Goal: Task Accomplishment & Management: Manage account settings

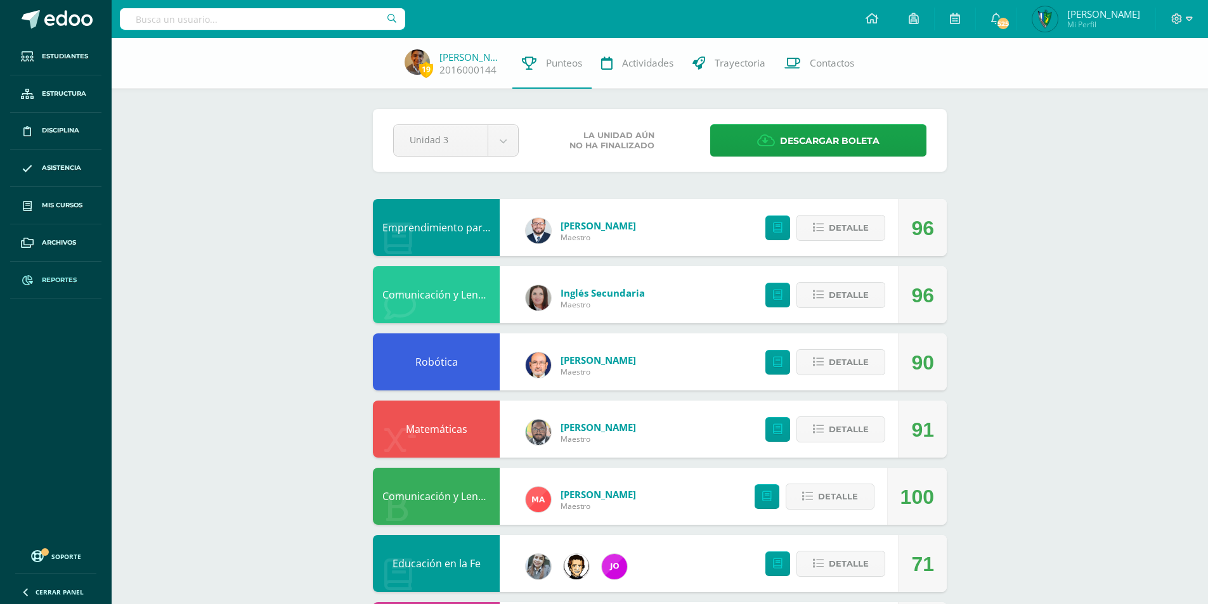
click at [39, 277] on span at bounding box center [27, 280] width 23 height 23
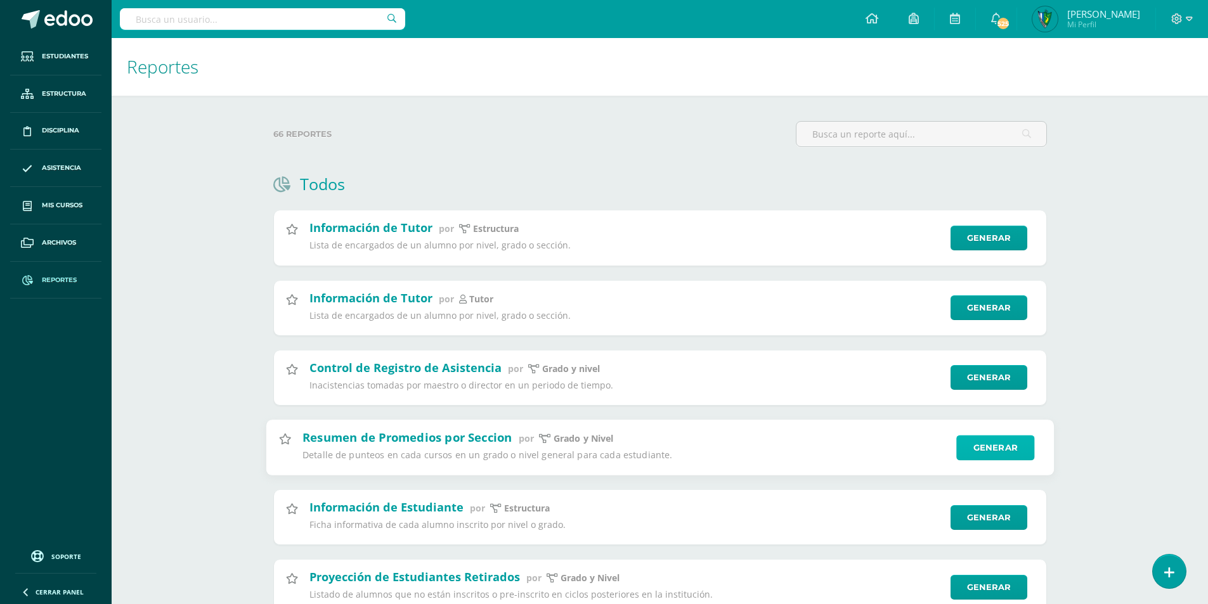
click at [1010, 459] on link "Generar" at bounding box center [995, 447] width 78 height 25
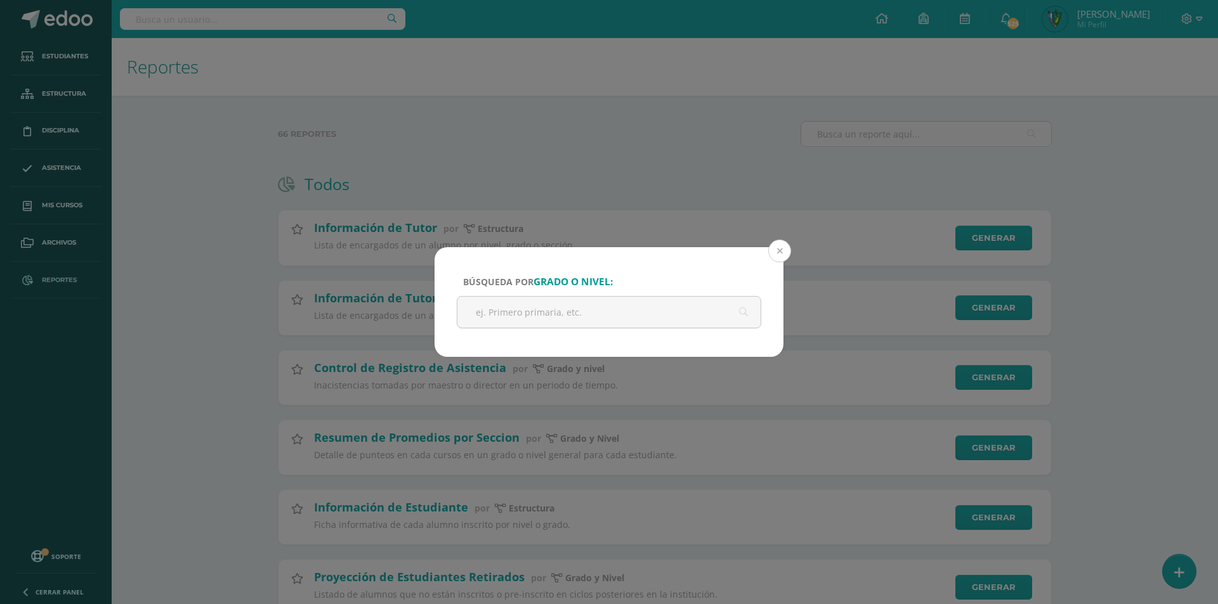
click at [780, 251] on button at bounding box center [779, 251] width 23 height 23
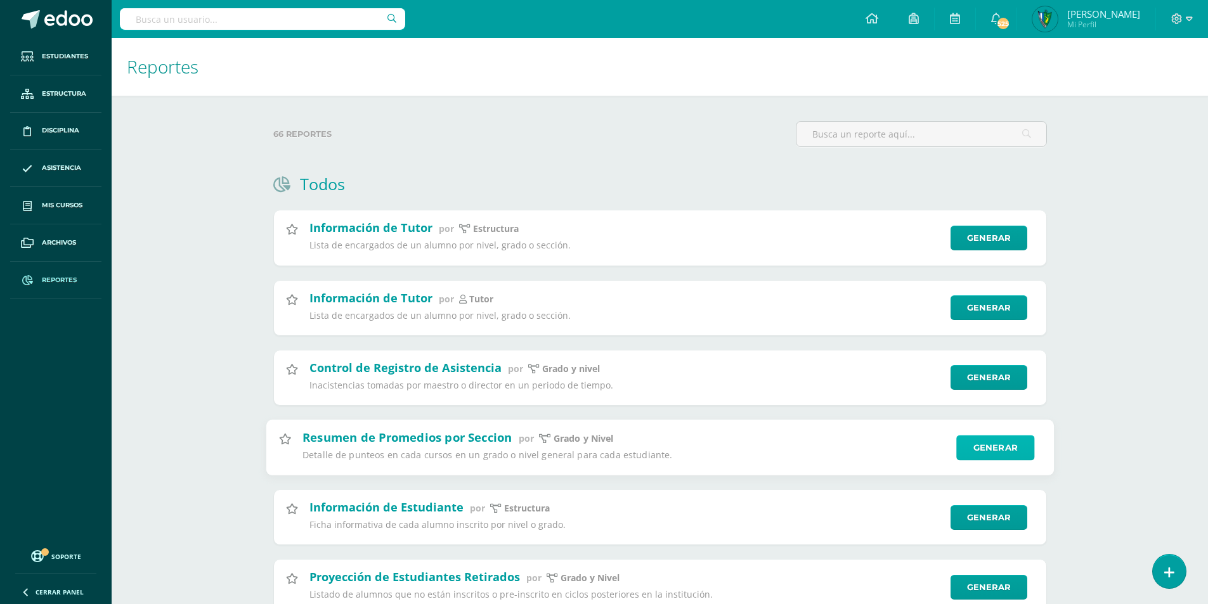
click at [983, 448] on link "Generar" at bounding box center [995, 447] width 78 height 25
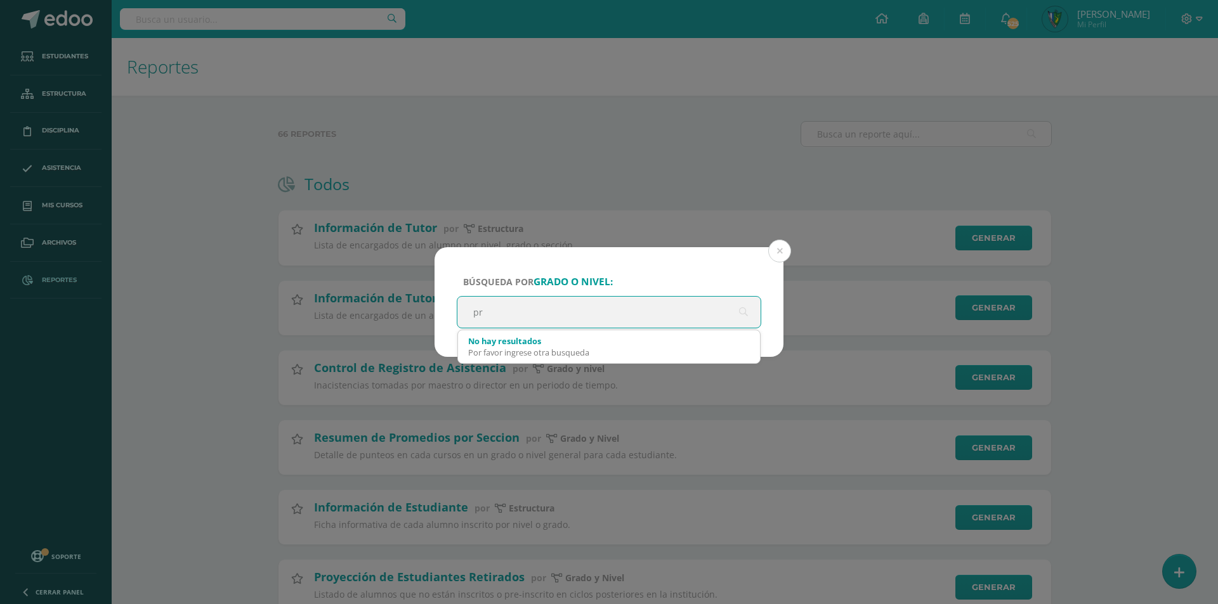
type input "pri"
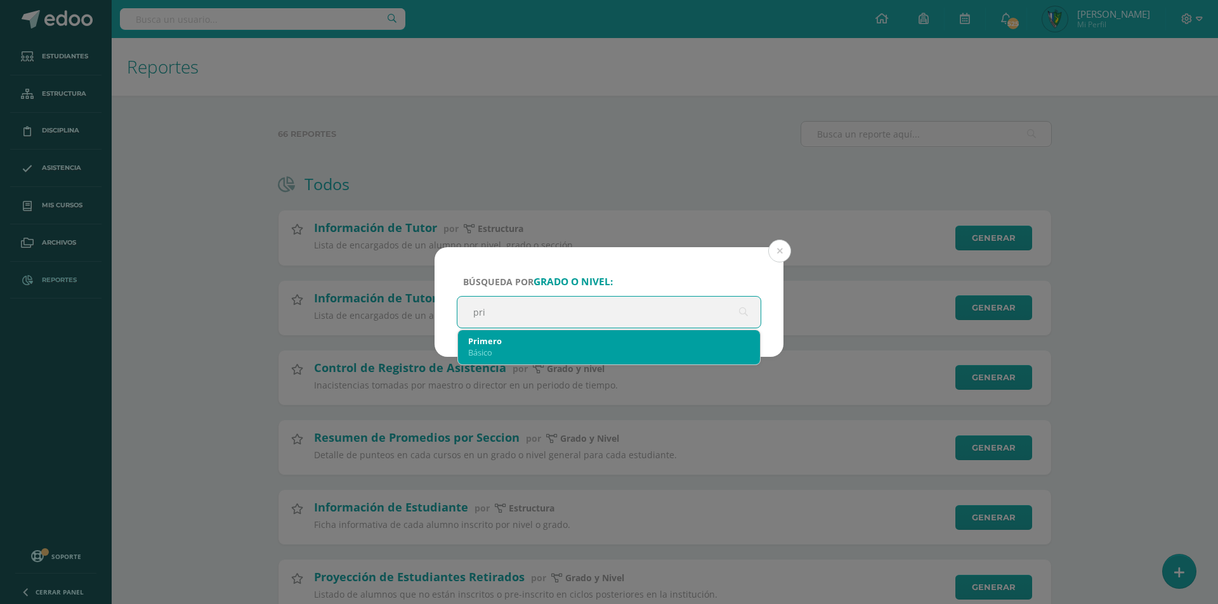
click at [572, 348] on div "Básico" at bounding box center [609, 352] width 282 height 11
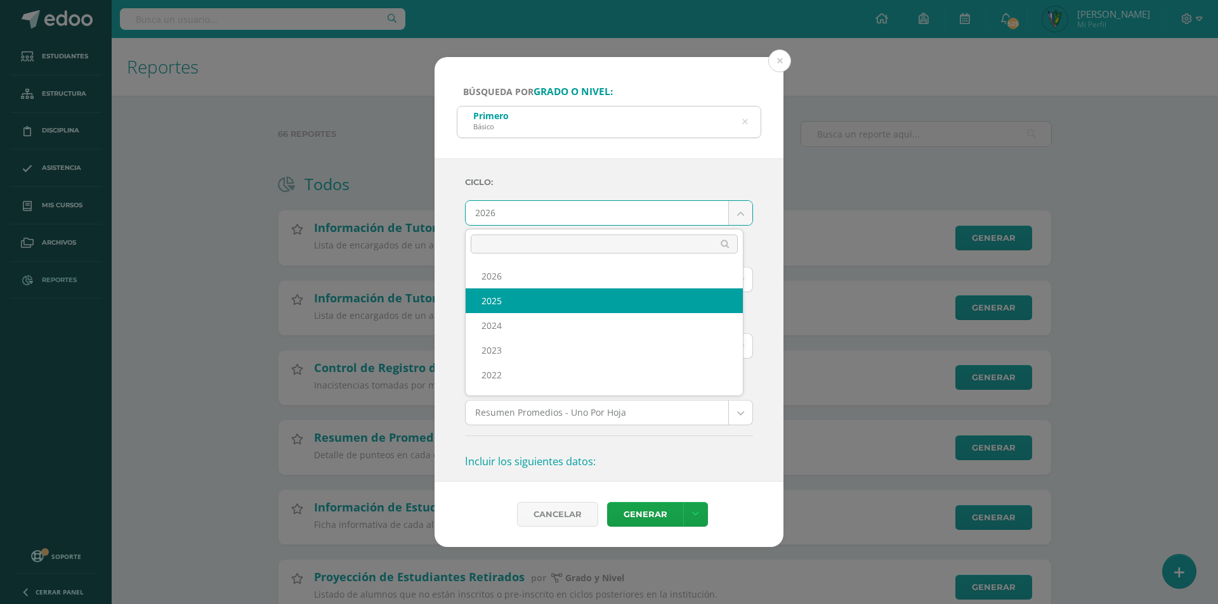
select select "7"
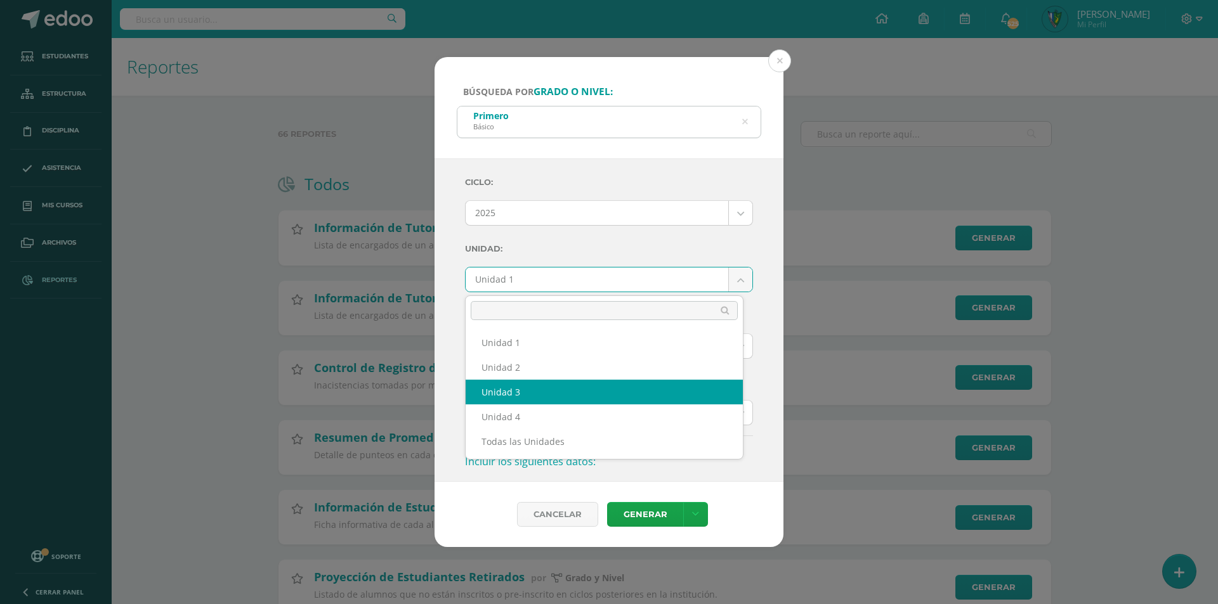
select select "Unidad 3"
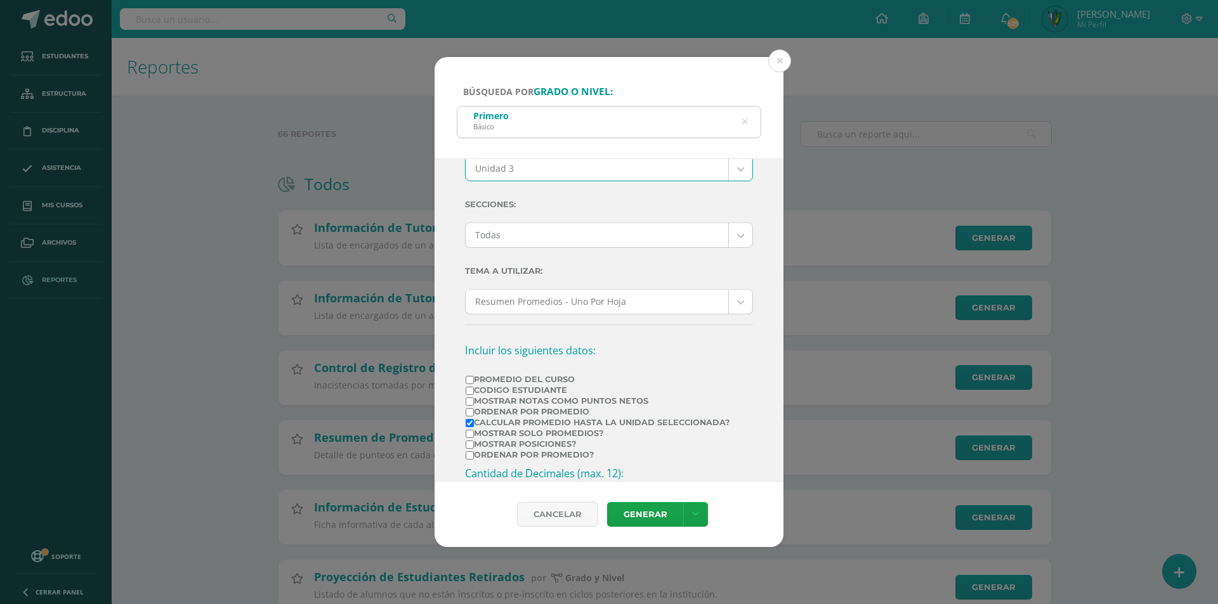
scroll to position [127, 0]
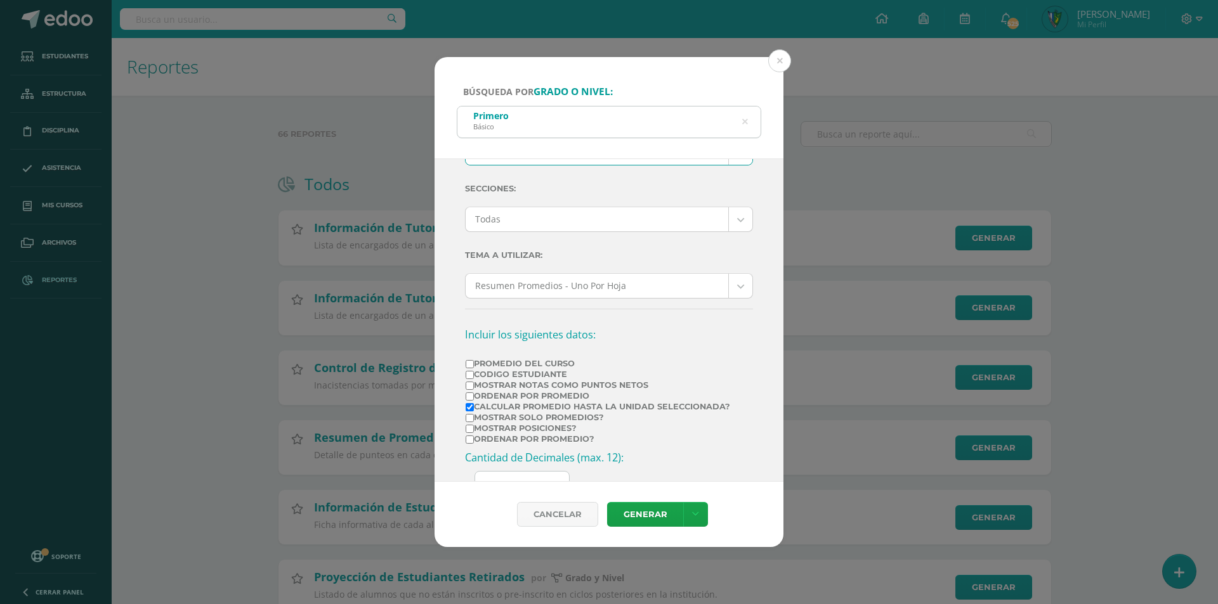
click at [471, 364] on input "Promedio del Curso" at bounding box center [470, 364] width 8 height 8
click at [471, 363] on input "Promedio del Curso" at bounding box center [470, 364] width 8 height 8
checkbox input "false"
click at [470, 387] on input "Mostrar Notas Como Puntos Netos" at bounding box center [470, 386] width 8 height 8
checkbox input "true"
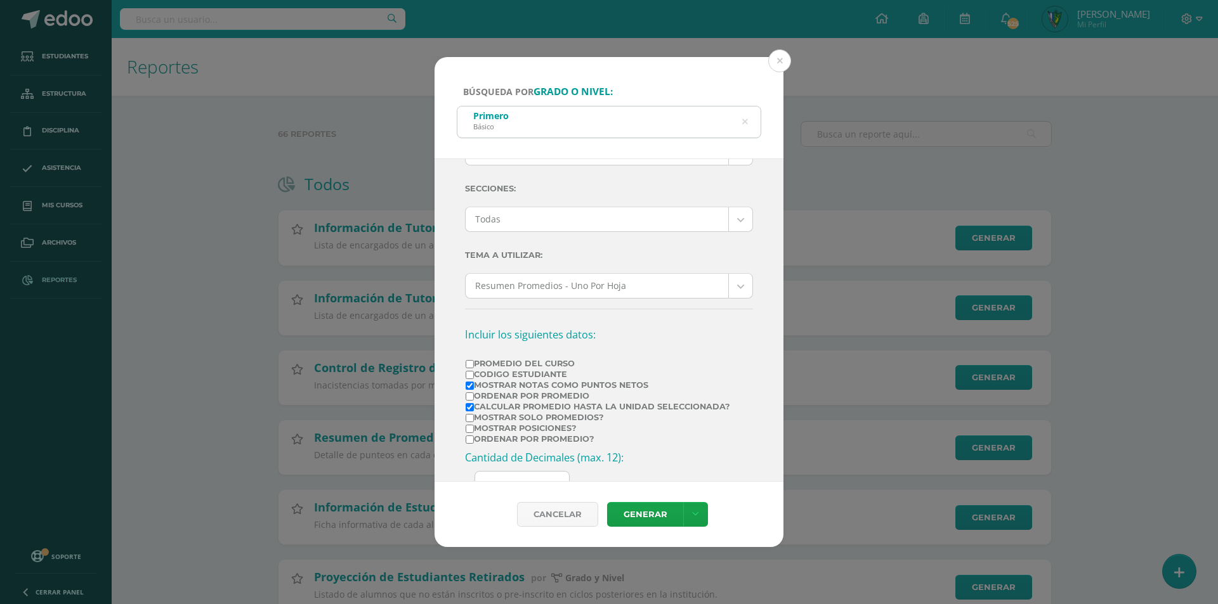
click at [472, 404] on input "Calcular promedio hasta la unidad seleccionada?" at bounding box center [470, 407] width 8 height 8
checkbox input "false"
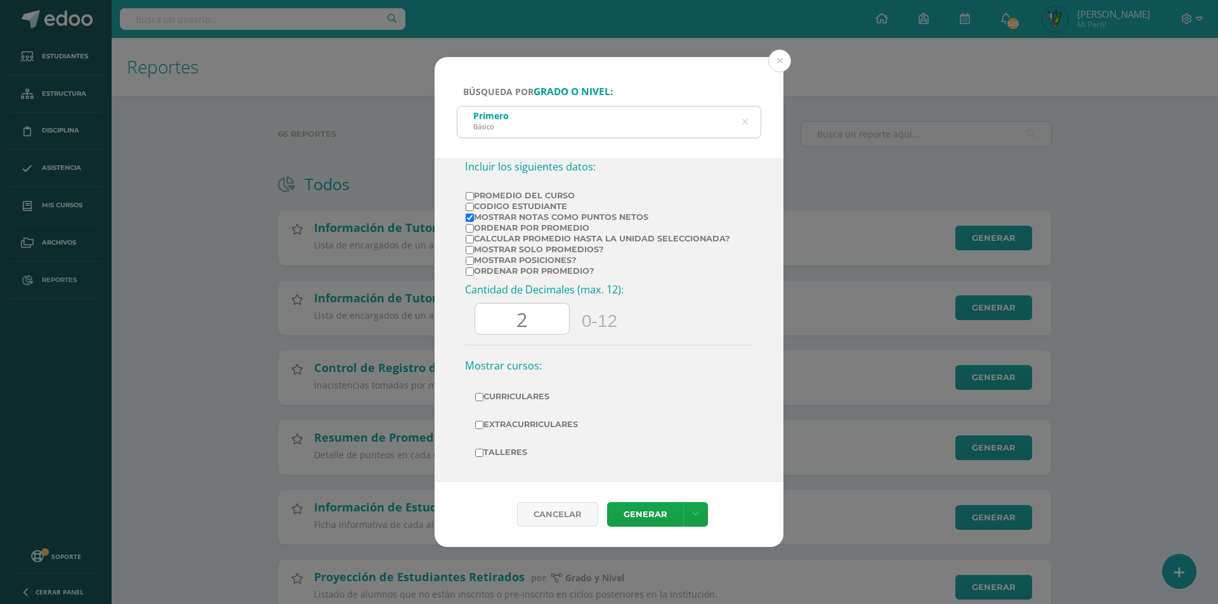
scroll to position [300, 0]
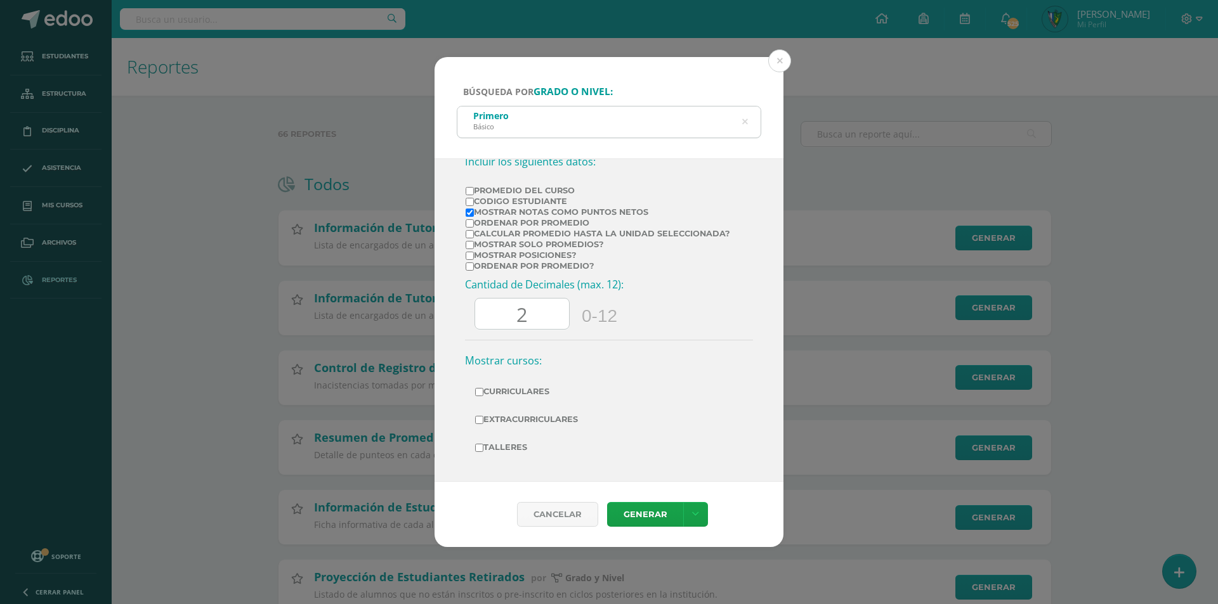
drag, startPoint x: 530, startPoint y: 315, endPoint x: 497, endPoint y: 320, distance: 32.7
click at [497, 320] on input "2" at bounding box center [522, 314] width 94 height 31
type input "0"
click at [512, 395] on label "Curriculares" at bounding box center [609, 392] width 268 height 18
click at [483, 395] on input "Curriculares" at bounding box center [479, 392] width 8 height 8
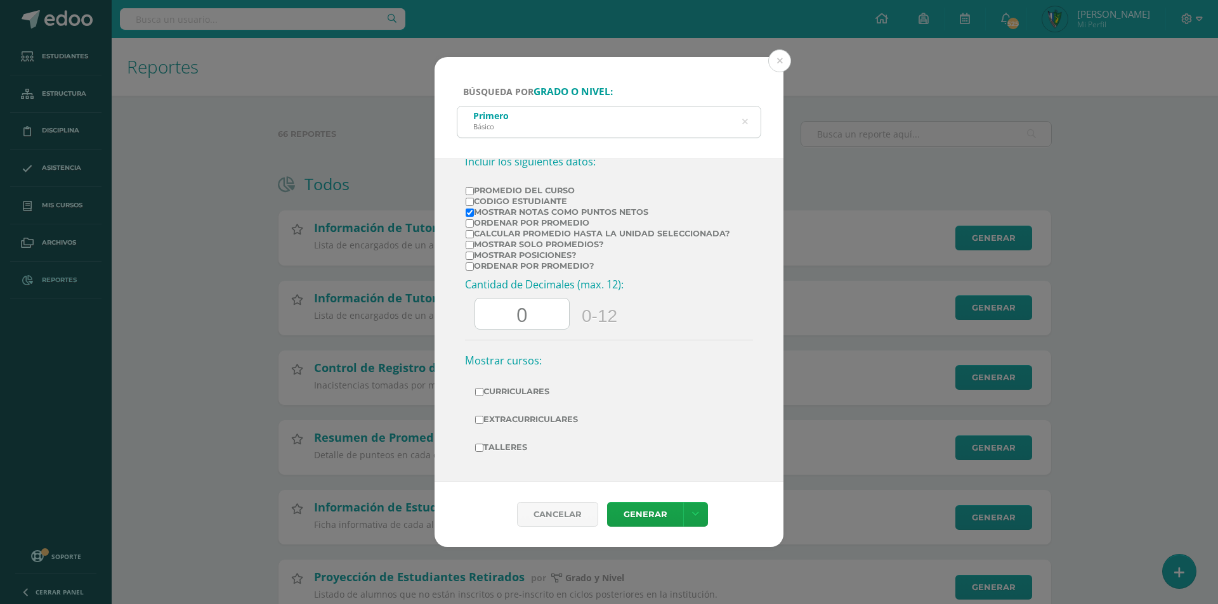
checkbox input "true"
click at [506, 425] on label "Extracurriculares" at bounding box center [609, 420] width 268 height 18
click at [483, 424] on input "Extracurriculares" at bounding box center [479, 420] width 8 height 8
checkbox input "true"
click at [505, 442] on label "Talleres" at bounding box center [609, 448] width 268 height 18
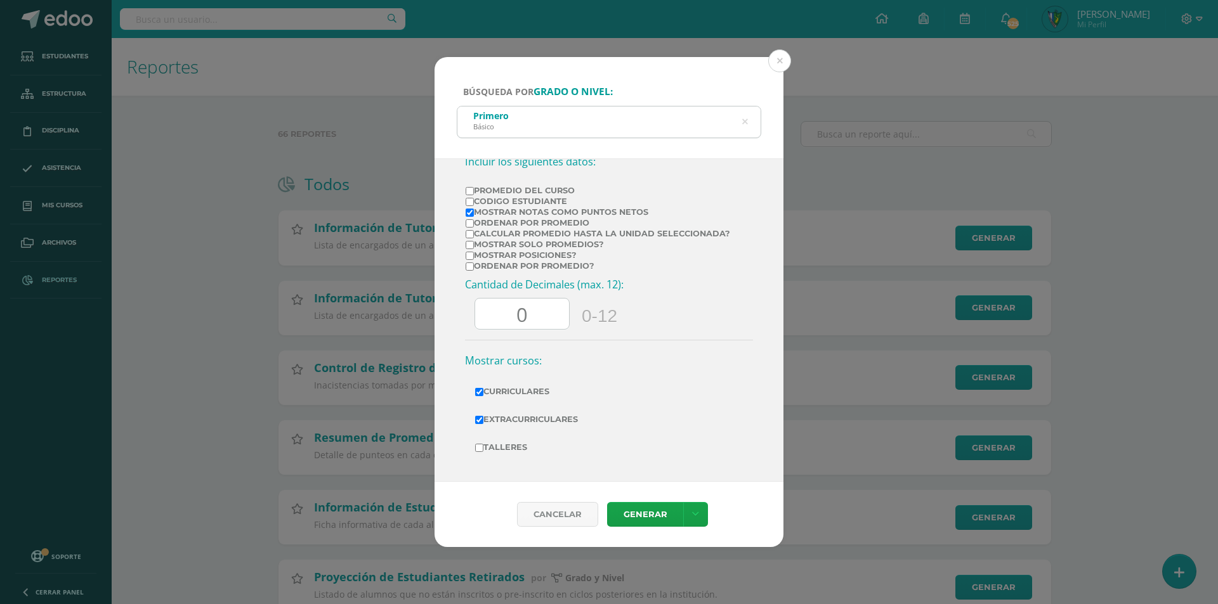
click at [483, 444] on input "Talleres" at bounding box center [479, 448] width 8 height 8
checkbox input "true"
click at [654, 512] on link "Generar" at bounding box center [645, 514] width 76 height 25
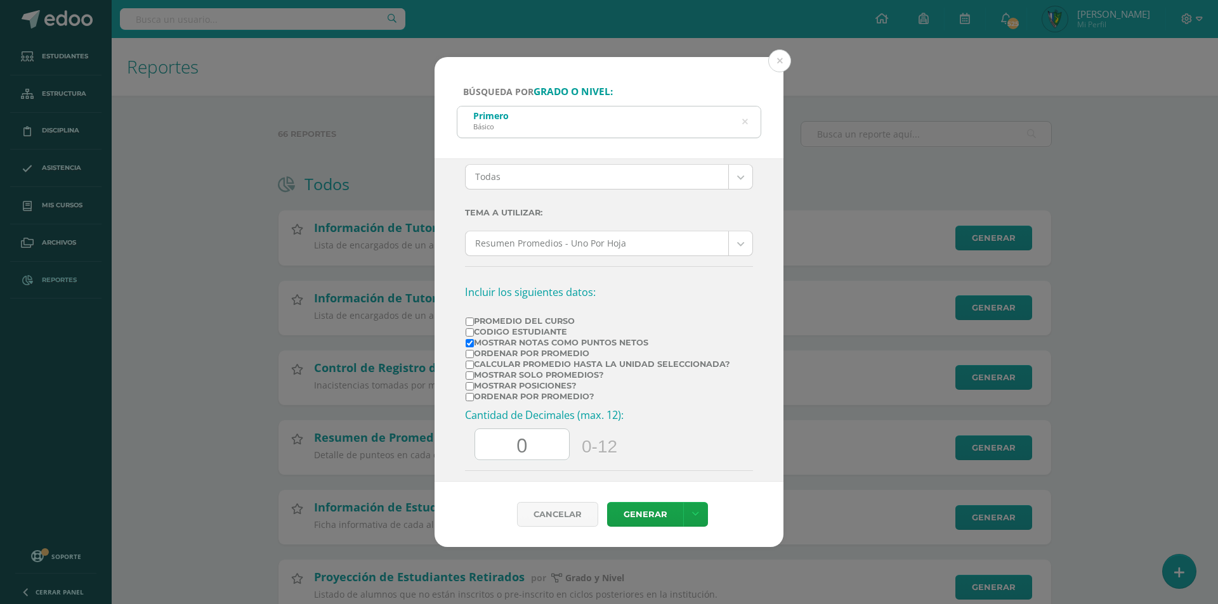
scroll to position [0, 0]
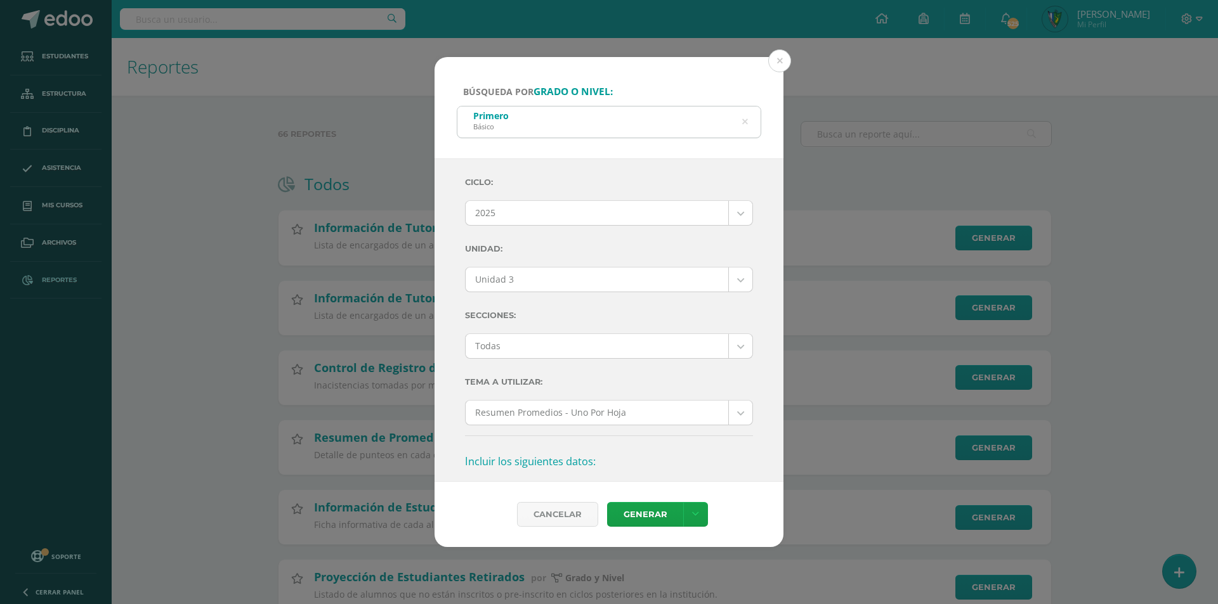
click at [747, 127] on icon at bounding box center [745, 122] width 6 height 32
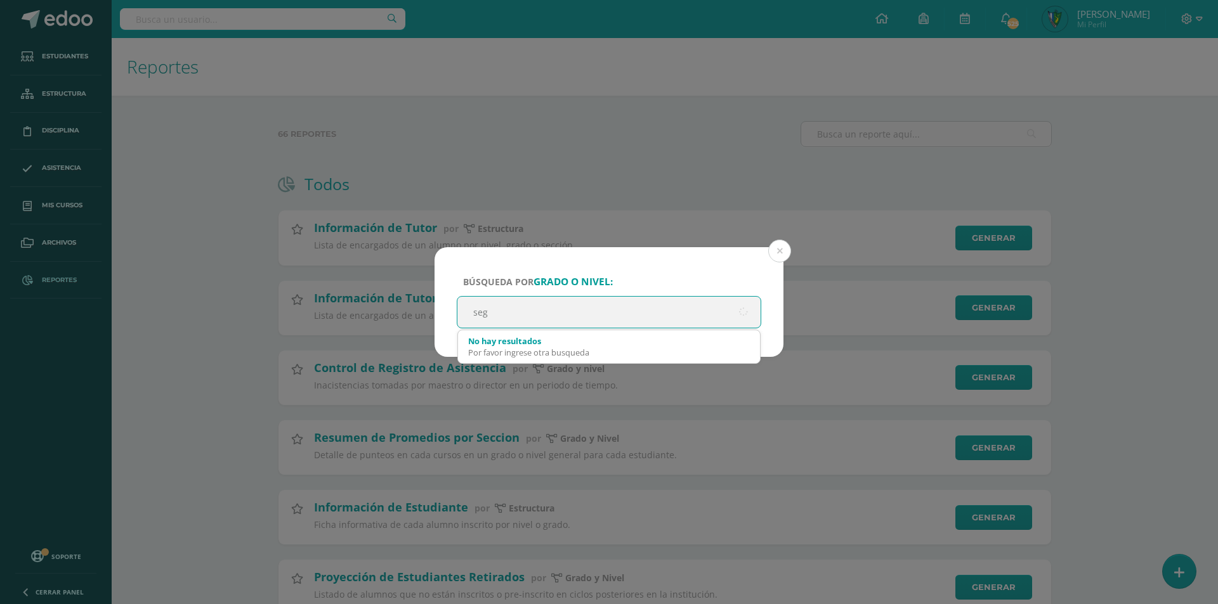
type input "segu"
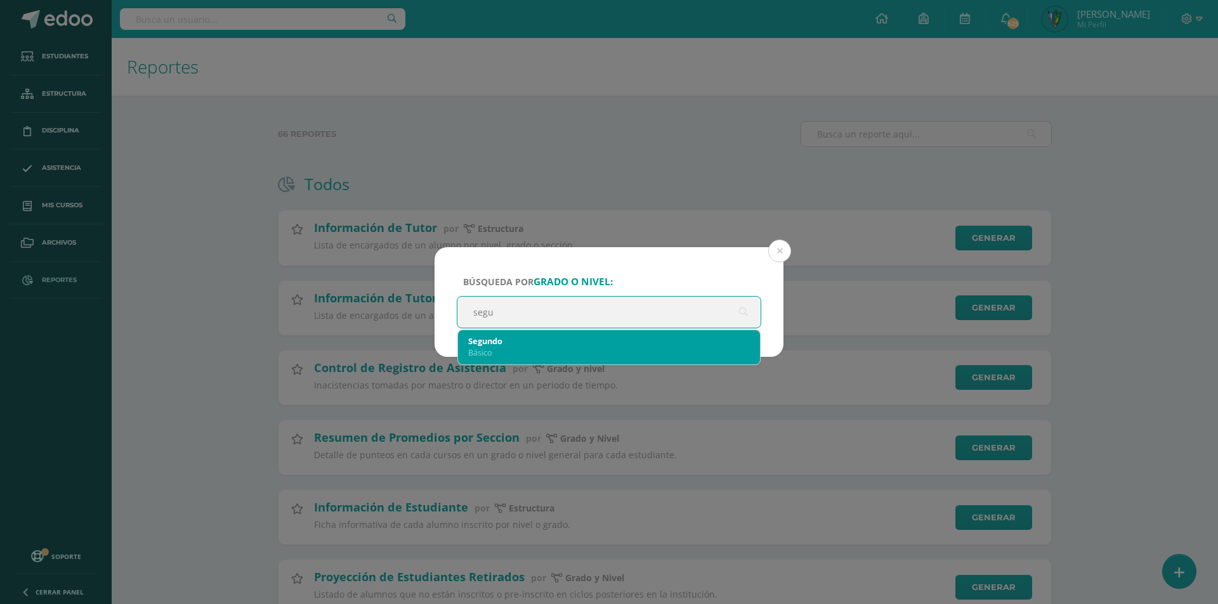
click at [571, 330] on div "Segundo Básico" at bounding box center [609, 346] width 282 height 33
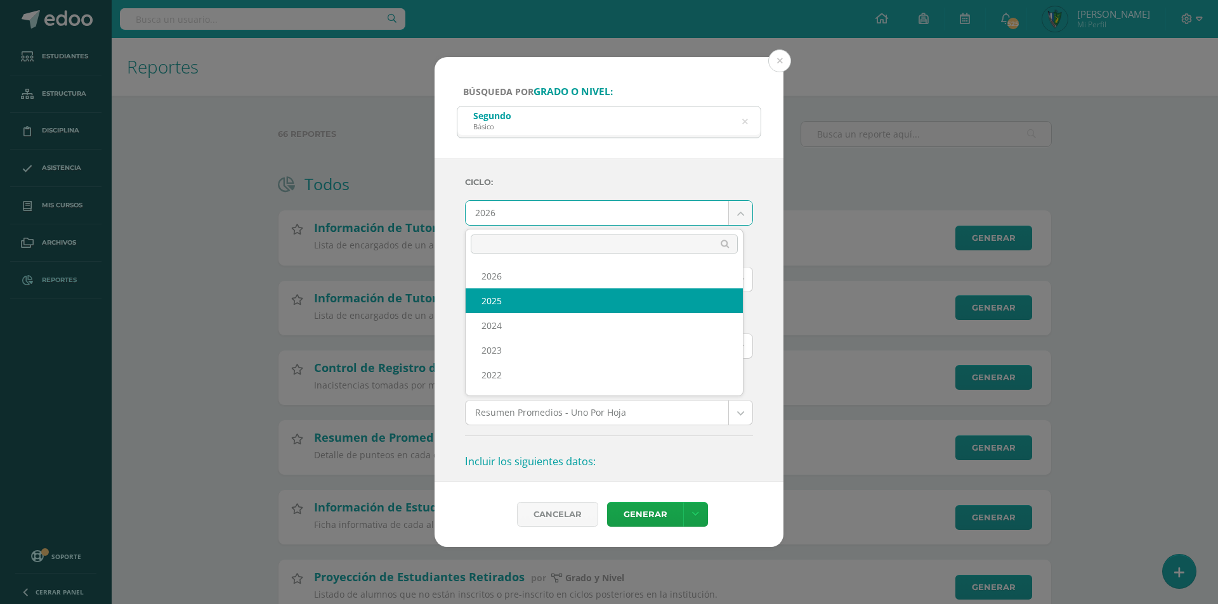
select select "7"
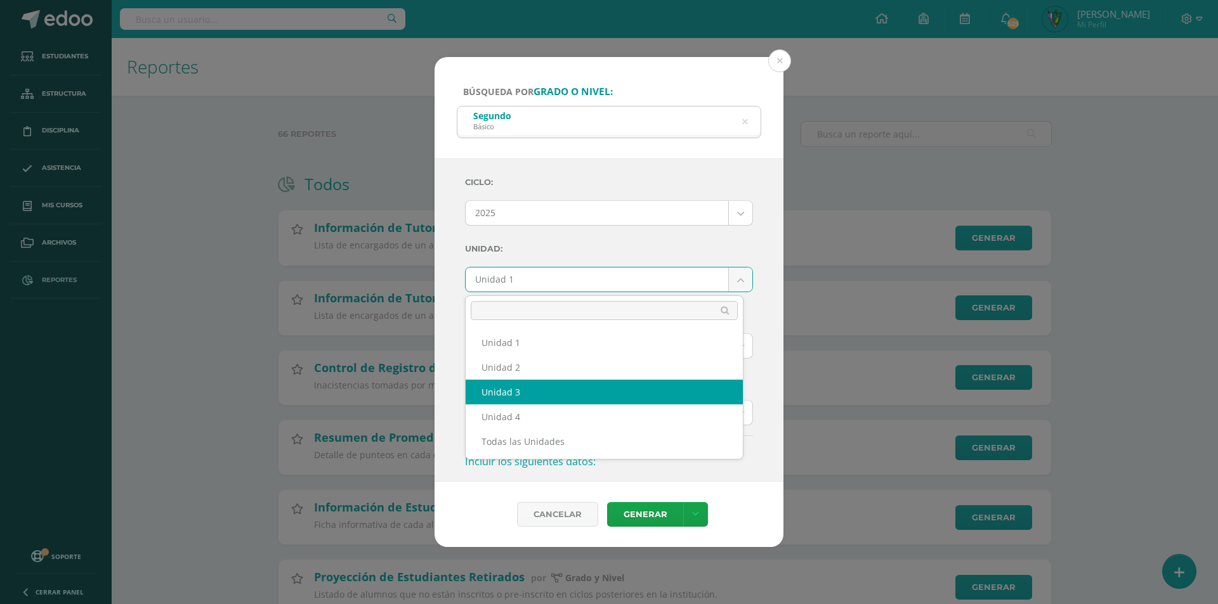
select select "Unidad 3"
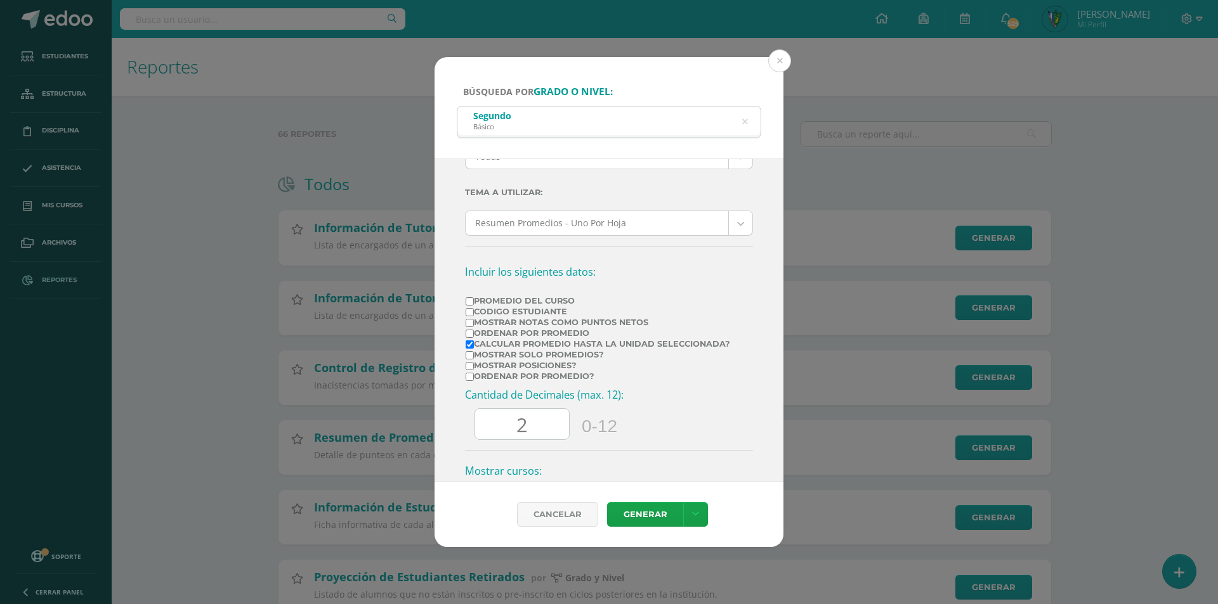
scroll to position [190, 0]
click at [477, 322] on label "Mostrar Notas Como Puntos Netos" at bounding box center [598, 322] width 264 height 10
click at [474, 322] on input "Mostrar Notas Como Puntos Netos" at bounding box center [470, 322] width 8 height 8
checkbox input "true"
click at [480, 348] on label "Calcular promedio hasta la unidad seleccionada?" at bounding box center [598, 344] width 264 height 10
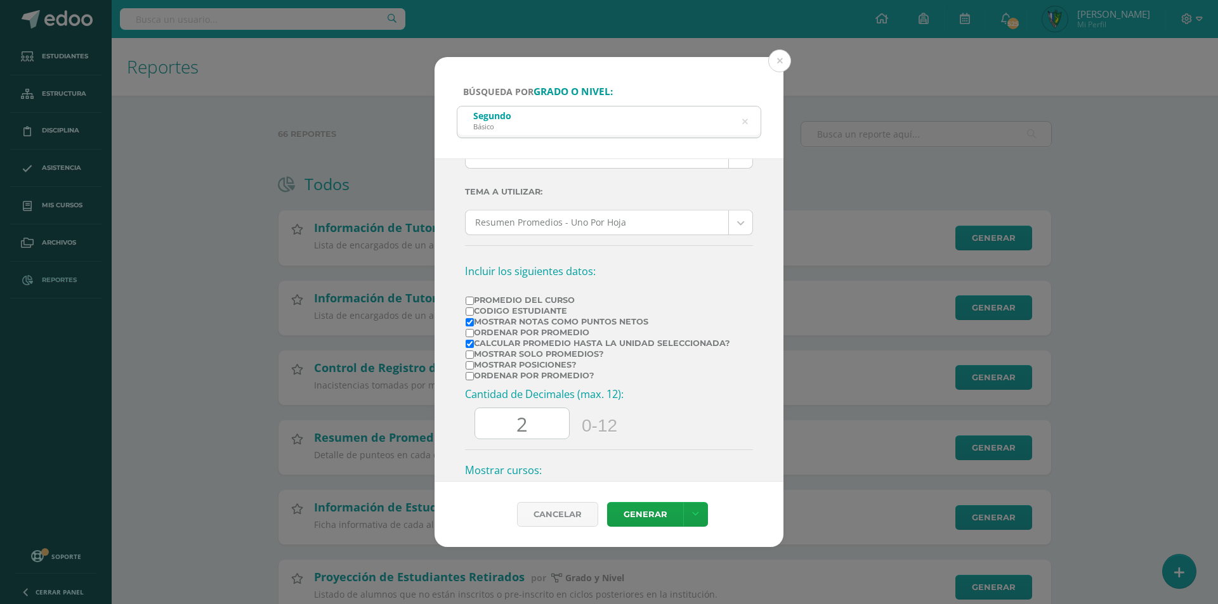
click at [474, 348] on input "Calcular promedio hasta la unidad seleccionada?" at bounding box center [470, 344] width 8 height 8
checkbox input "false"
drag, startPoint x: 533, startPoint y: 421, endPoint x: 464, endPoint y: 420, distance: 69.1
click at [464, 420] on div "Ciclo: 2025 2026 2025 2024 2023 2022 2021 Unidad: Unidad 3 Unidad 1 Unidad 2 Un…" at bounding box center [608, 321] width 349 height 324
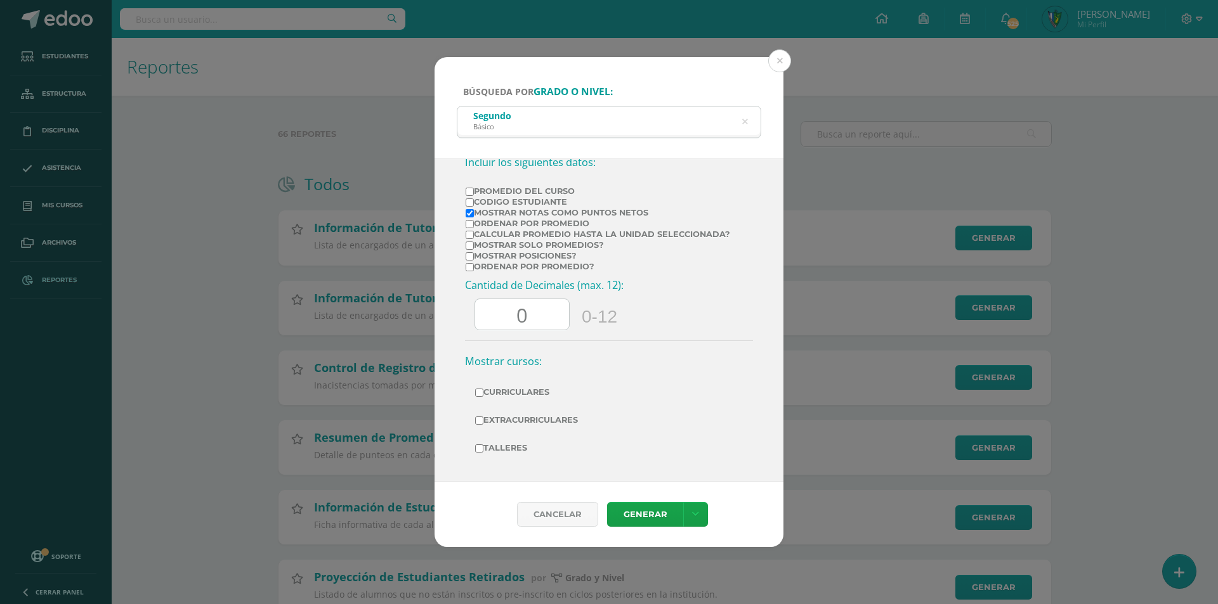
scroll to position [300, 0]
type input "0"
click at [523, 390] on label "Curriculares" at bounding box center [609, 392] width 268 height 18
click at [483, 390] on input "Curriculares" at bounding box center [479, 392] width 8 height 8
checkbox input "true"
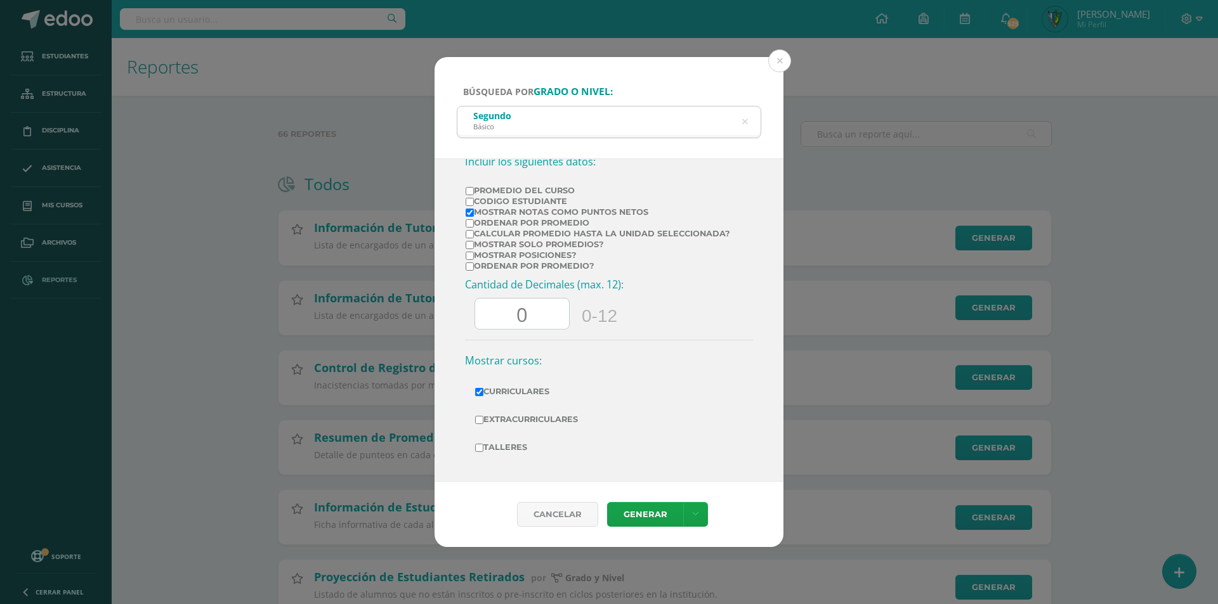
click at [517, 417] on label "Extracurriculares" at bounding box center [609, 420] width 268 height 18
click at [483, 417] on input "Extracurriculares" at bounding box center [479, 420] width 8 height 8
checkbox input "true"
click at [506, 445] on label "Talleres" at bounding box center [609, 448] width 268 height 18
click at [483, 445] on input "Talleres" at bounding box center [479, 448] width 8 height 8
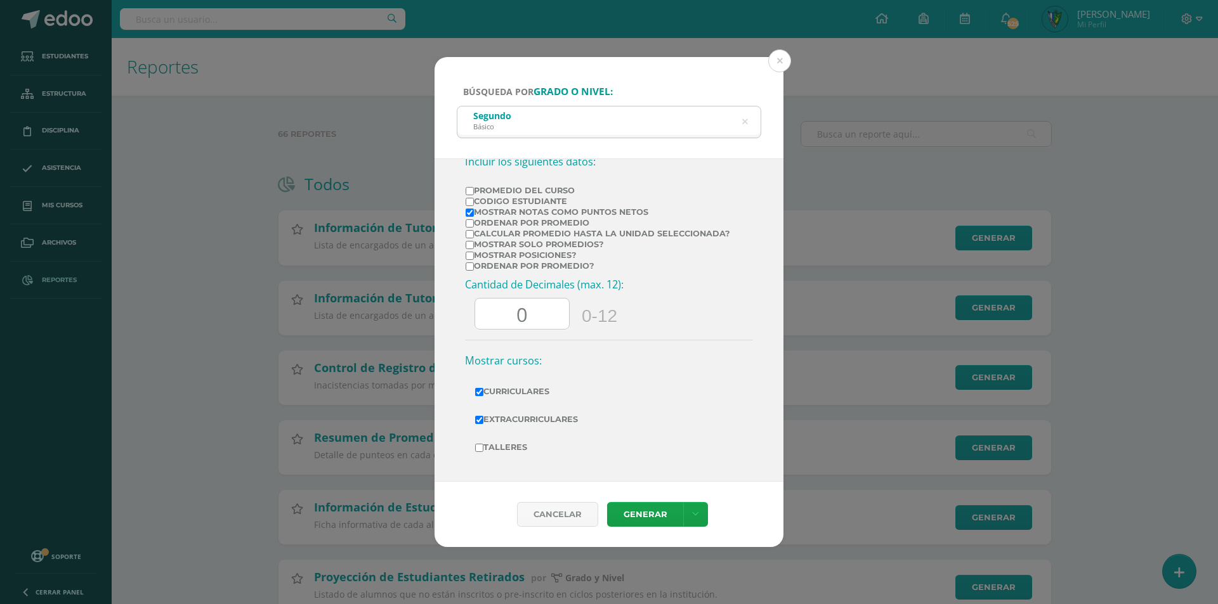
checkbox input "true"
click at [663, 523] on link "Generar" at bounding box center [645, 514] width 76 height 25
click at [745, 117] on icon at bounding box center [744, 121] width 27 height 27
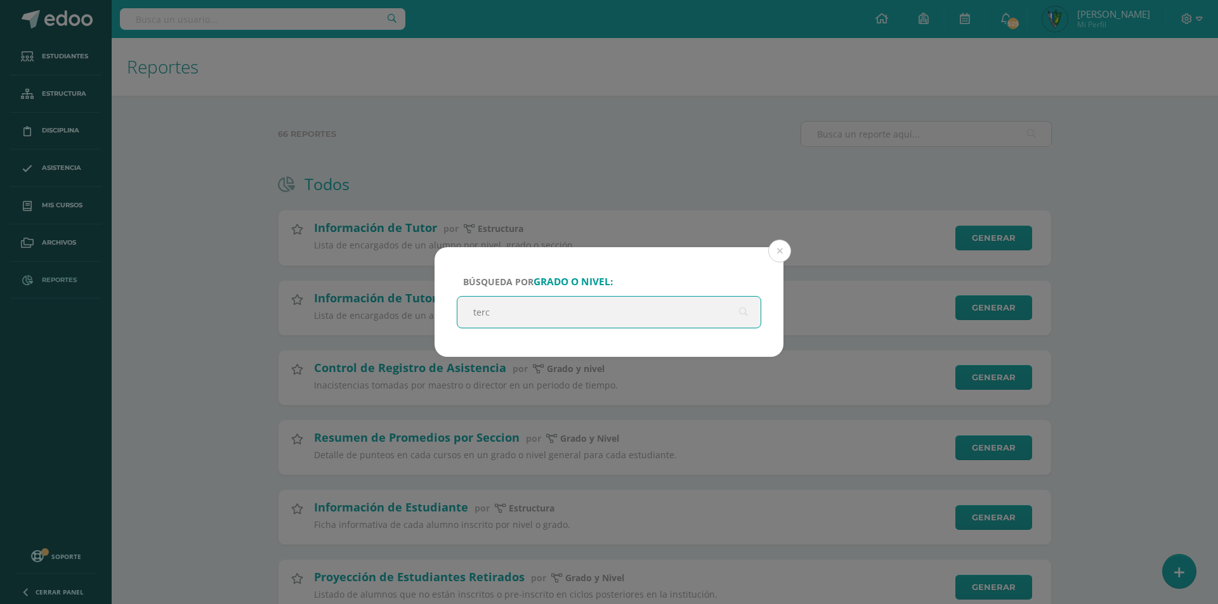
type input "terce"
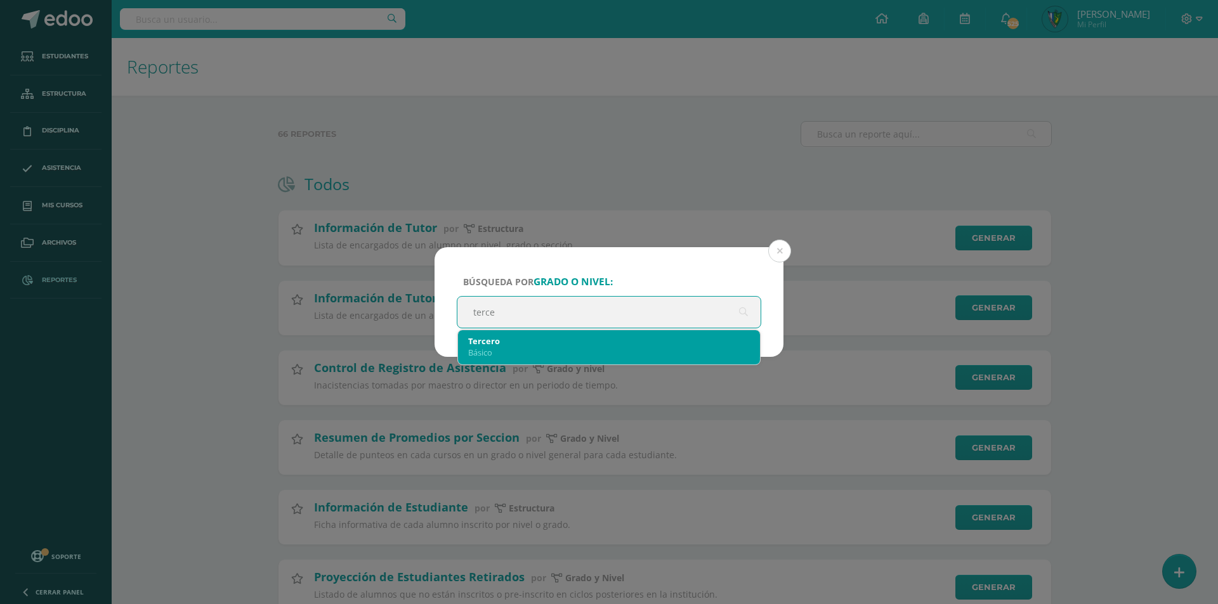
click at [568, 339] on div "Tercero" at bounding box center [609, 341] width 282 height 11
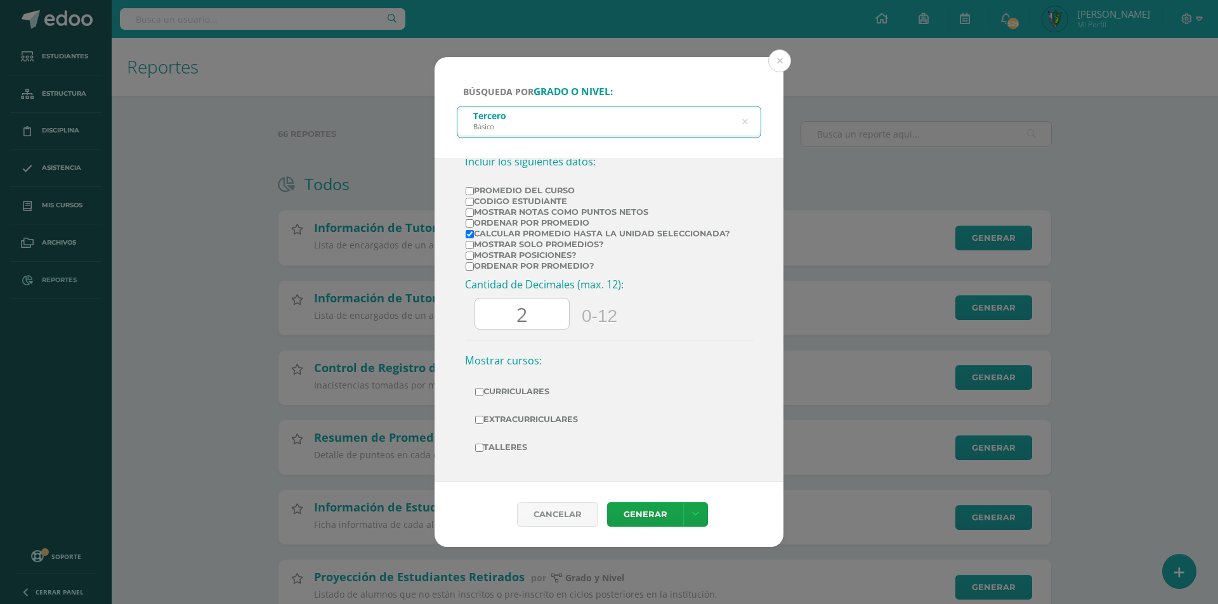
click at [476, 214] on label "Mostrar Notas Como Puntos Netos" at bounding box center [598, 212] width 264 height 10
click at [474, 214] on input "Mostrar Notas Como Puntos Netos" at bounding box center [470, 213] width 8 height 8
checkbox input "true"
click at [479, 232] on label "Calcular promedio hasta la unidad seleccionada?" at bounding box center [598, 234] width 264 height 10
click at [474, 232] on input "Calcular promedio hasta la unidad seleccionada?" at bounding box center [470, 234] width 8 height 8
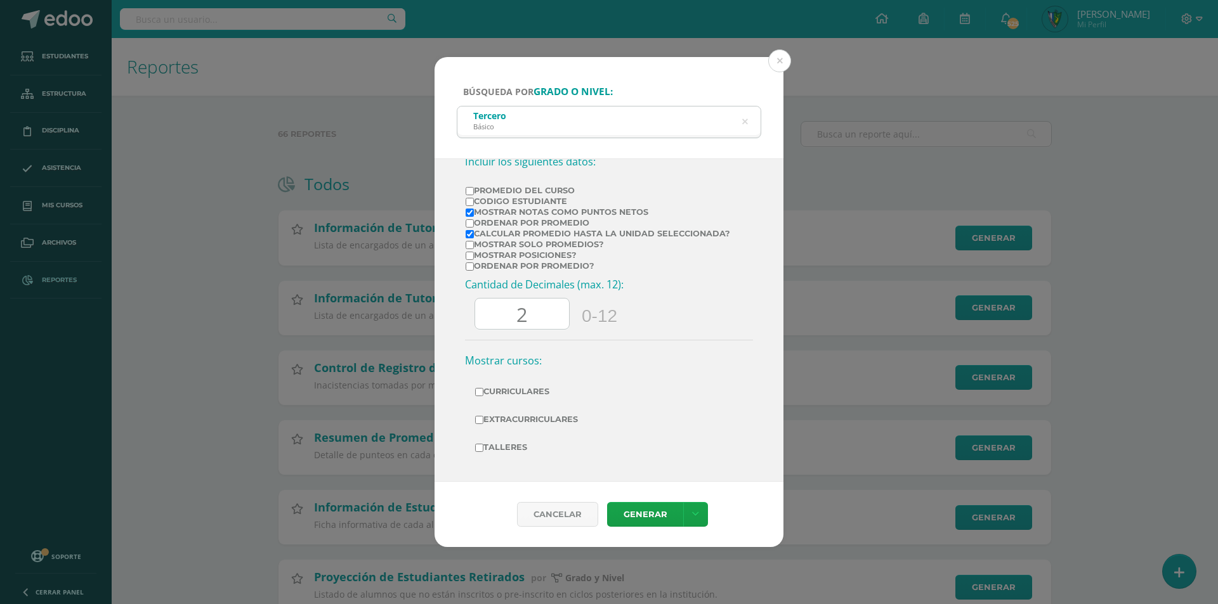
checkbox input "false"
drag, startPoint x: 553, startPoint y: 315, endPoint x: 492, endPoint y: 315, distance: 61.5
click at [492, 315] on input "2" at bounding box center [522, 314] width 94 height 31
type input "0"
click at [530, 398] on label "Curriculares" at bounding box center [609, 392] width 268 height 18
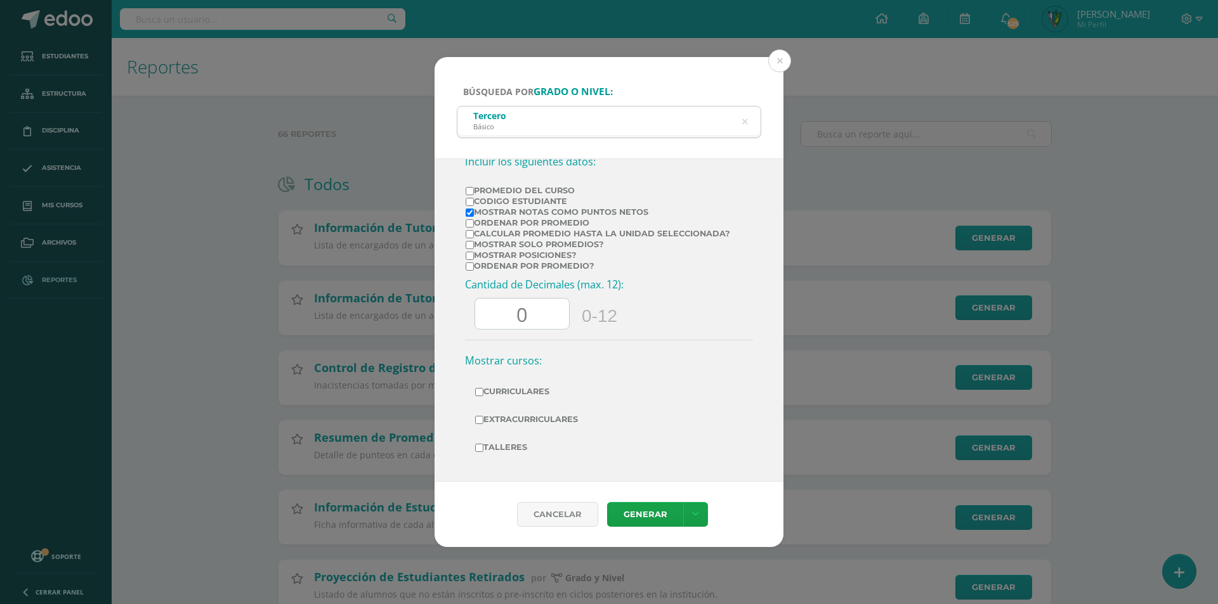
click at [483, 396] on input "Curriculares" at bounding box center [479, 392] width 8 height 8
checkbox input "true"
click at [519, 417] on label "Extracurriculares" at bounding box center [609, 420] width 268 height 18
click at [483, 417] on input "Extracurriculares" at bounding box center [479, 420] width 8 height 8
checkbox input "true"
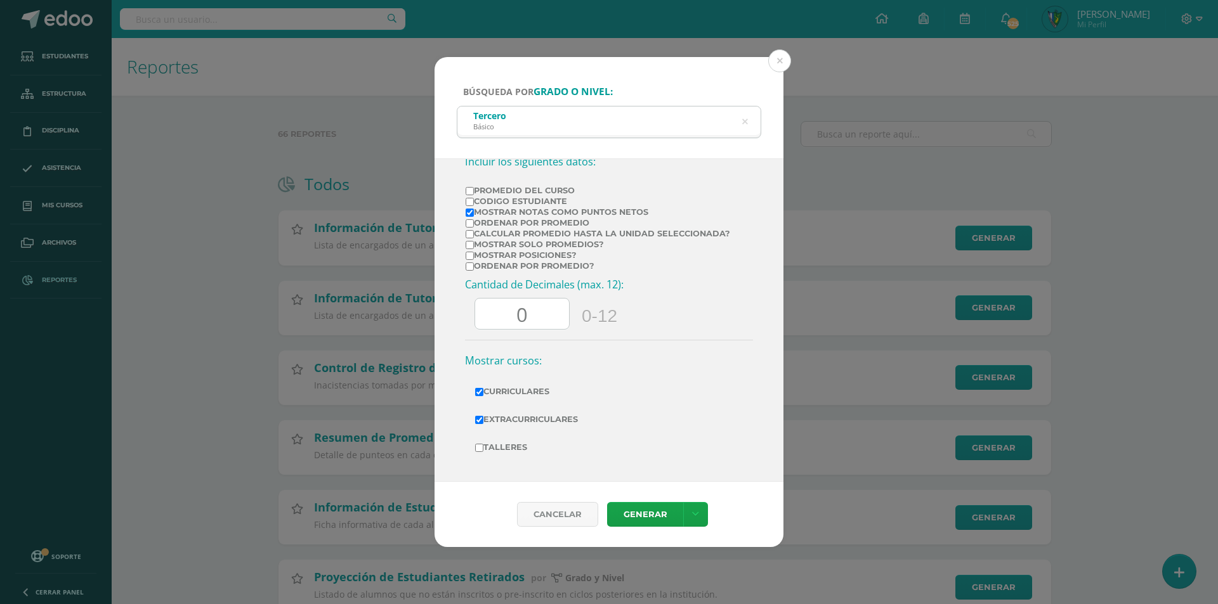
click at [514, 439] on label "Talleres" at bounding box center [609, 448] width 268 height 18
click at [483, 444] on input "Talleres" at bounding box center [479, 448] width 8 height 8
checkbox input "true"
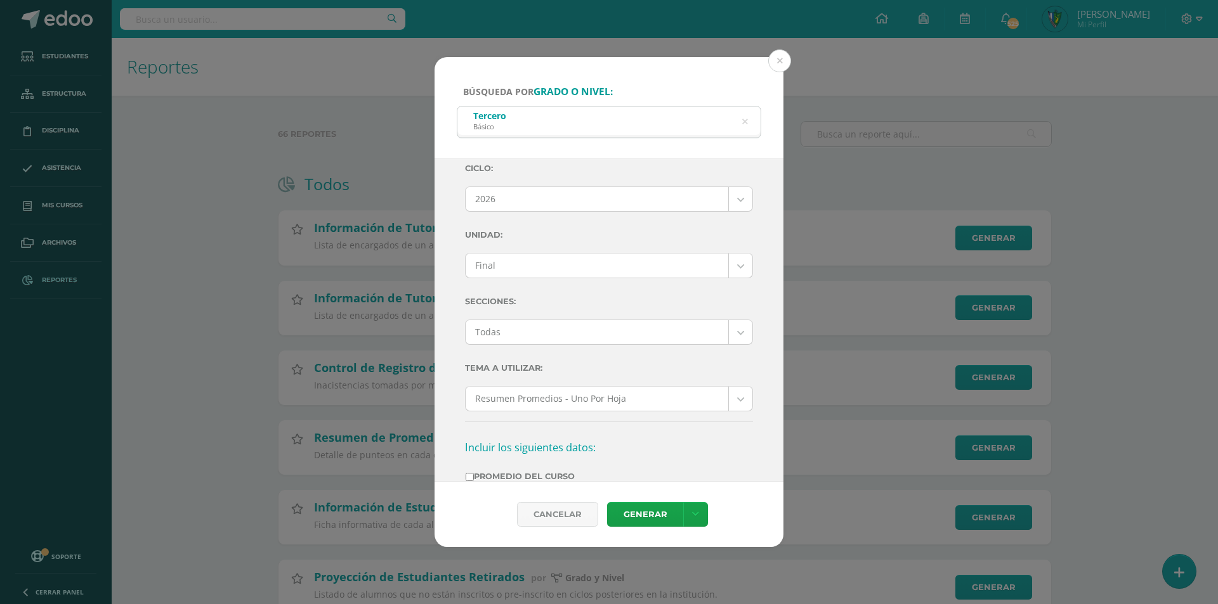
scroll to position [0, 0]
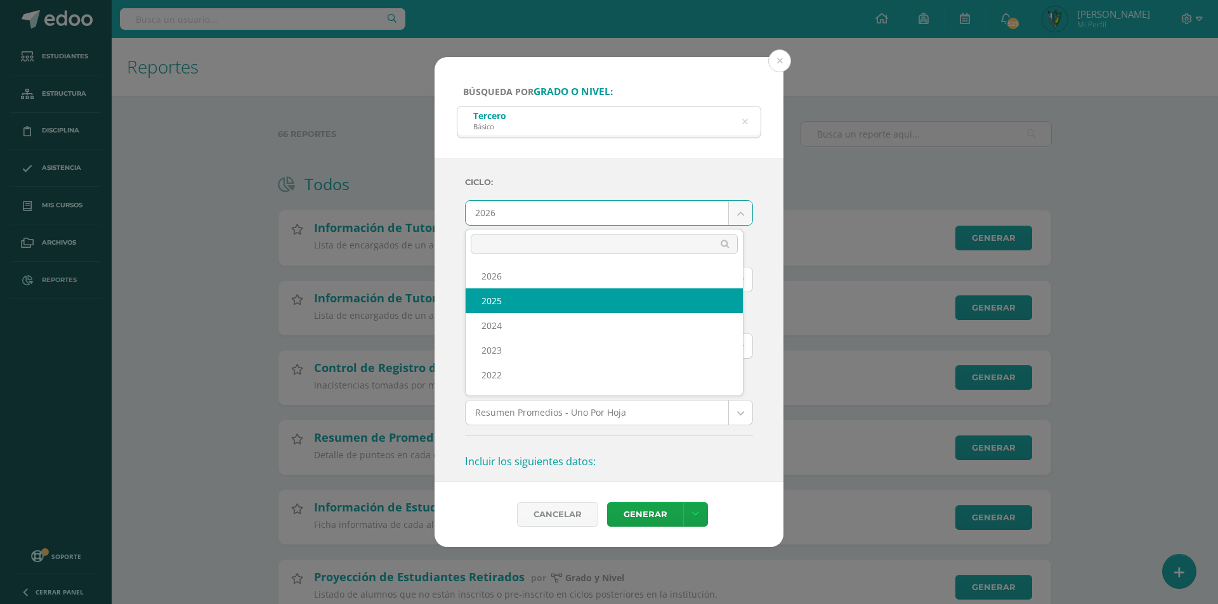
select select "7"
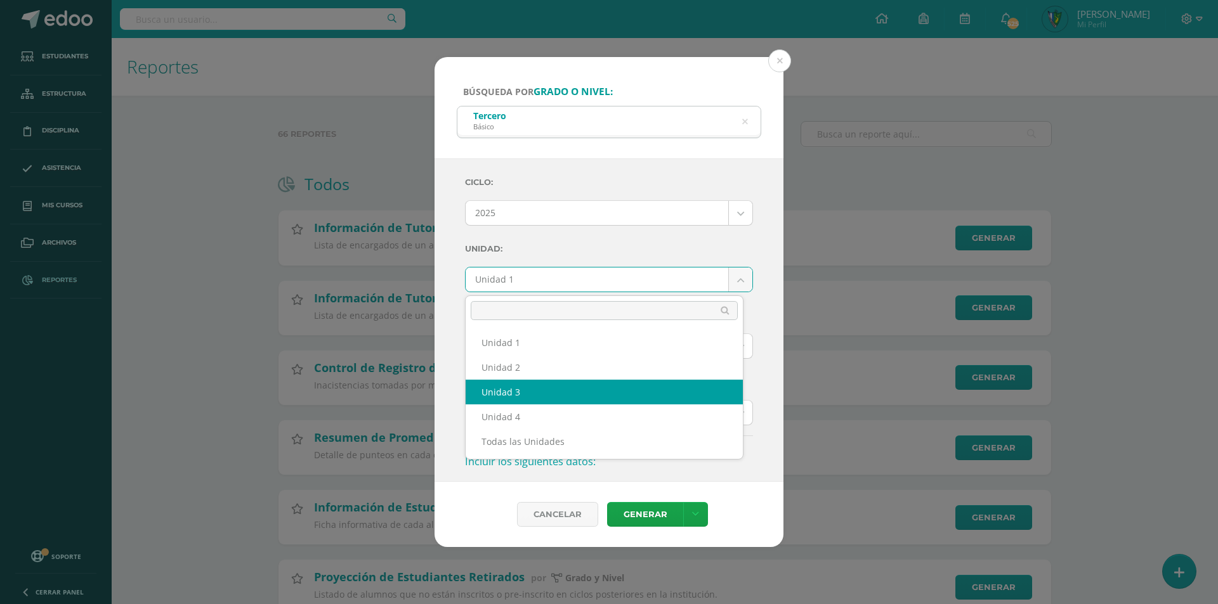
select select "Unidad 3"
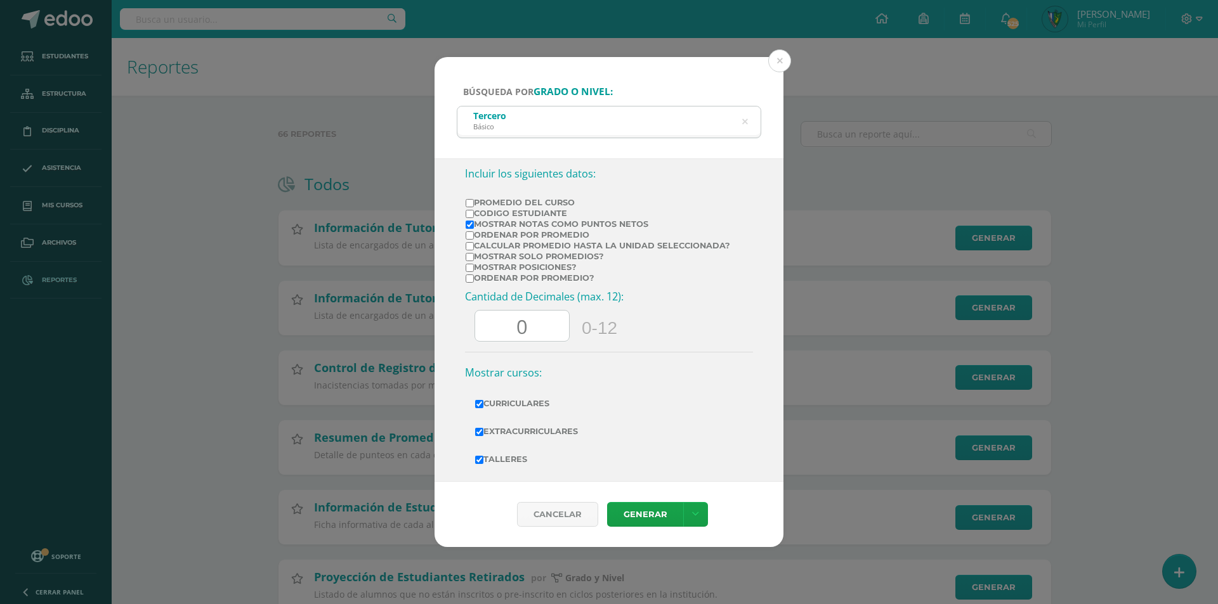
scroll to position [300, 0]
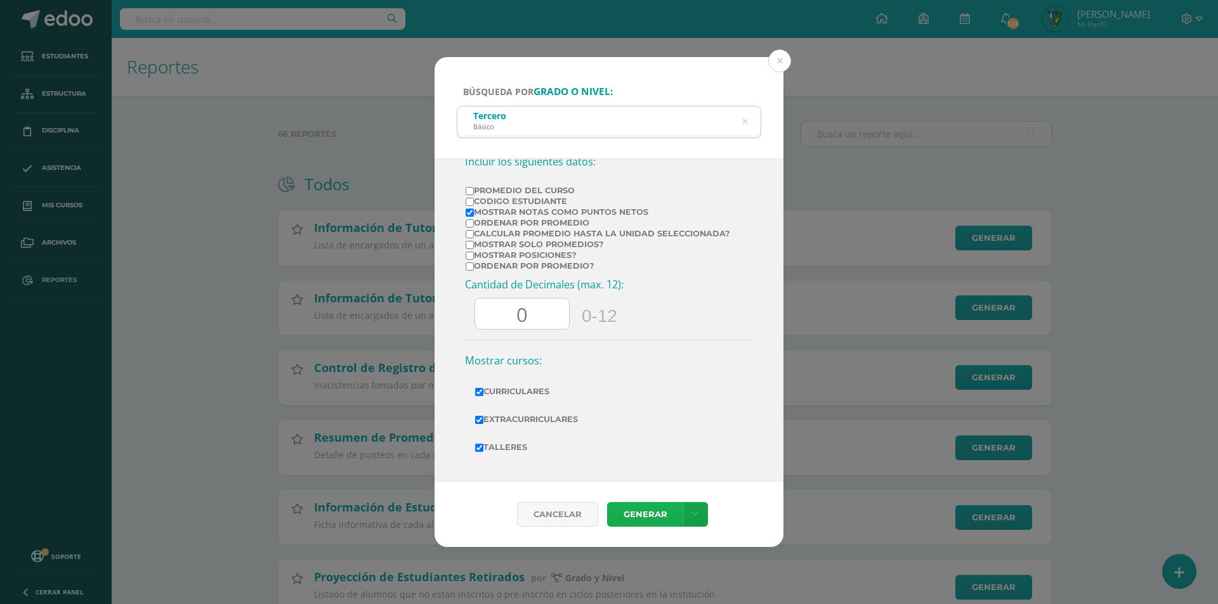
click at [643, 512] on link "Generar" at bounding box center [645, 514] width 76 height 25
click at [743, 120] on icon at bounding box center [744, 121] width 27 height 27
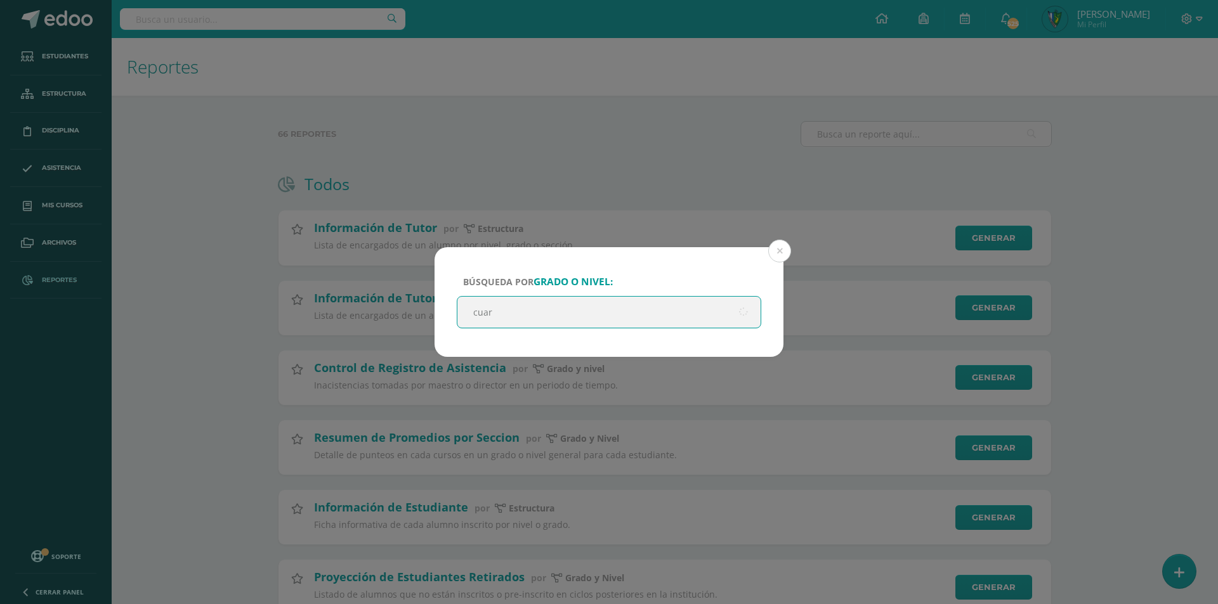
type input "cuart"
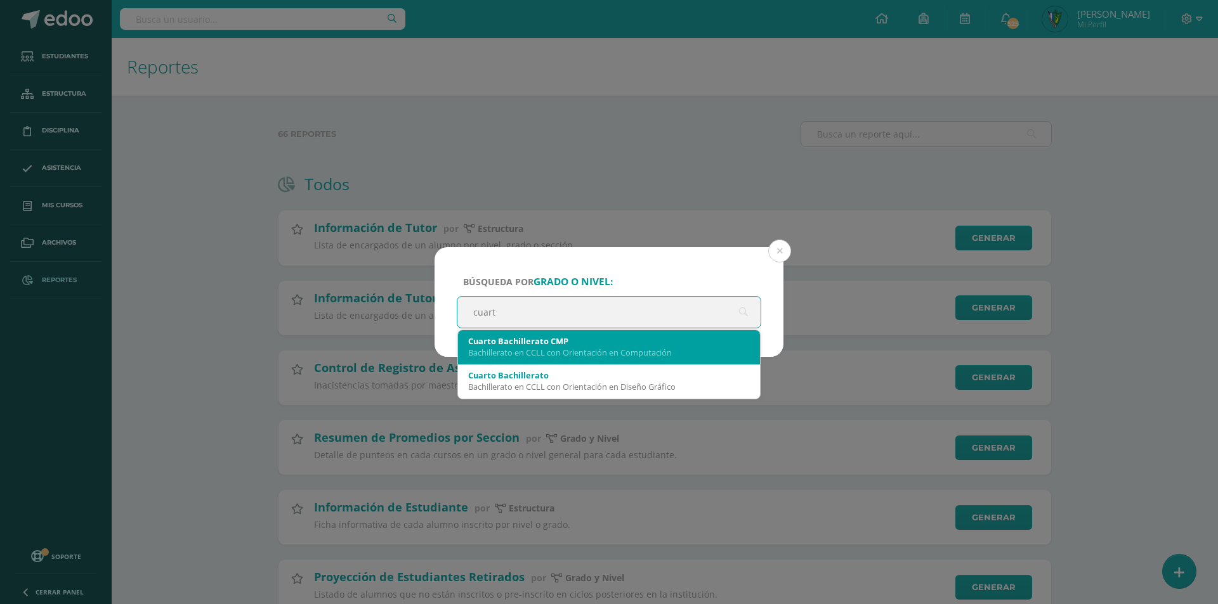
click at [549, 344] on div "Cuarto Bachillerato CMP" at bounding box center [609, 341] width 282 height 11
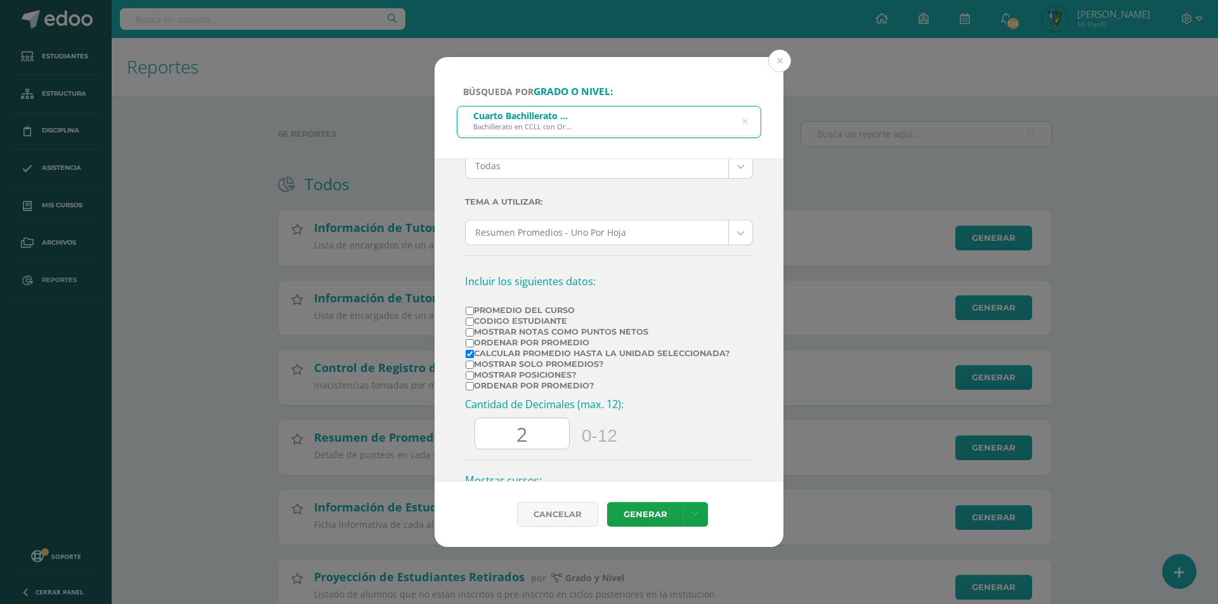
scroll to position [0, 0]
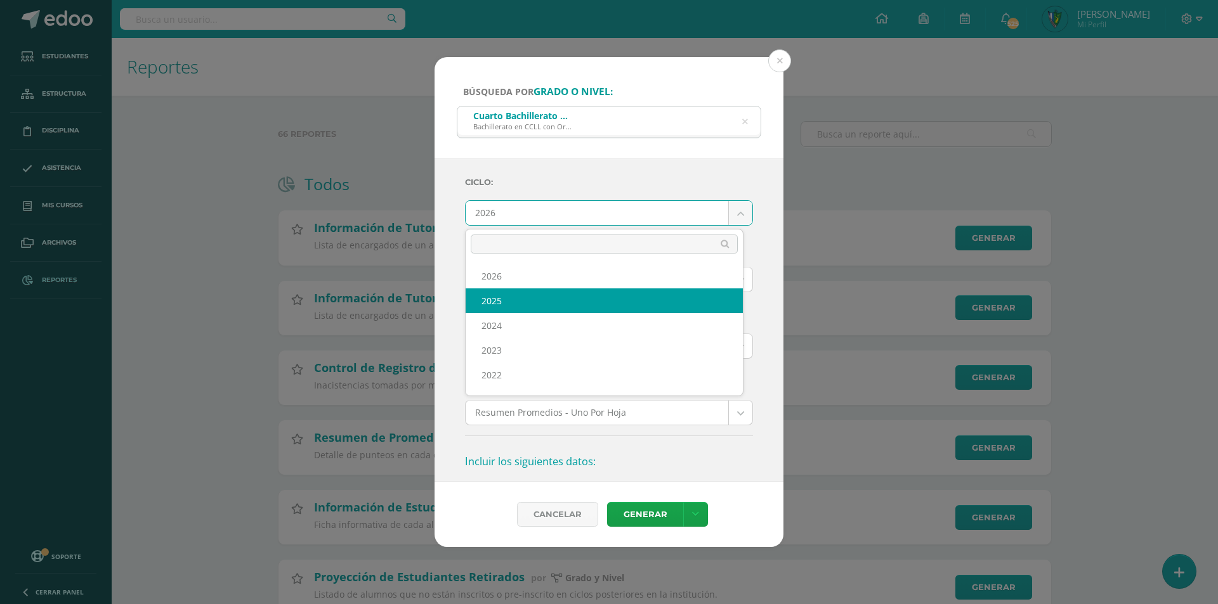
select select "7"
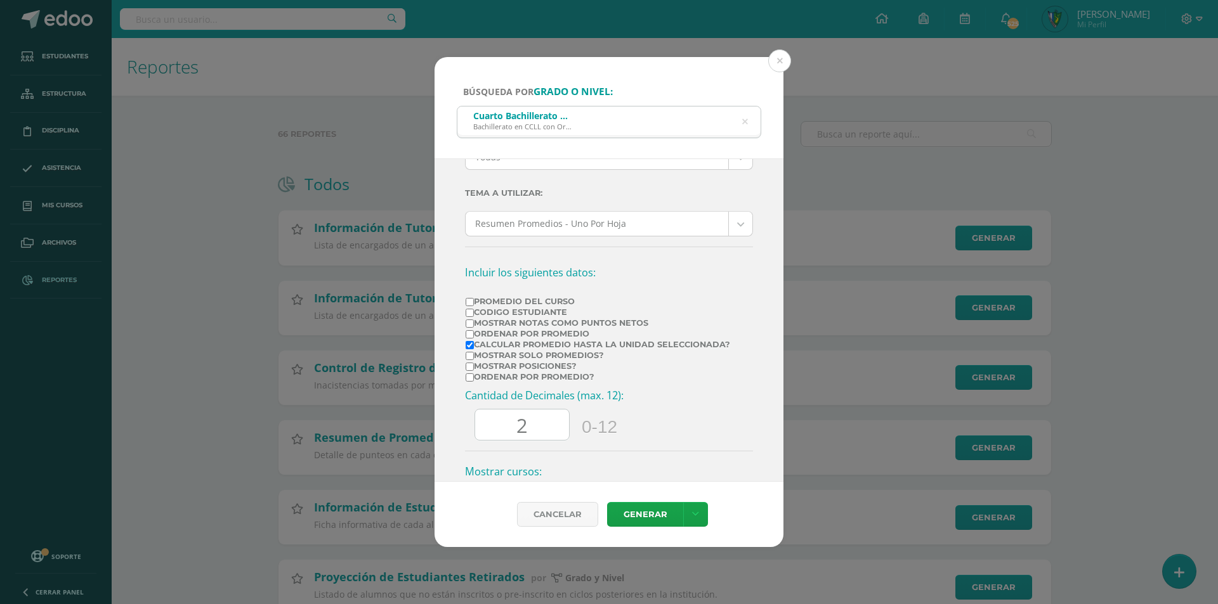
scroll to position [190, 0]
click at [487, 324] on label "Mostrar Notas Como Puntos Netos" at bounding box center [598, 322] width 264 height 10
click at [474, 324] on input "Mostrar Notas Como Puntos Netos" at bounding box center [470, 322] width 8 height 8
checkbox input "true"
click at [486, 339] on label "Calcular promedio hasta la unidad seleccionada?" at bounding box center [598, 344] width 264 height 10
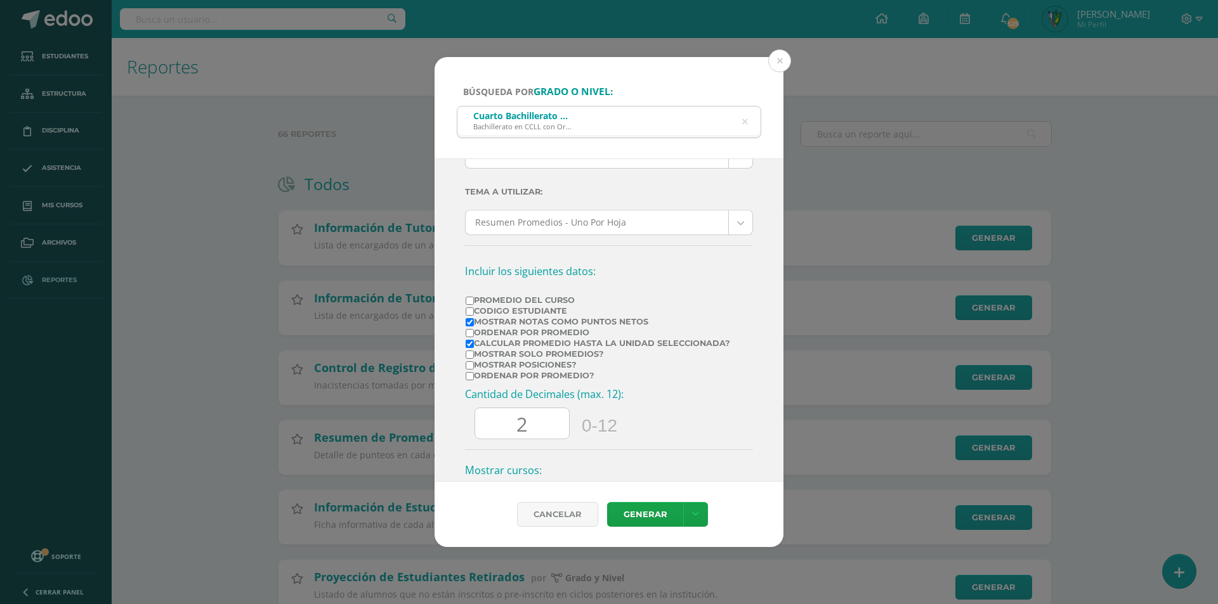
click at [474, 340] on input "Calcular promedio hasta la unidad seleccionada?" at bounding box center [470, 344] width 8 height 8
checkbox input "false"
drag, startPoint x: 554, startPoint y: 427, endPoint x: 480, endPoint y: 427, distance: 74.2
click at [481, 427] on input "2" at bounding box center [522, 423] width 94 height 31
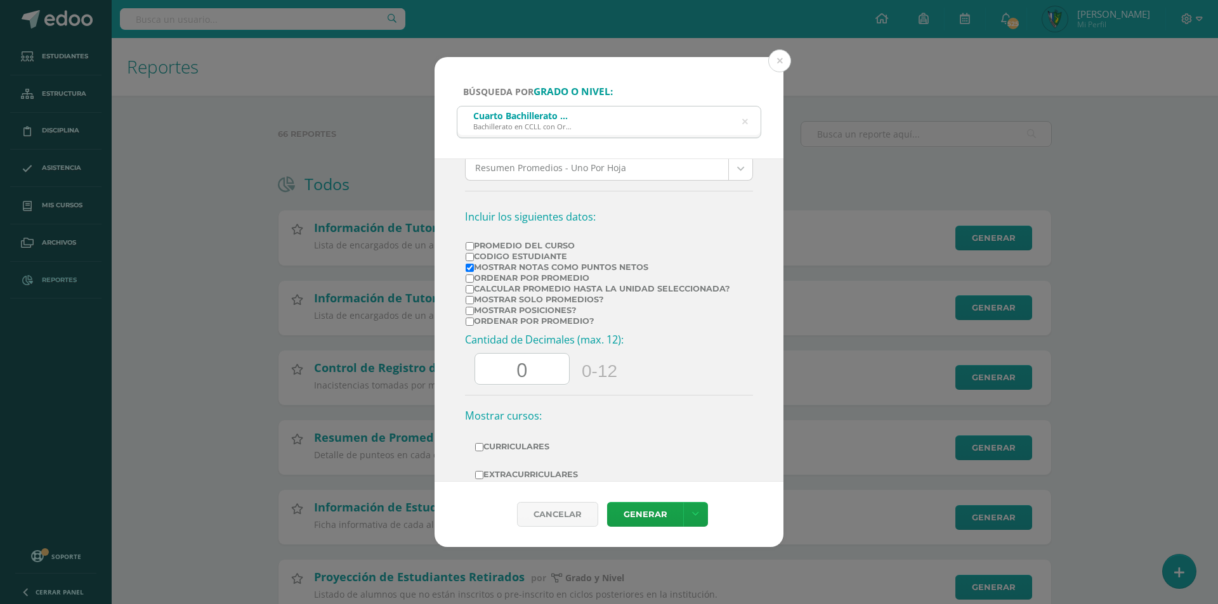
scroll to position [300, 0]
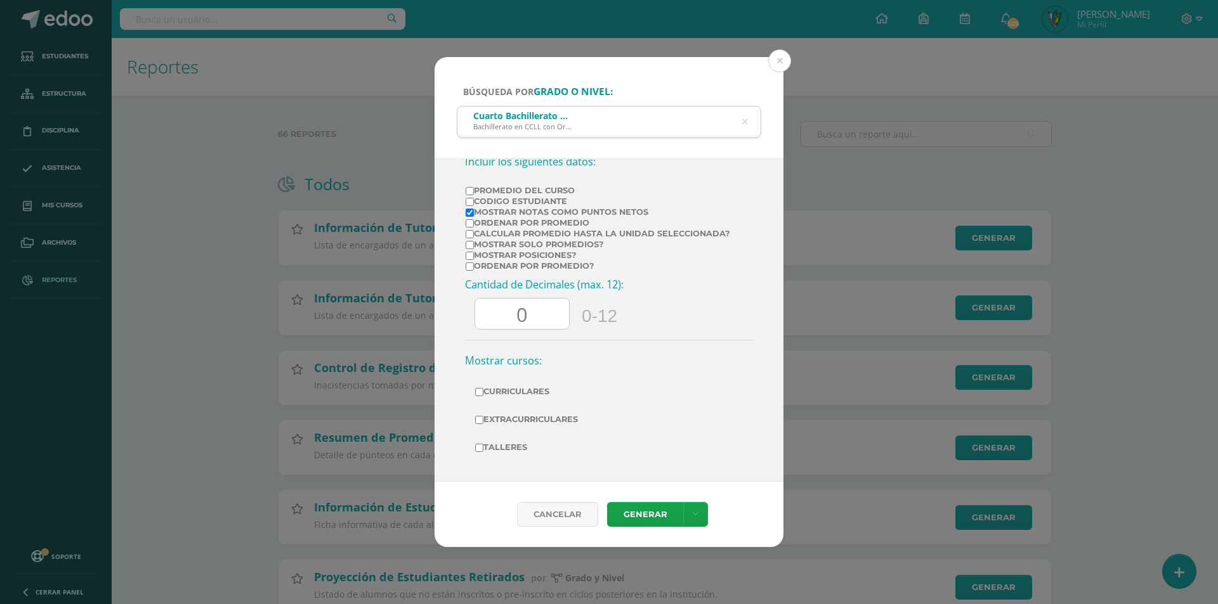
type input "0"
click at [554, 394] on label "Curriculares" at bounding box center [609, 392] width 268 height 18
click at [483, 394] on input "Curriculares" at bounding box center [479, 392] width 8 height 8
checkbox input "true"
click at [547, 412] on label "Extracurriculares" at bounding box center [609, 420] width 268 height 18
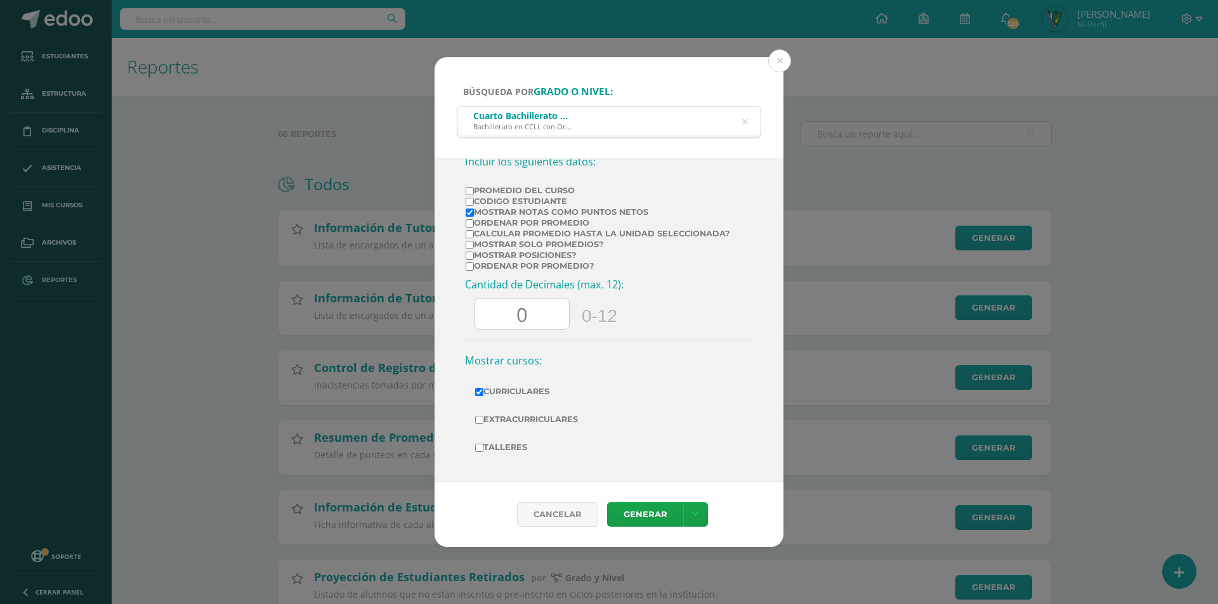
click at [483, 416] on input "Extracurriculares" at bounding box center [479, 420] width 8 height 8
checkbox input "true"
click at [516, 450] on label "Talleres" at bounding box center [609, 448] width 268 height 18
click at [483, 450] on input "Talleres" at bounding box center [479, 448] width 8 height 8
checkbox input "true"
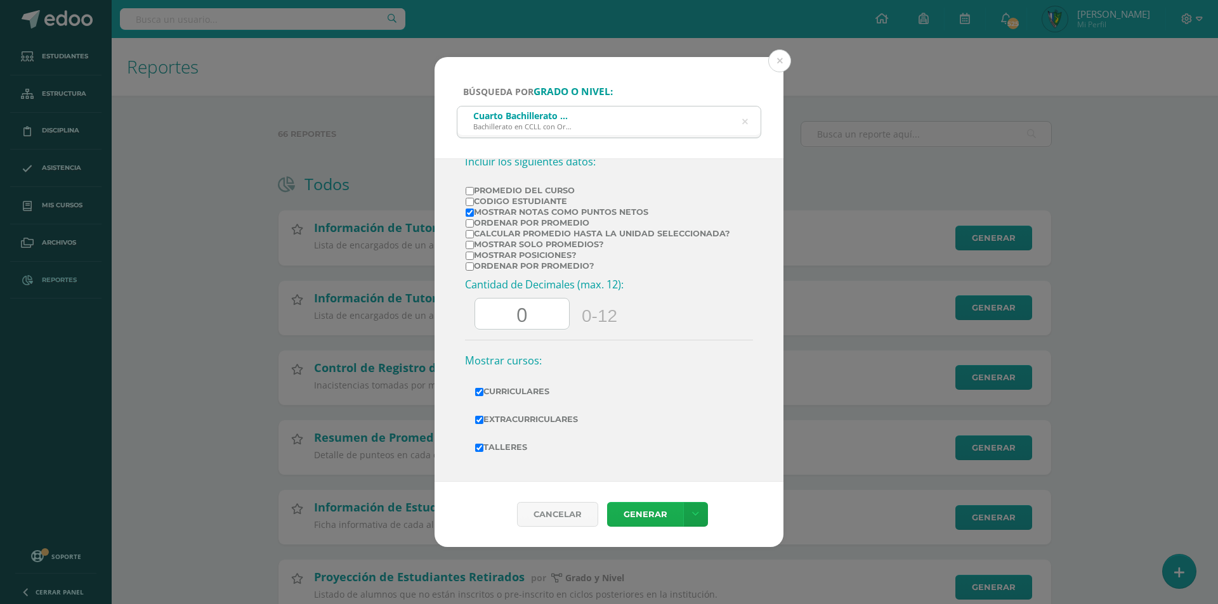
click at [653, 516] on link "Generar" at bounding box center [645, 514] width 76 height 25
click at [778, 54] on button at bounding box center [779, 60] width 23 height 23
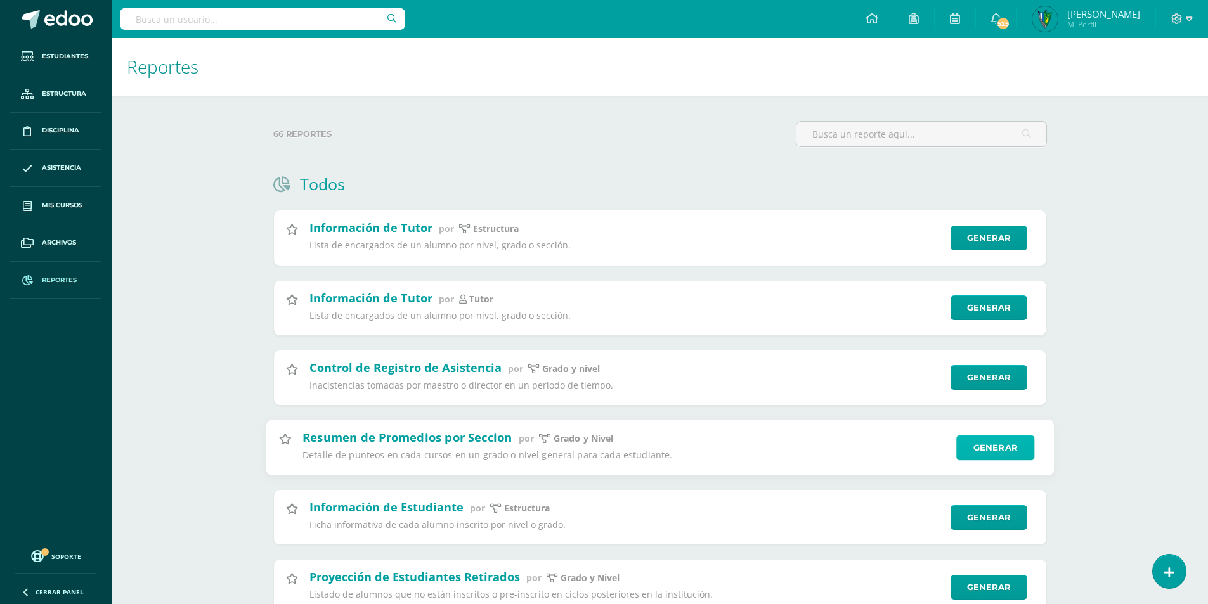
click at [995, 447] on link "Generar" at bounding box center [995, 447] width 78 height 25
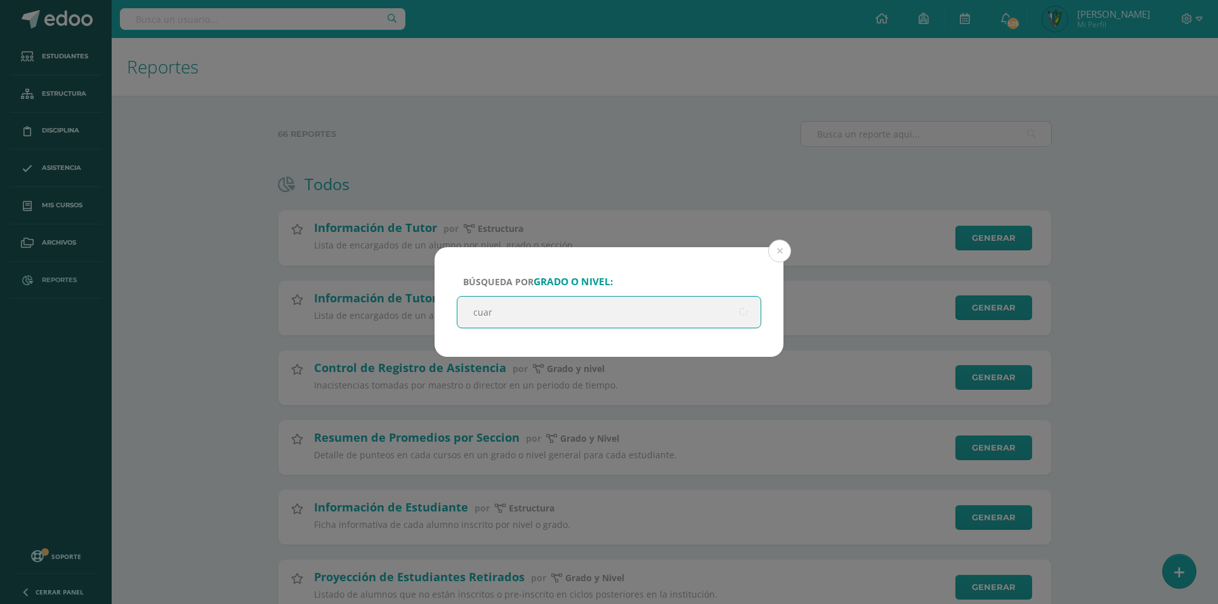
type input "cuart"
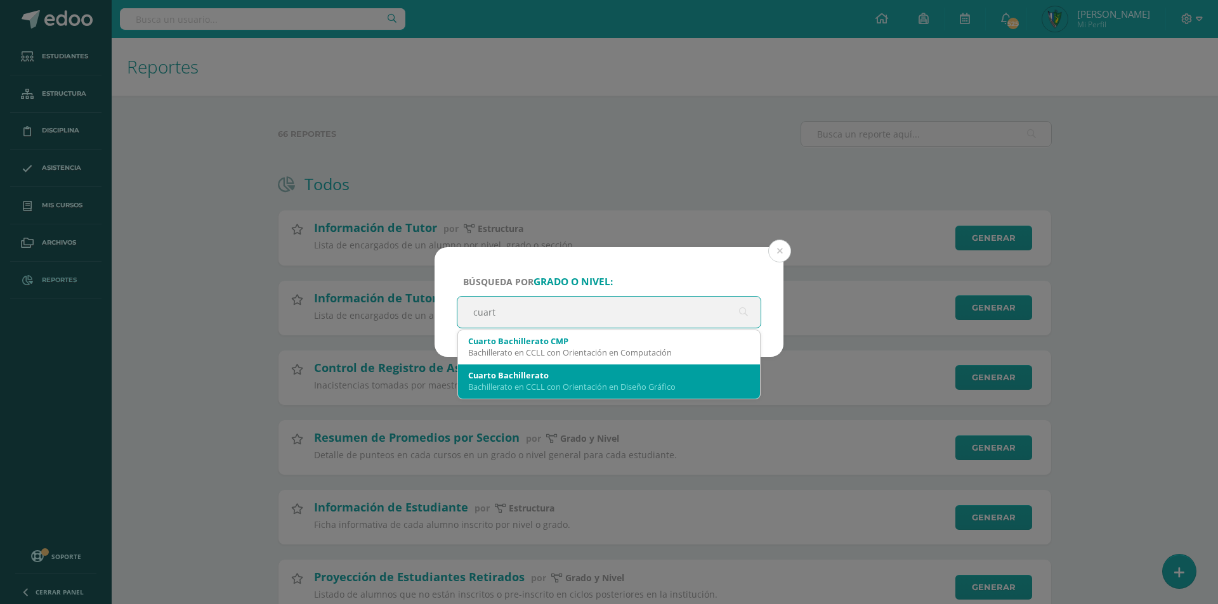
click at [613, 379] on div "Cuarto Bachillerato" at bounding box center [609, 375] width 282 height 11
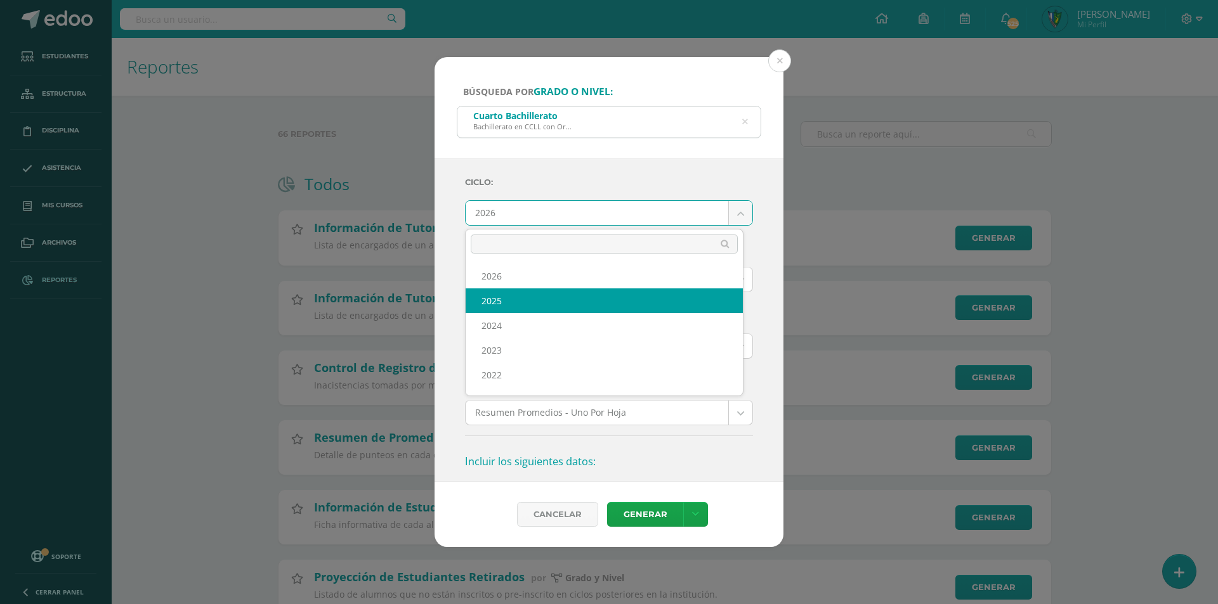
select select "7"
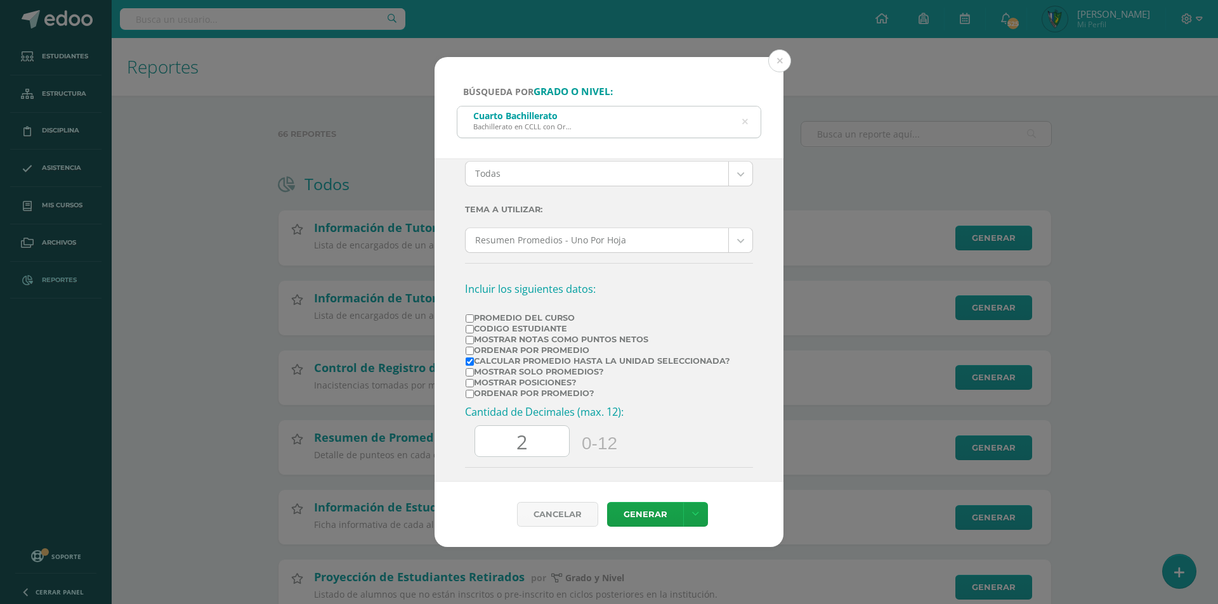
scroll to position [190, 0]
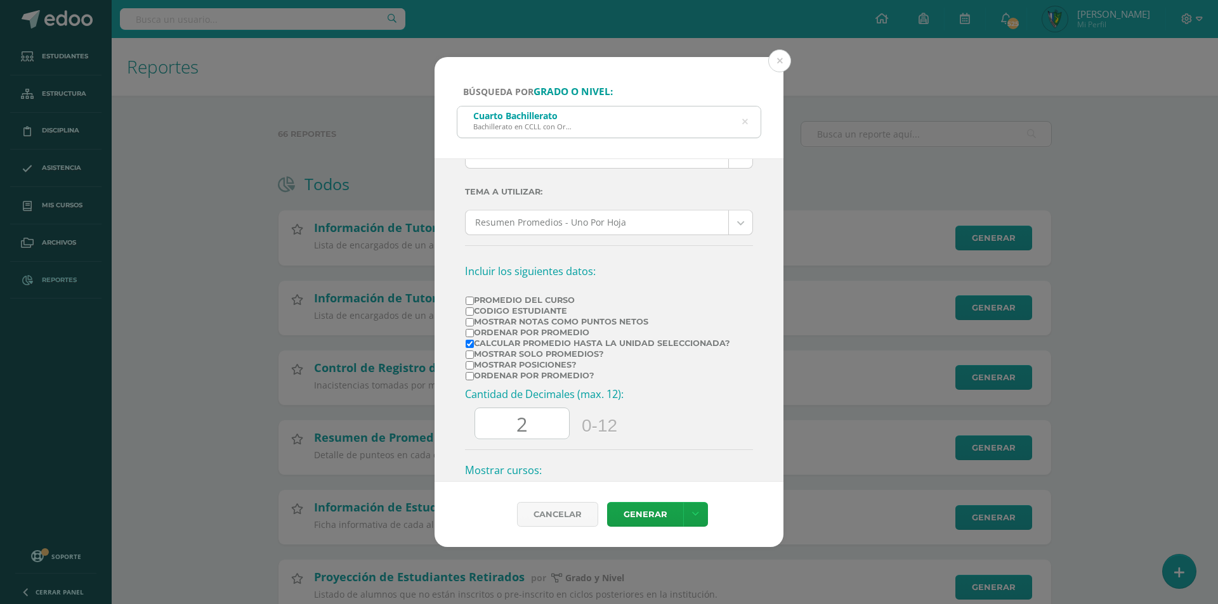
click at [486, 321] on label "Mostrar Notas Como Puntos Netos" at bounding box center [598, 322] width 264 height 10
click at [474, 321] on input "Mostrar Notas Como Puntos Netos" at bounding box center [470, 322] width 8 height 8
checkbox input "true"
click at [481, 343] on label "Calcular promedio hasta la unidad seleccionada?" at bounding box center [598, 344] width 264 height 10
click at [474, 343] on input "Calcular promedio hasta la unidad seleccionada?" at bounding box center [470, 344] width 8 height 8
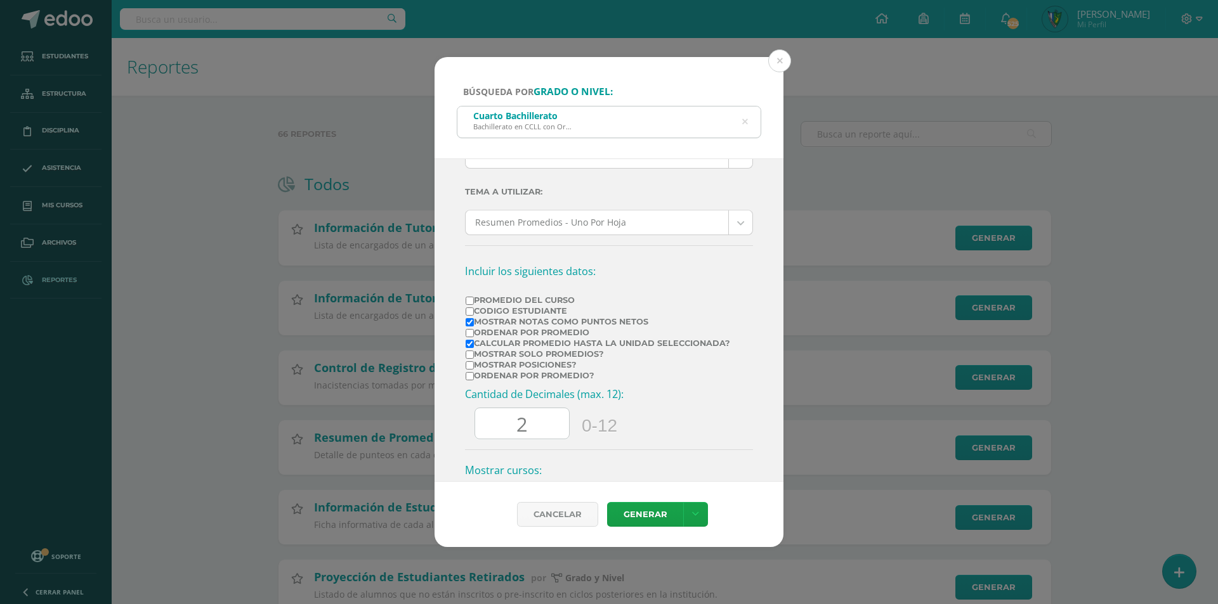
checkbox input "false"
drag, startPoint x: 540, startPoint y: 422, endPoint x: 502, endPoint y: 426, distance: 38.3
click at [502, 426] on input "2" at bounding box center [522, 423] width 94 height 31
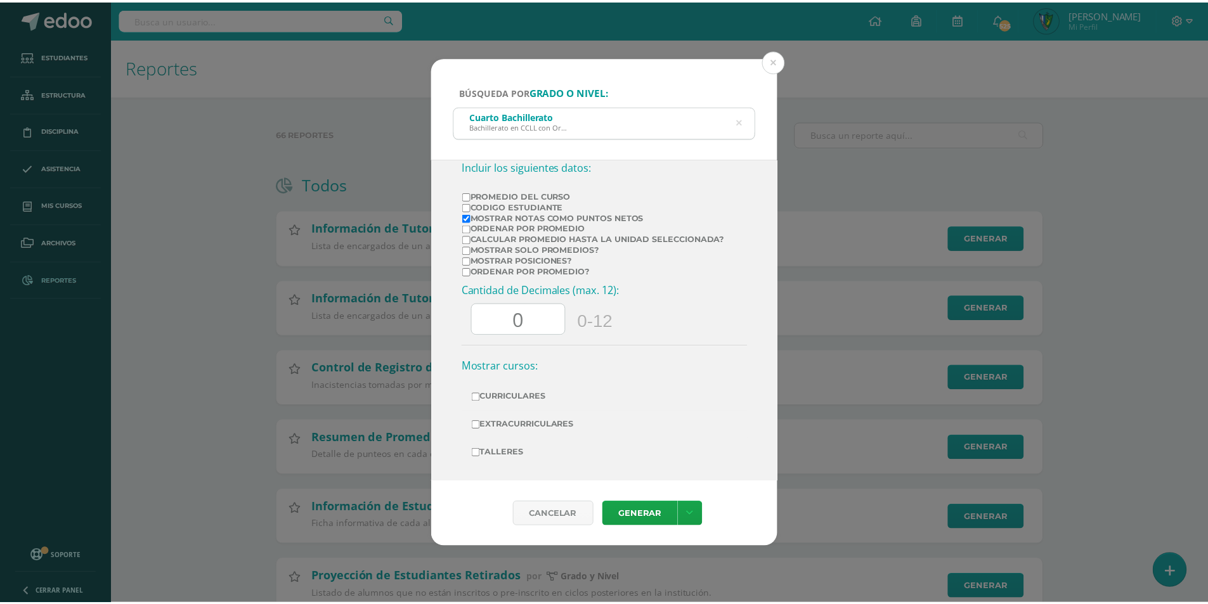
scroll to position [300, 0]
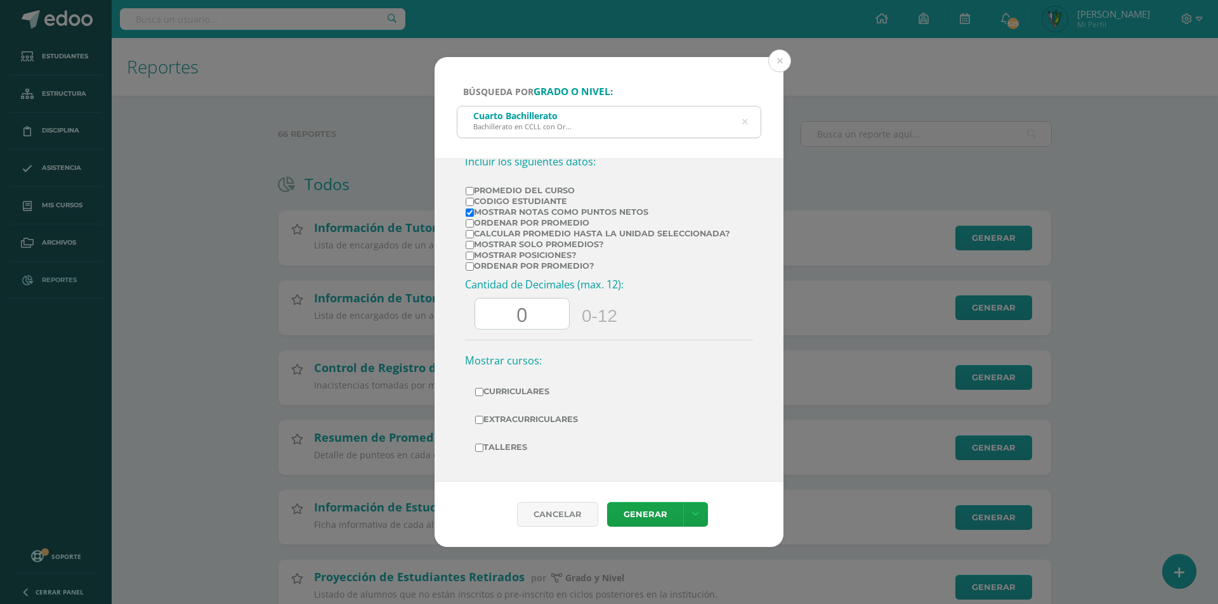
type input "0"
click at [535, 392] on label "Curriculares" at bounding box center [609, 392] width 268 height 18
click at [483, 392] on input "Curriculares" at bounding box center [479, 392] width 8 height 8
checkbox input "true"
click at [535, 413] on label "Extracurriculares" at bounding box center [609, 420] width 268 height 18
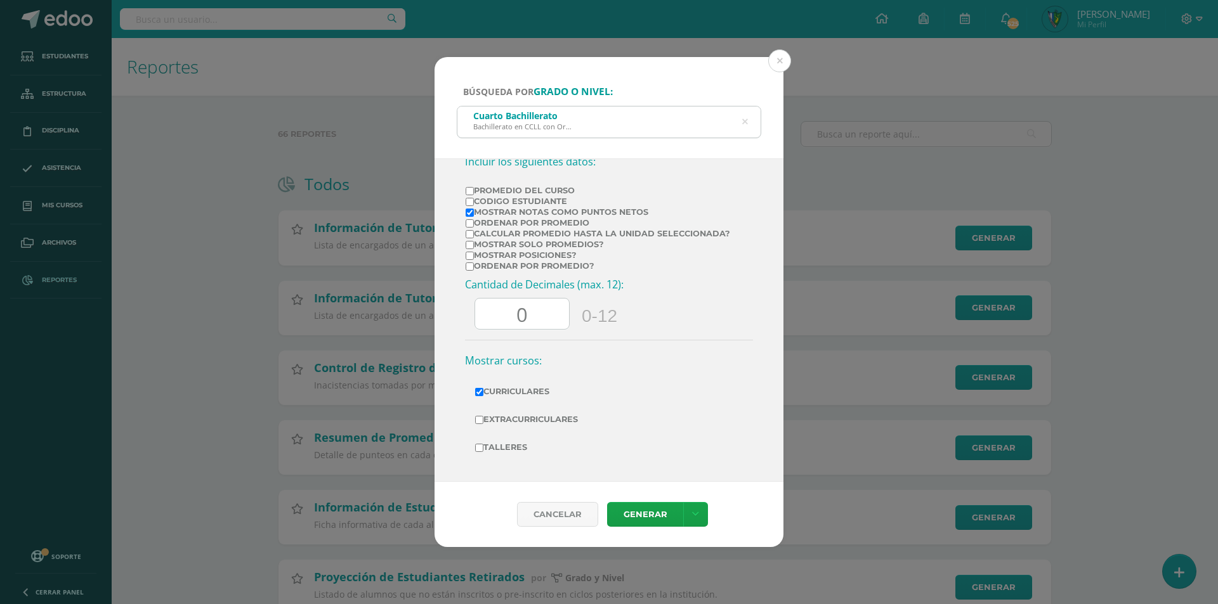
click at [483, 416] on input "Extracurriculares" at bounding box center [479, 420] width 8 height 8
checkbox input "true"
click at [516, 443] on label "Talleres" at bounding box center [609, 448] width 268 height 18
click at [483, 444] on input "Talleres" at bounding box center [479, 448] width 8 height 8
checkbox input "true"
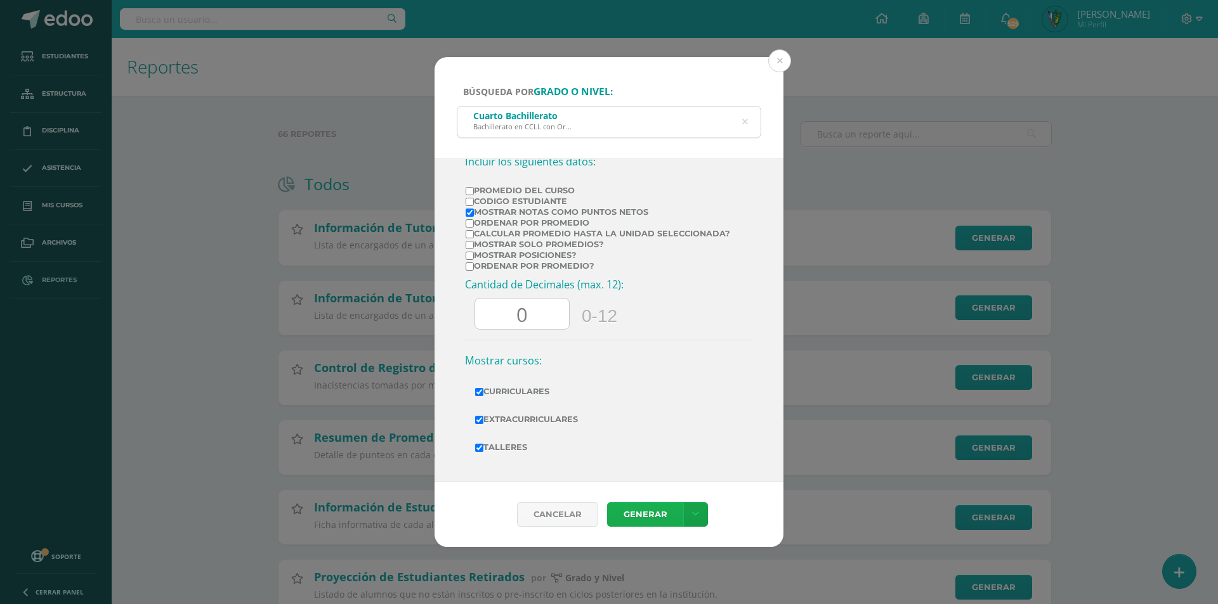
click at [652, 510] on link "Generar" at bounding box center [645, 514] width 76 height 25
click at [783, 55] on button at bounding box center [779, 60] width 23 height 23
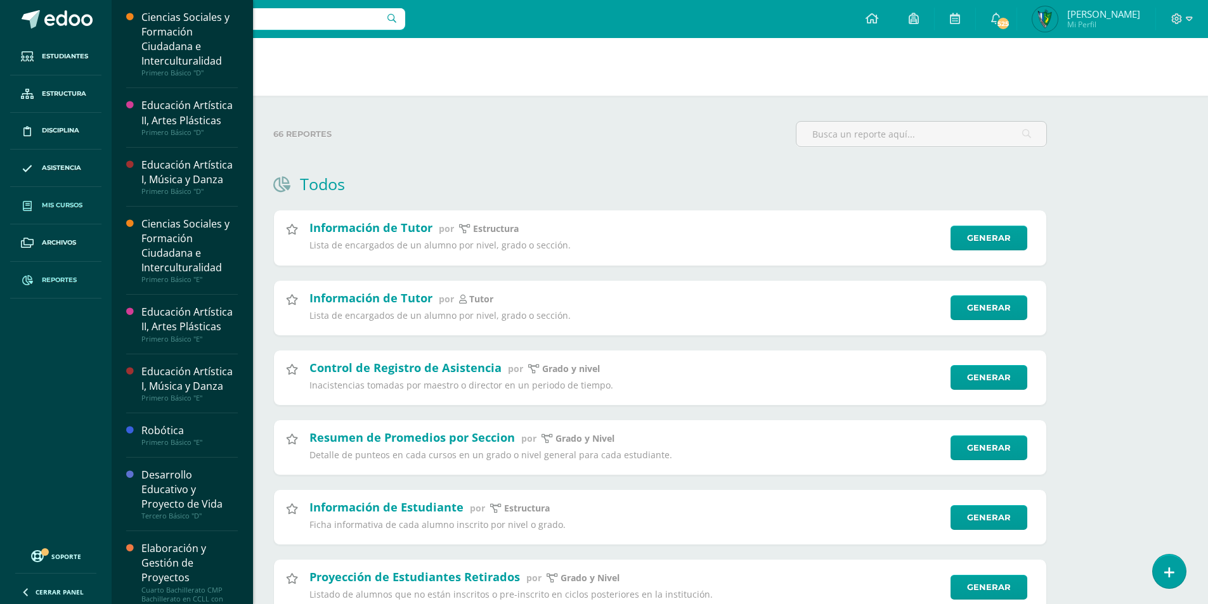
click at [52, 202] on span "Mis cursos" at bounding box center [62, 205] width 41 height 10
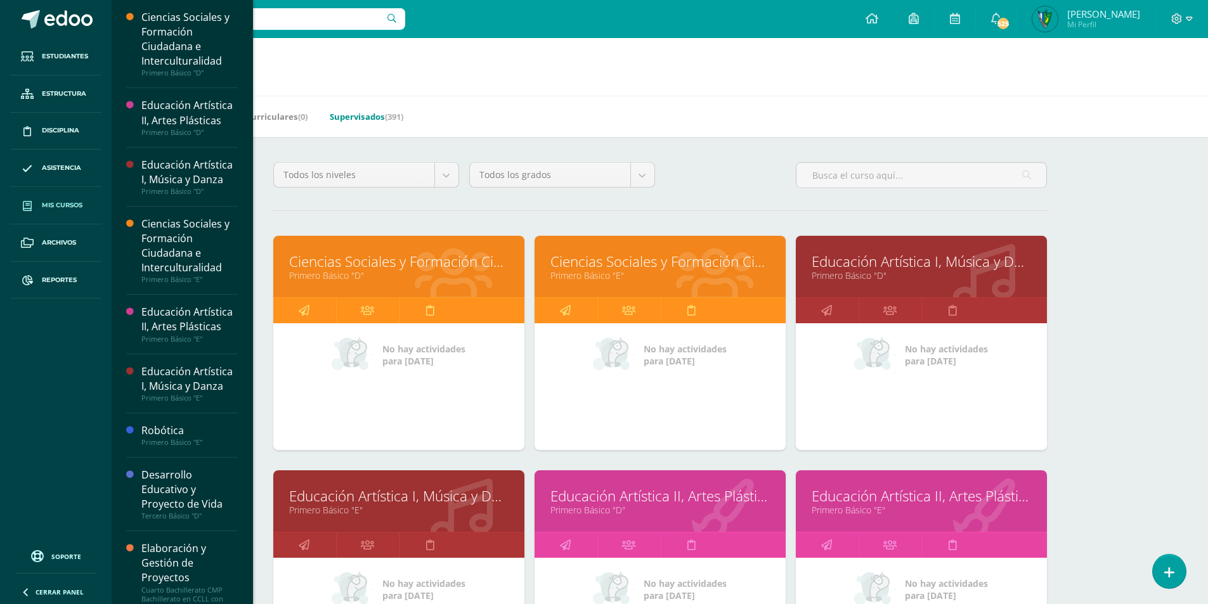
click at [390, 118] on link "Supervisados (391)" at bounding box center [367, 117] width 74 height 20
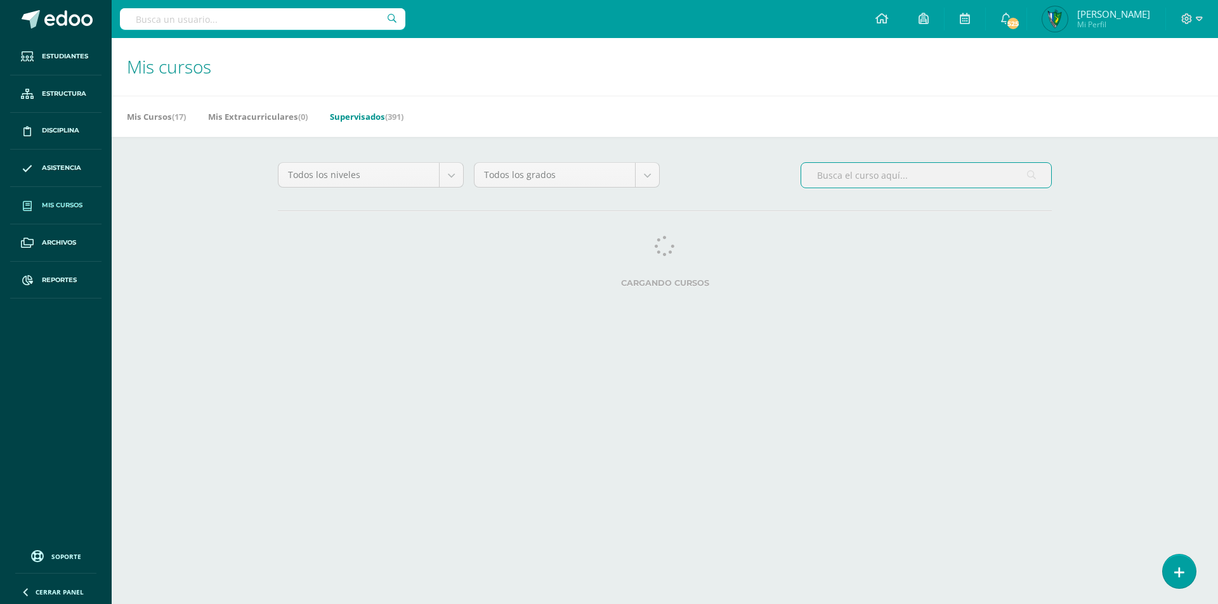
click at [876, 175] on input "text" at bounding box center [926, 175] width 250 height 25
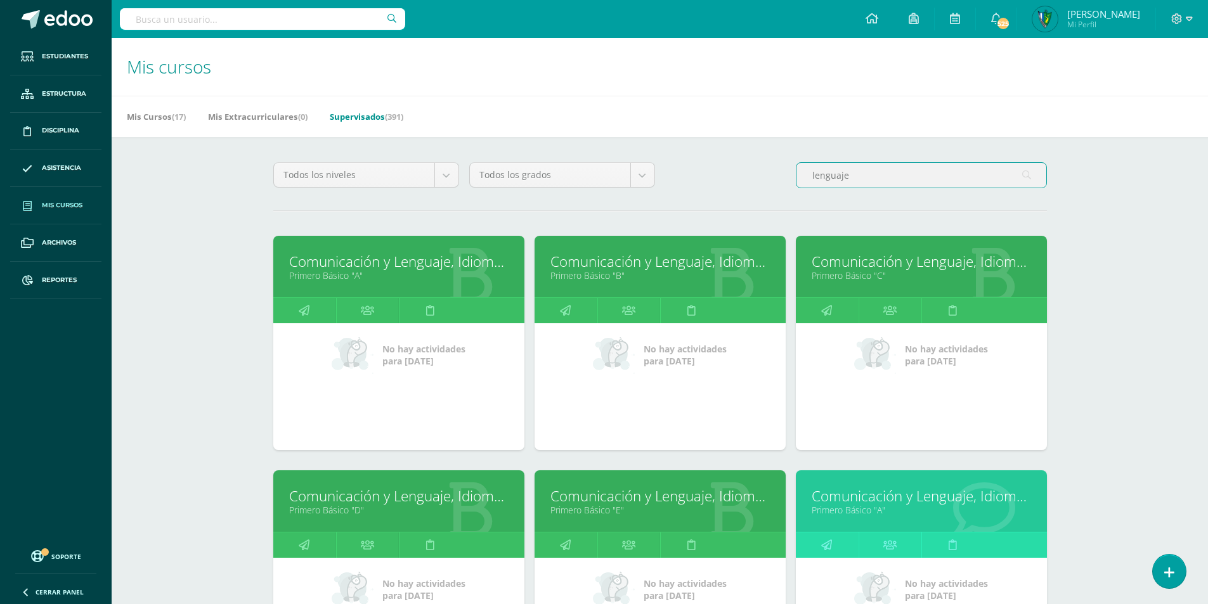
type input "lenguaje"
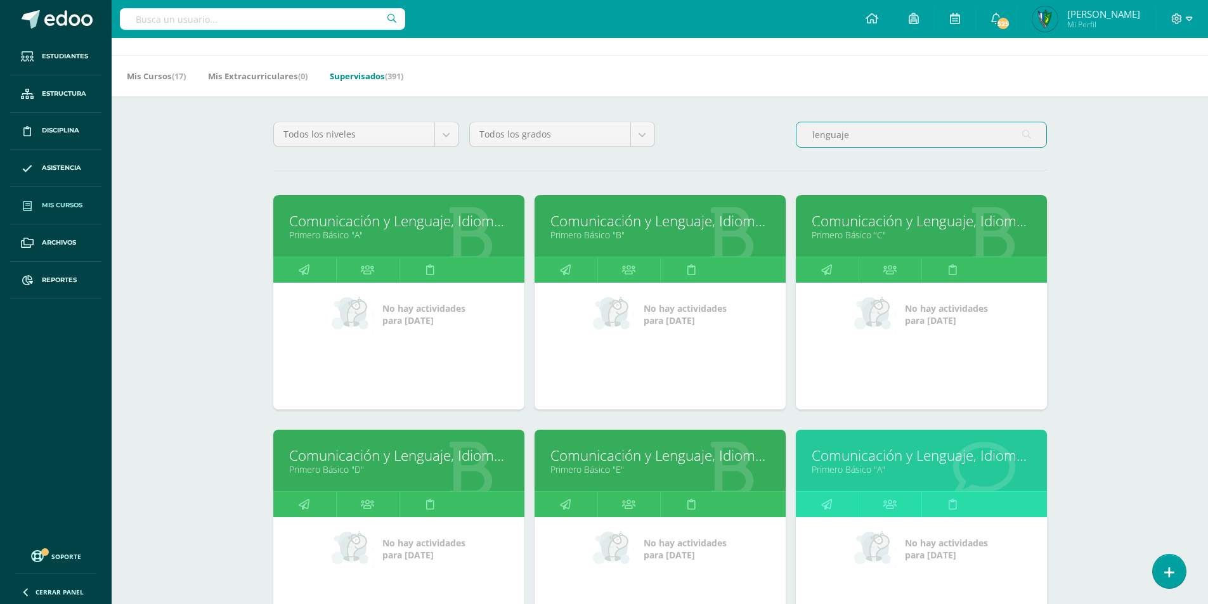
scroll to position [63, 0]
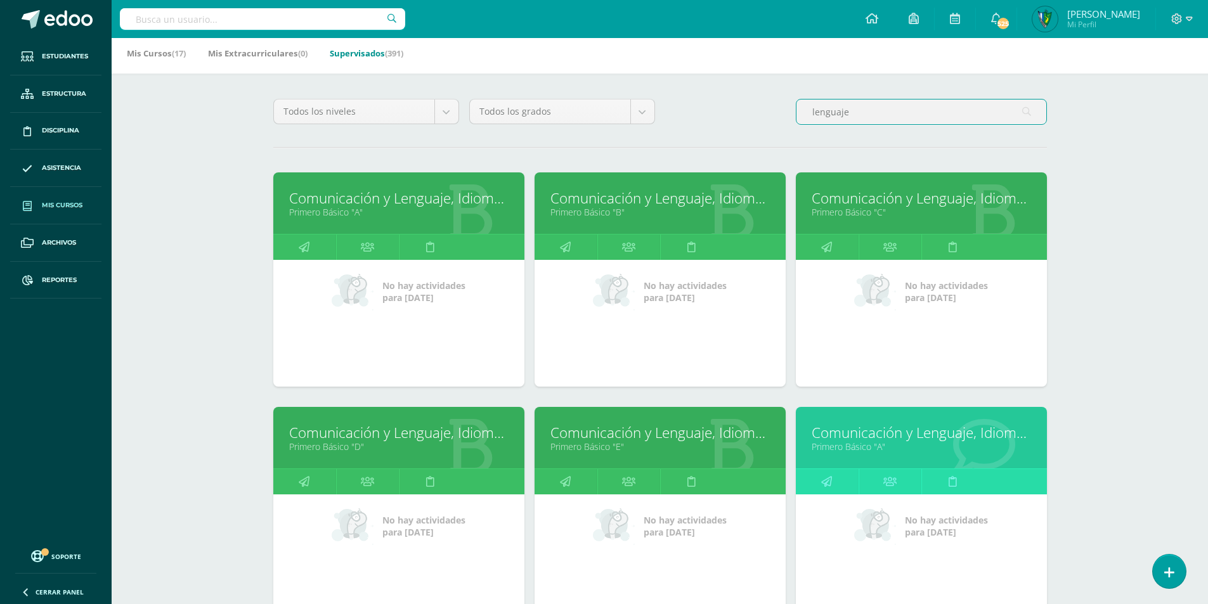
click at [327, 431] on link "Comunicación y Lenguaje, Idioma Español" at bounding box center [398, 433] width 219 height 20
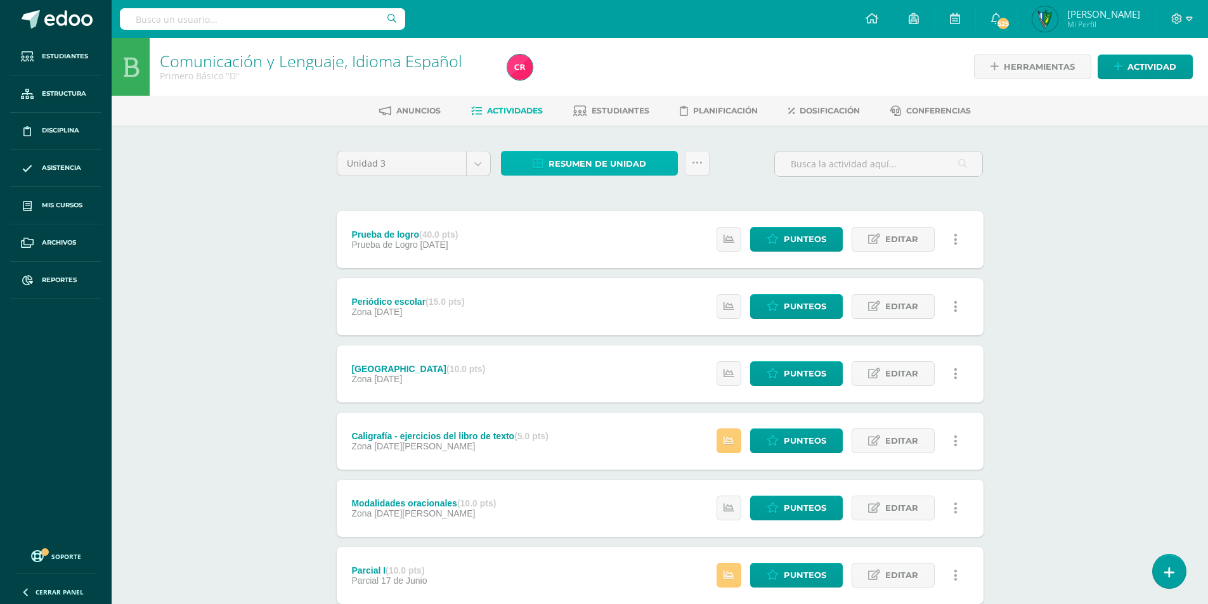
click at [611, 169] on span "Resumen de unidad" at bounding box center [598, 163] width 98 height 23
click at [606, 84] on link "Descargar como HTML" at bounding box center [590, 82] width 135 height 20
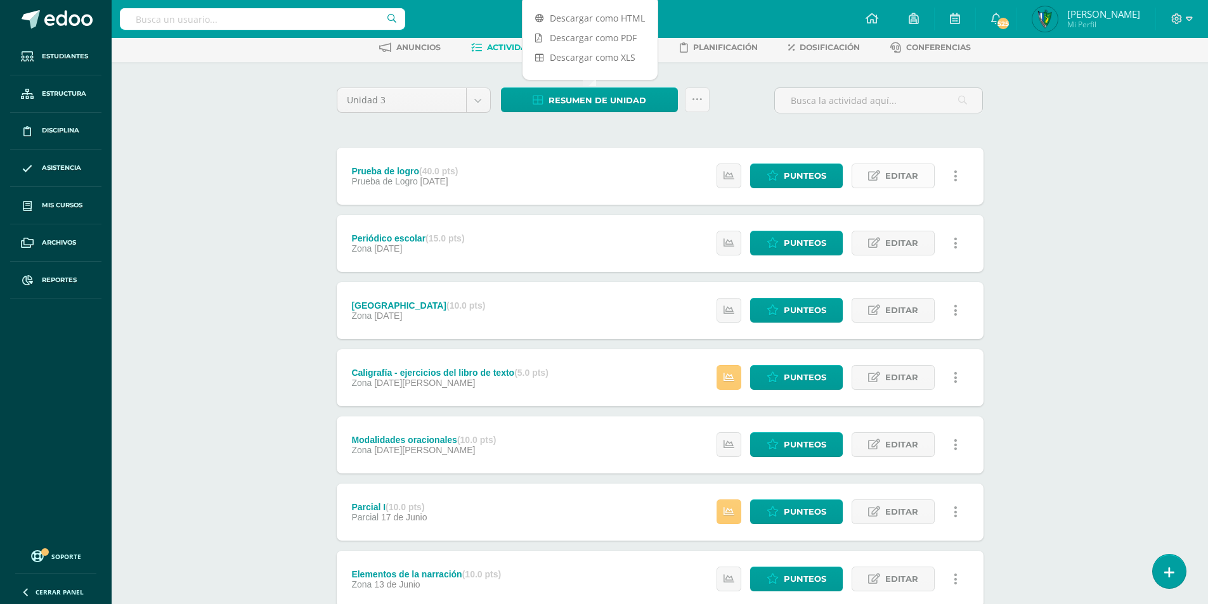
click at [912, 174] on span "Editar" at bounding box center [901, 175] width 33 height 23
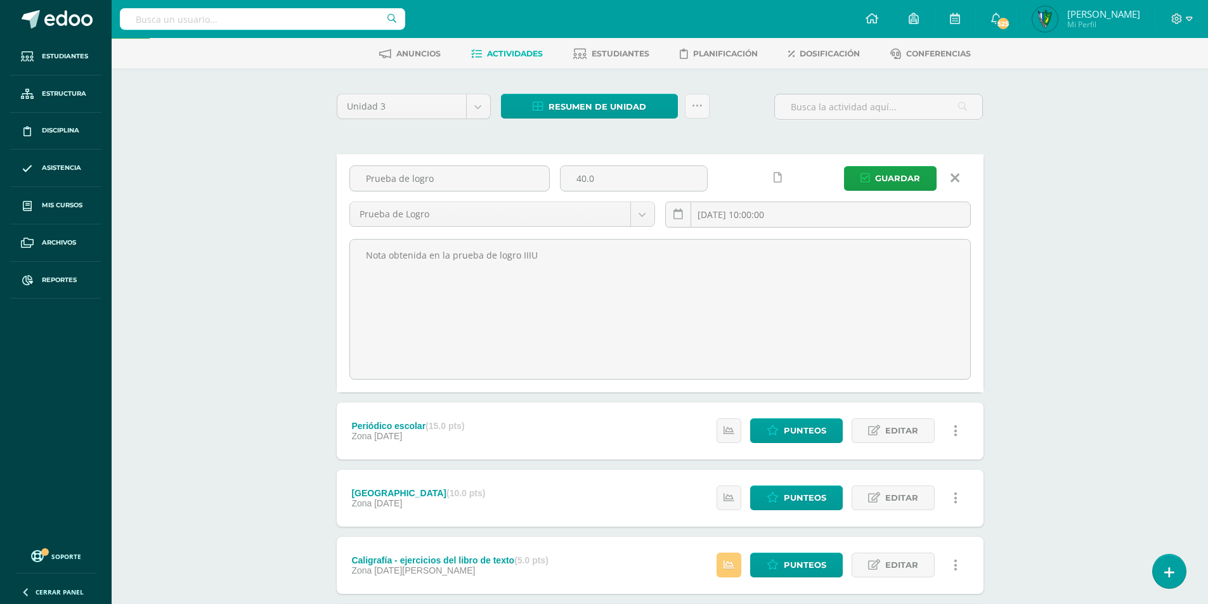
scroll to position [0, 0]
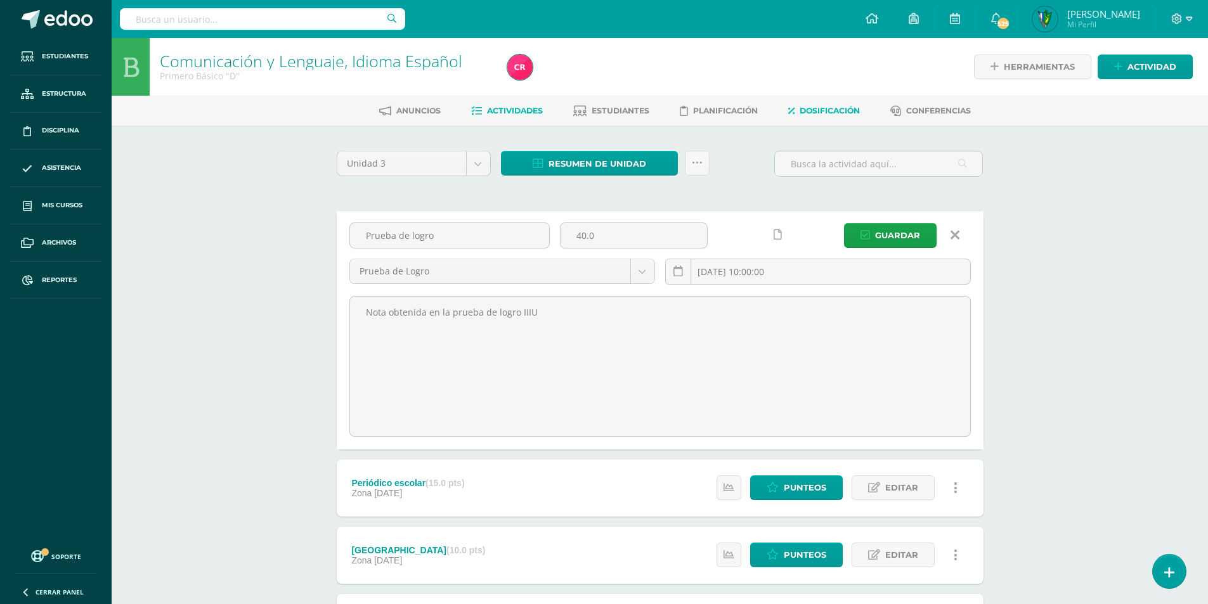
click at [808, 117] on link "Dosificación" at bounding box center [824, 111] width 72 height 20
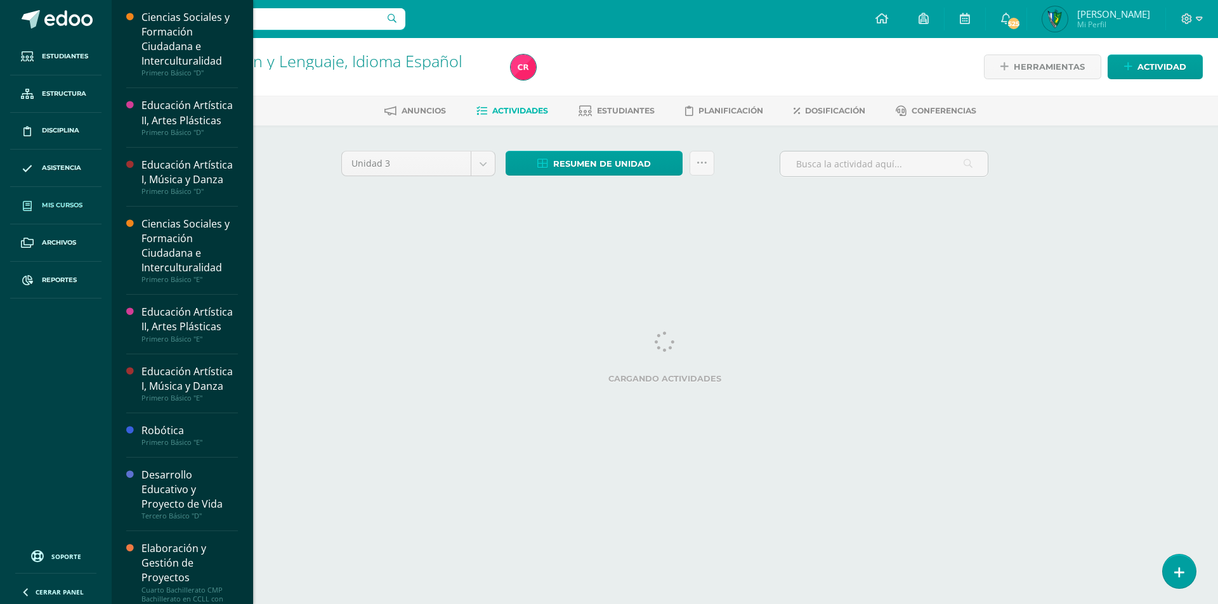
click at [70, 212] on link "Mis cursos" at bounding box center [55, 205] width 91 height 37
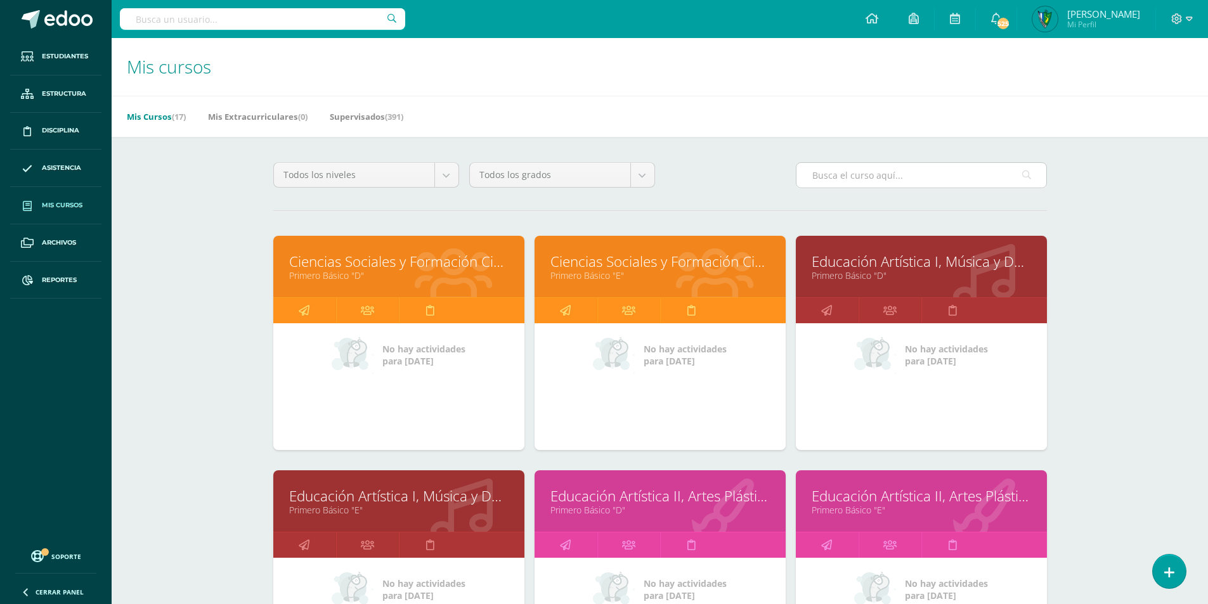
click at [875, 173] on input "text" at bounding box center [922, 175] width 250 height 25
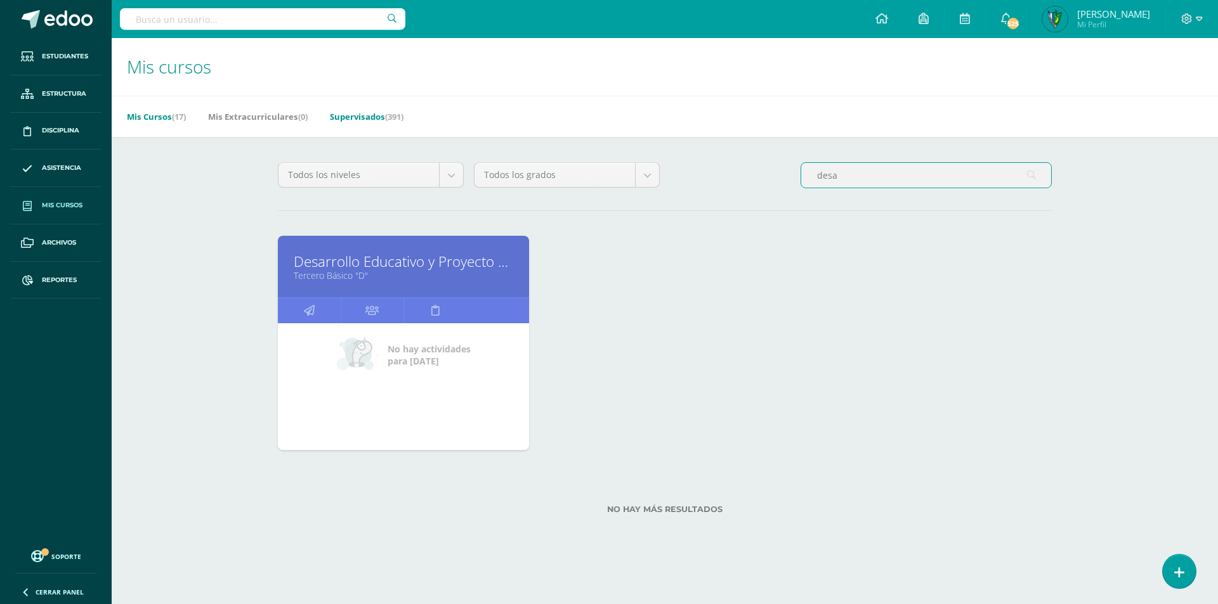
type input "desa"
click at [396, 117] on span "(391)" at bounding box center [394, 116] width 18 height 11
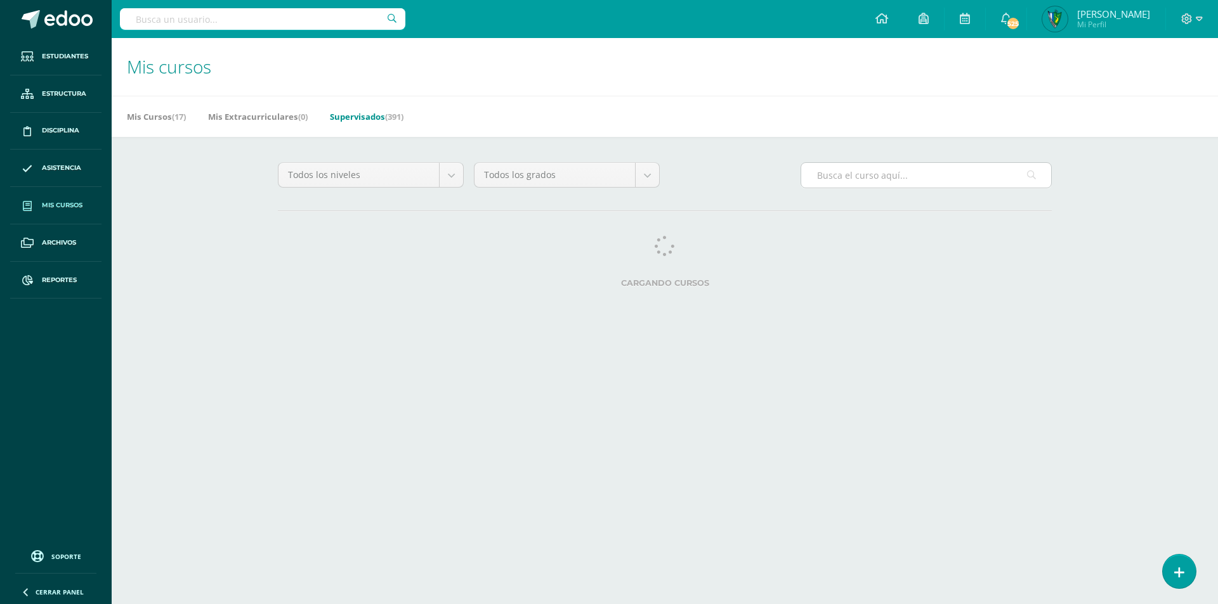
click at [882, 174] on input "text" at bounding box center [926, 175] width 250 height 25
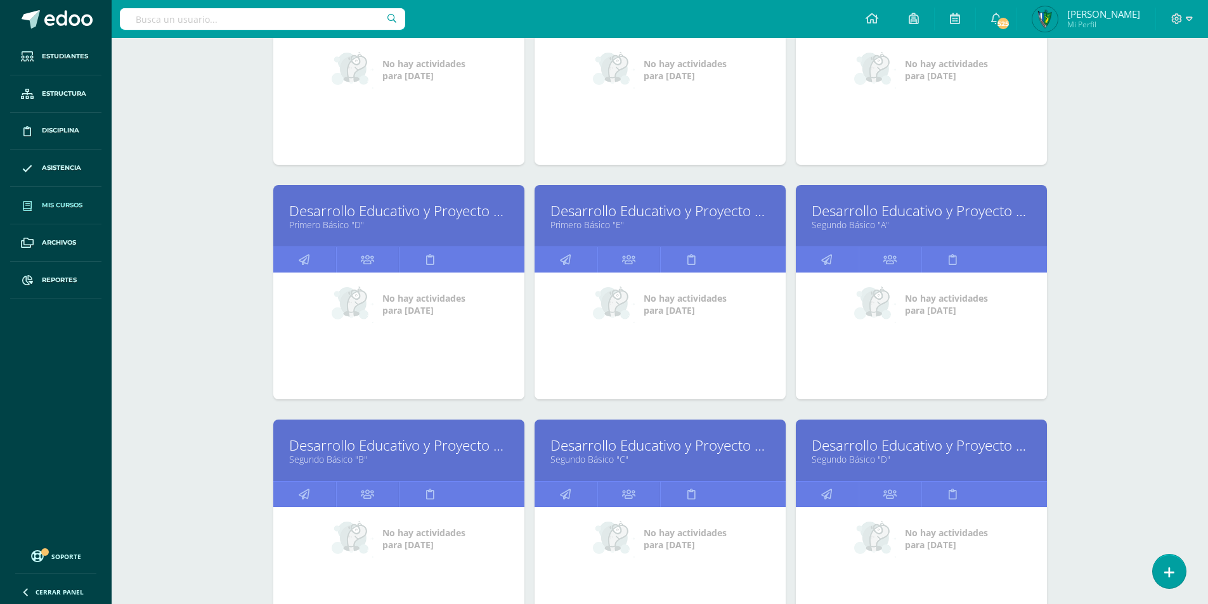
scroll to position [317, 0]
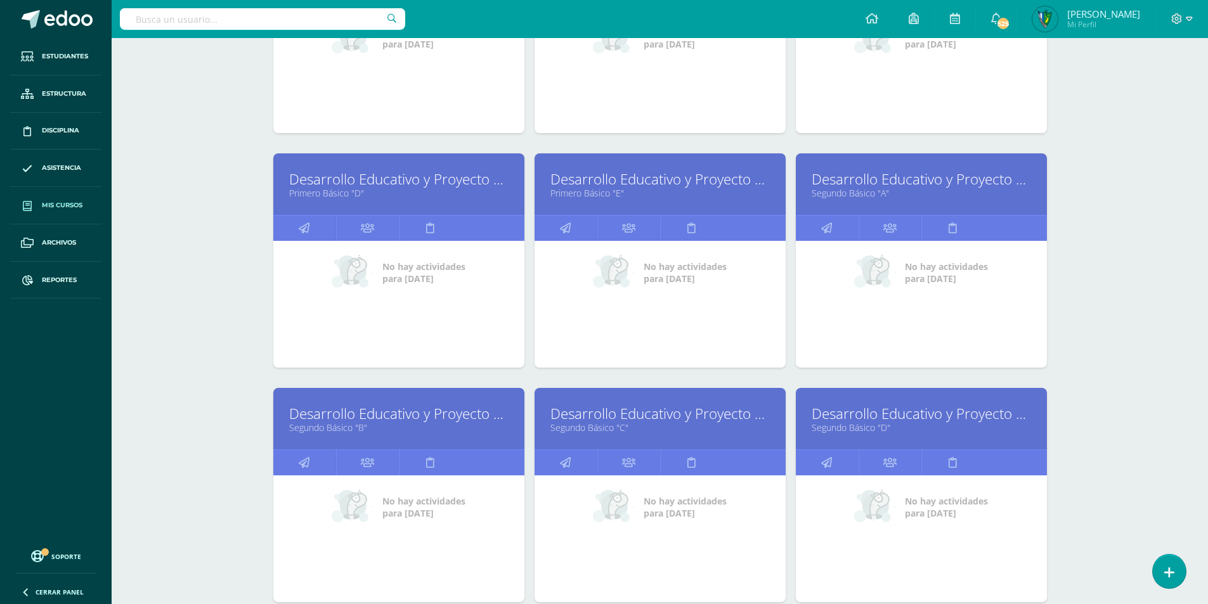
type input "desarrollo educativo"
click at [407, 415] on link "Desarrollo Educativo y Proyecto de Vida" at bounding box center [398, 414] width 219 height 20
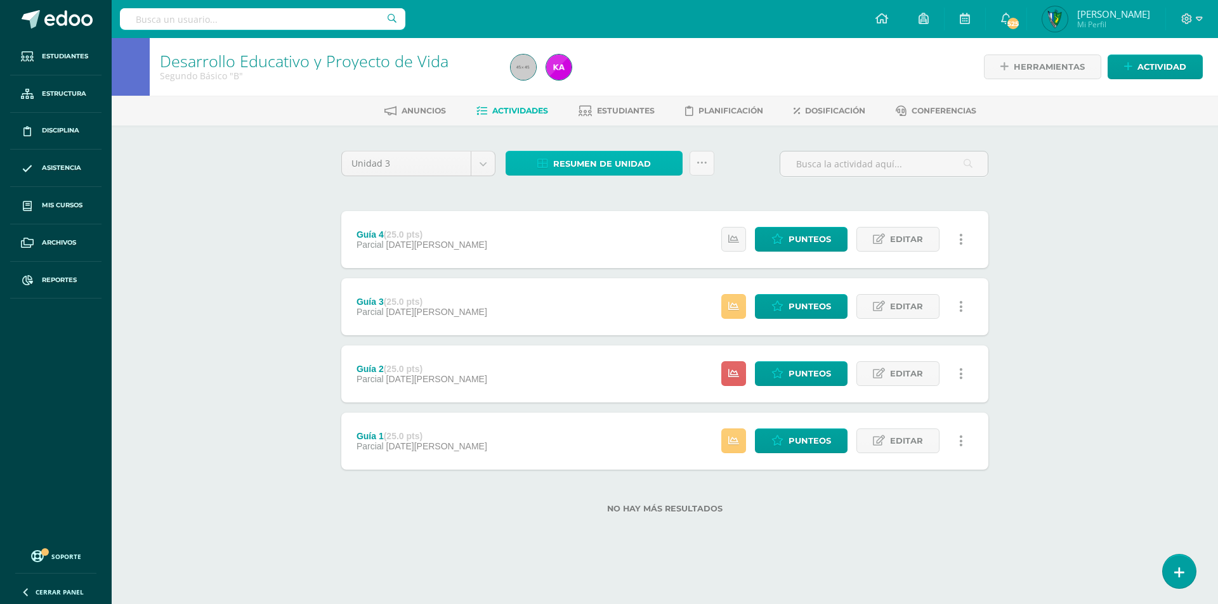
click at [591, 167] on span "Resumen de unidad" at bounding box center [602, 163] width 98 height 23
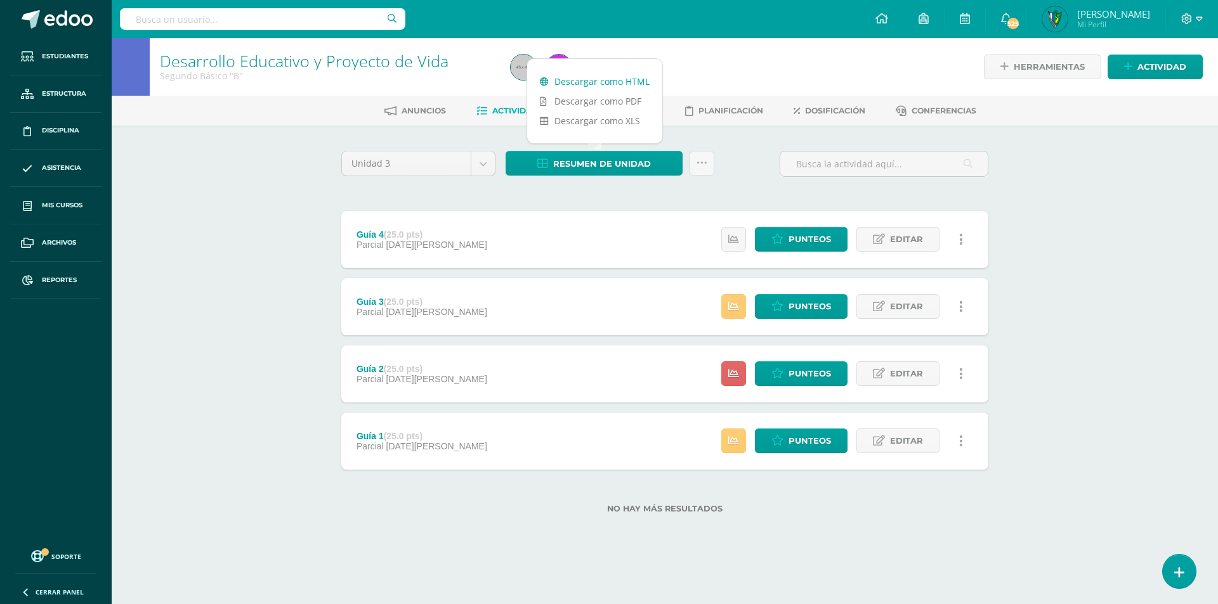
click at [610, 82] on link "Descargar como HTML" at bounding box center [594, 82] width 135 height 20
click at [540, 246] on div "Guía 4 (25.0 pts) Parcial 05 de Agosto Estatus de Actividad: 0 Estudiantes sin …" at bounding box center [664, 239] width 647 height 57
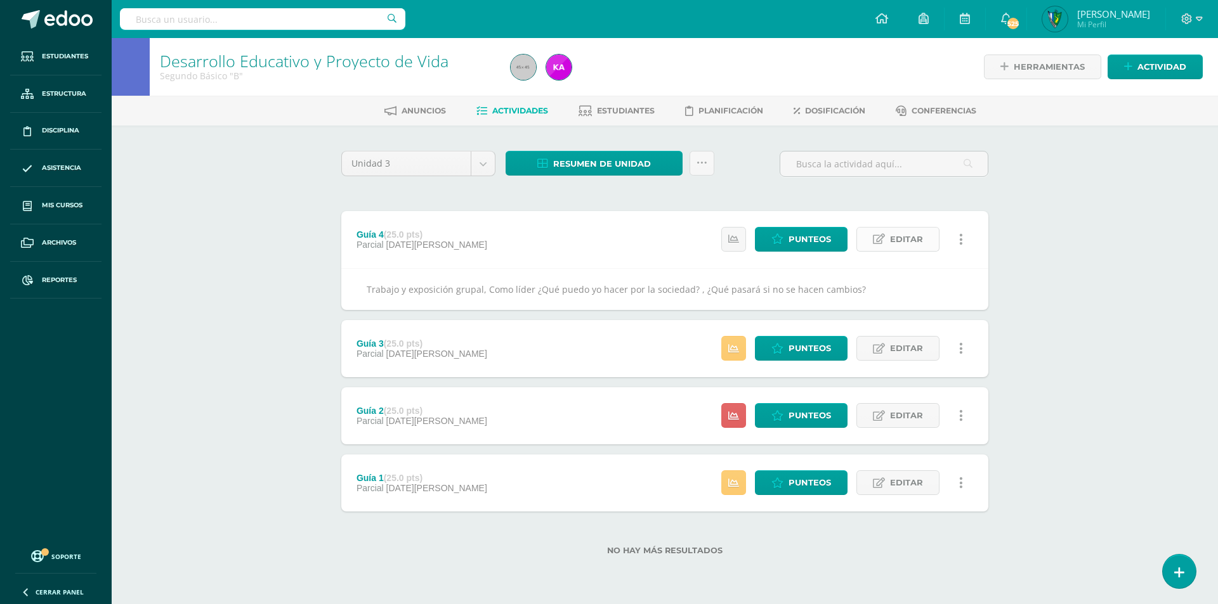
click at [875, 241] on icon at bounding box center [879, 239] width 12 height 11
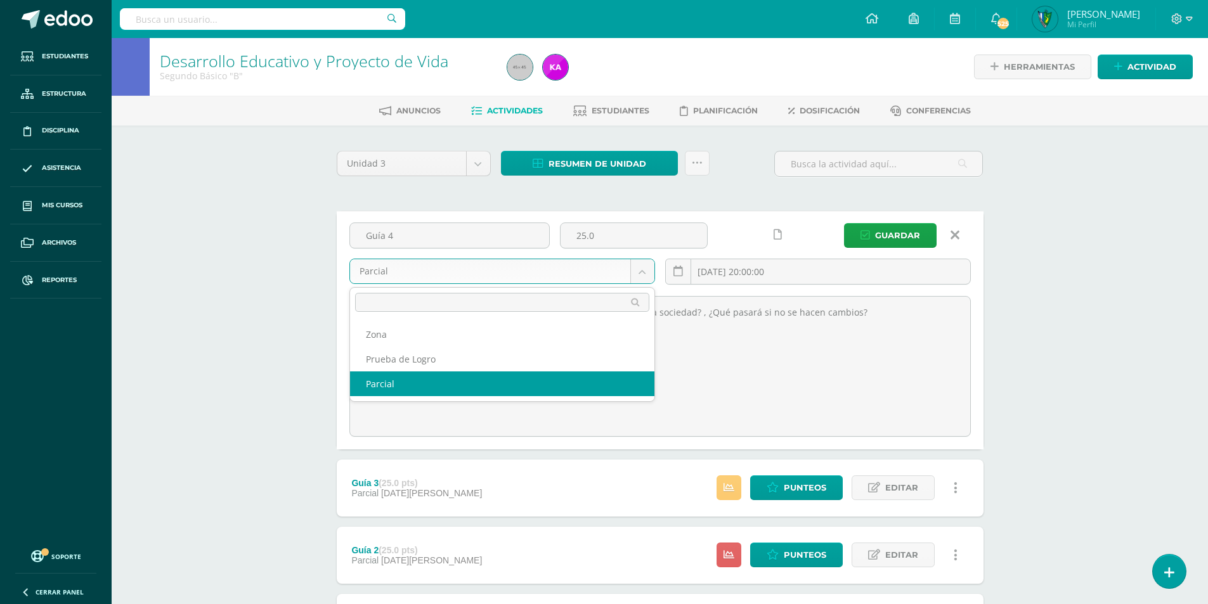
click at [632, 271] on body "Estudiantes Estructura Disciplina Asistencia Mis cursos Archivos Reportes Sopor…" at bounding box center [604, 368] width 1208 height 736
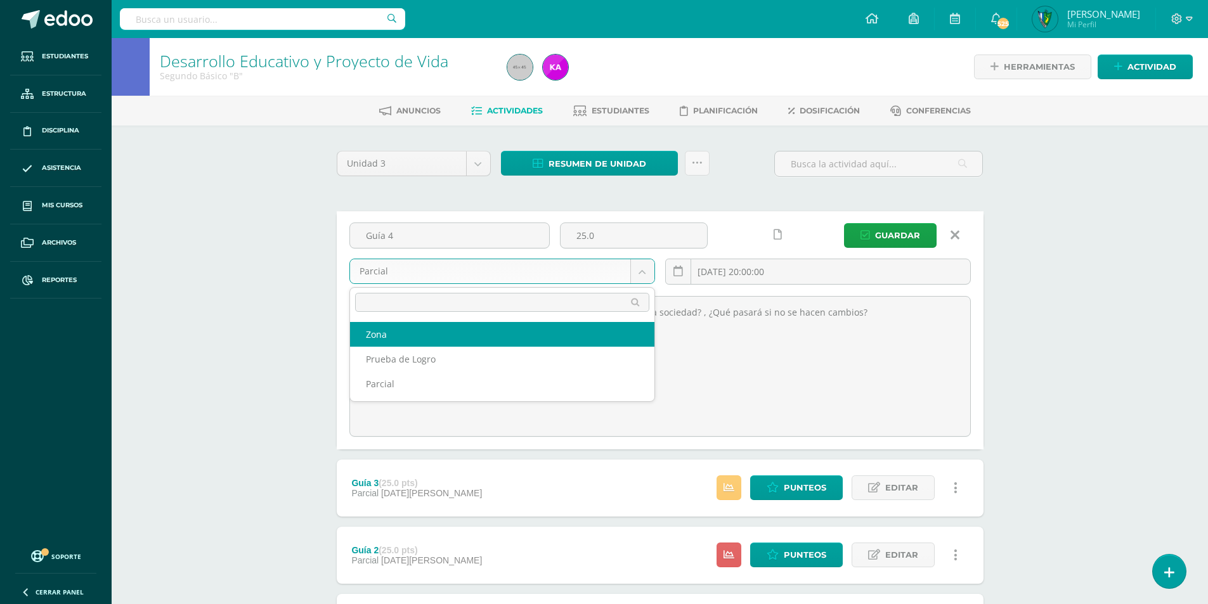
select select "158878"
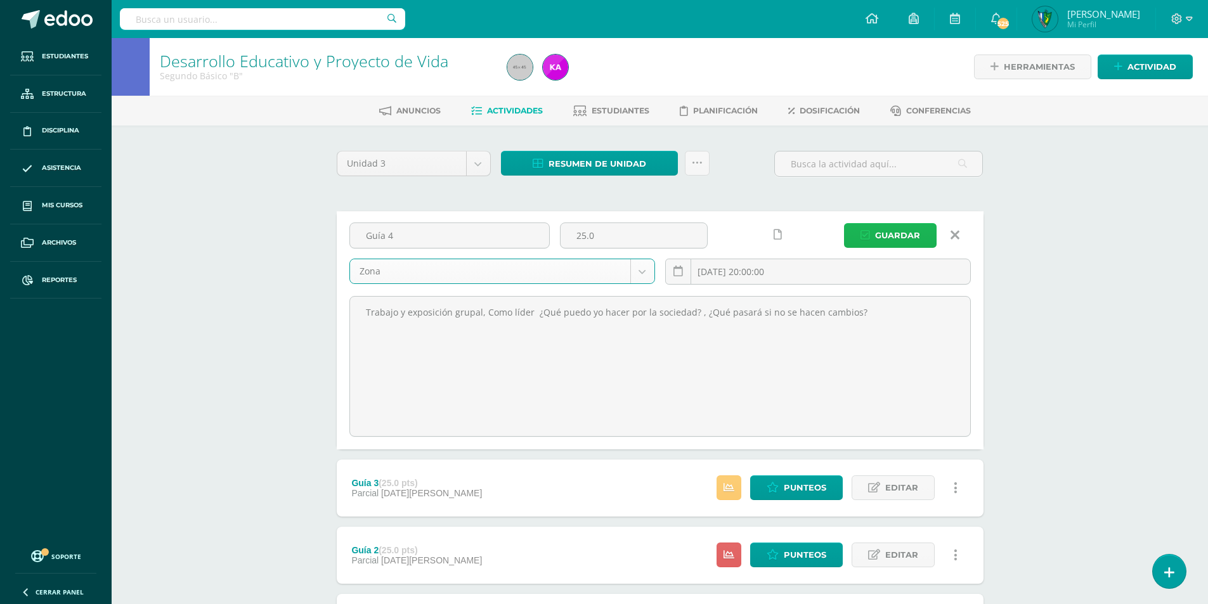
click at [875, 238] on button "Guardar" at bounding box center [890, 235] width 93 height 25
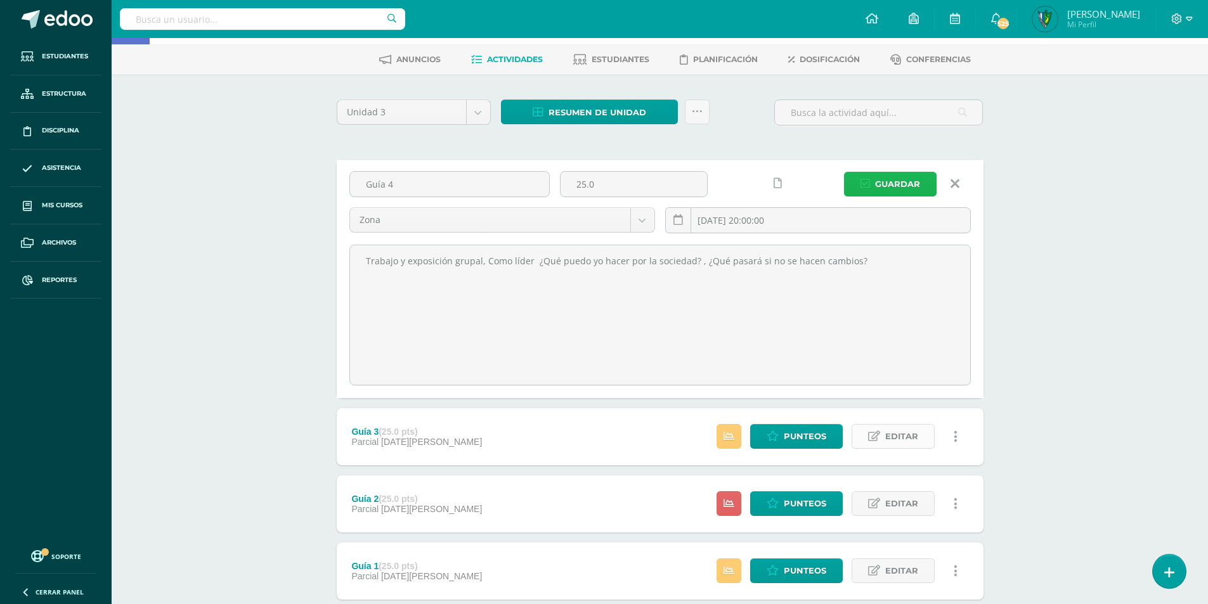
scroll to position [127, 0]
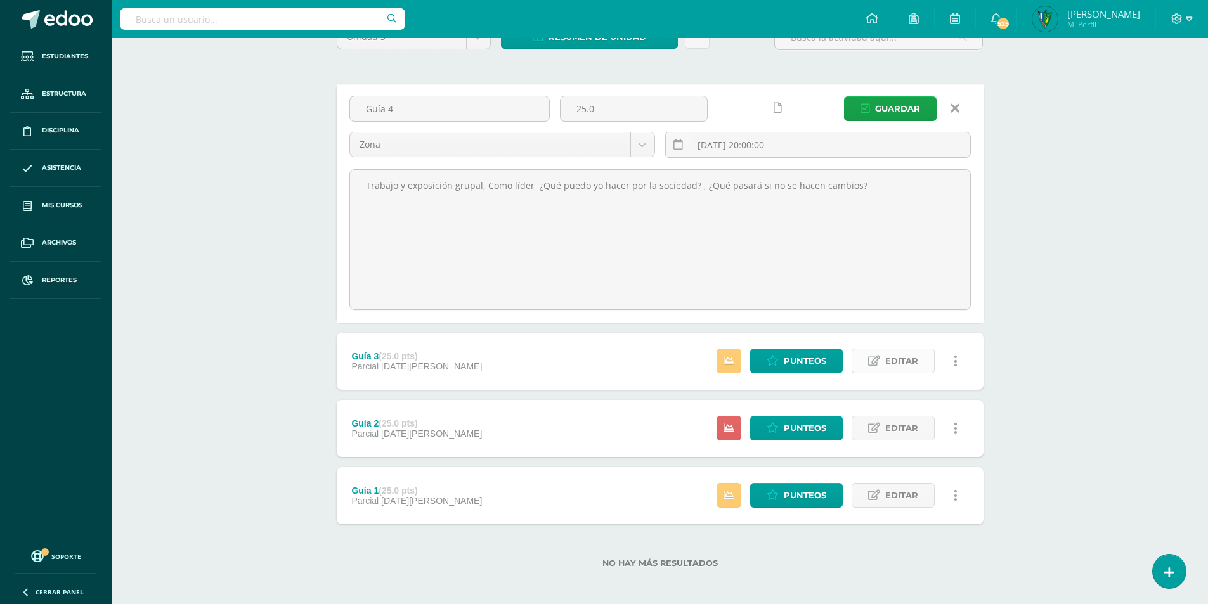
click at [895, 357] on span "Editar" at bounding box center [901, 360] width 33 height 23
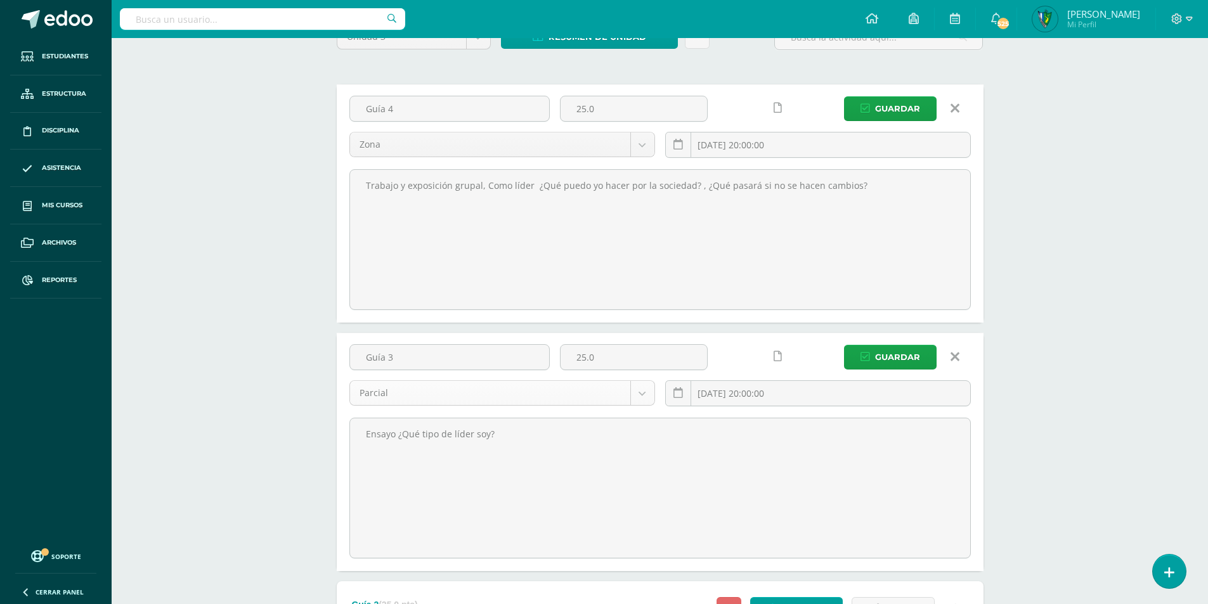
click at [640, 396] on body "Estudiantes Estructura Disciplina Asistencia Mis cursos Archivos Reportes Sopor…" at bounding box center [604, 331] width 1208 height 917
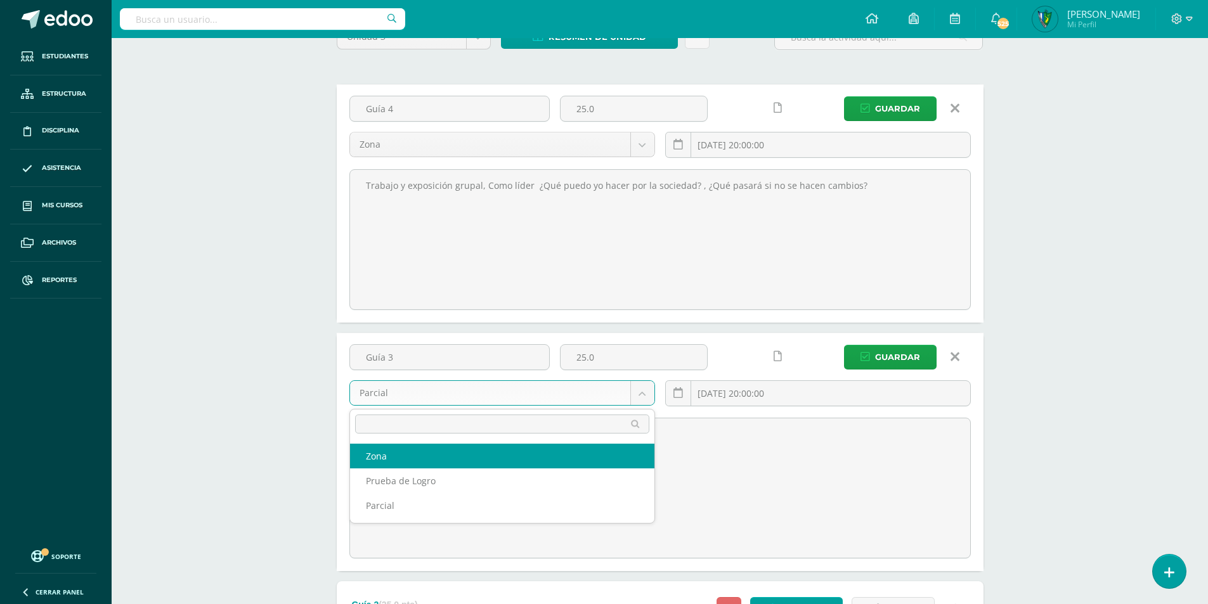
select select "158878"
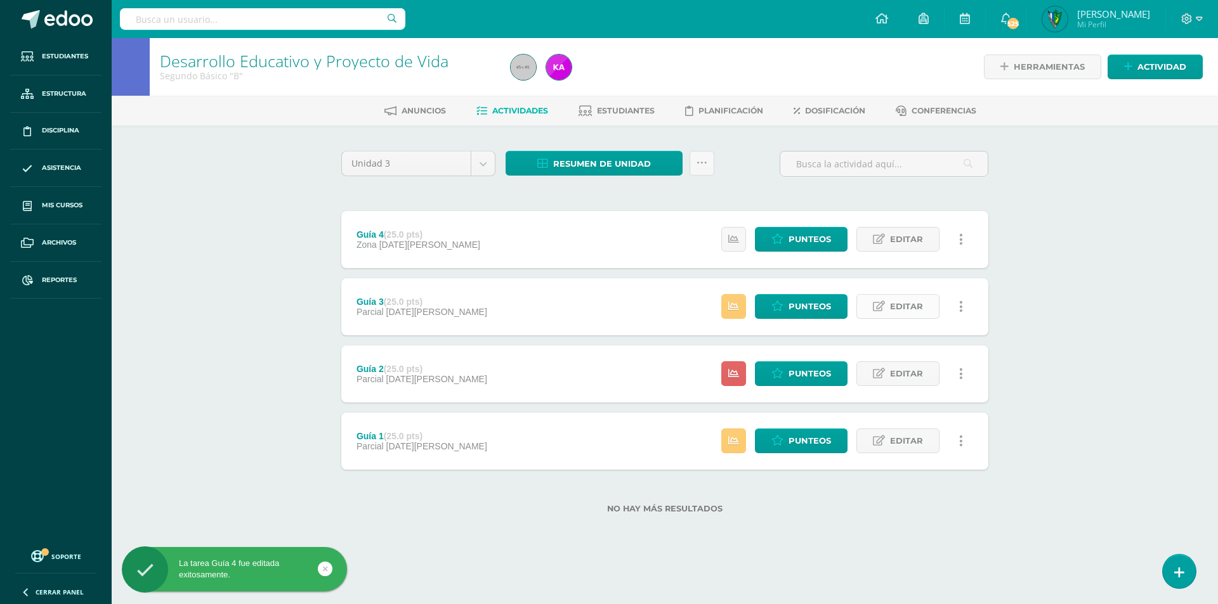
click at [921, 313] on span "Editar" at bounding box center [906, 306] width 33 height 23
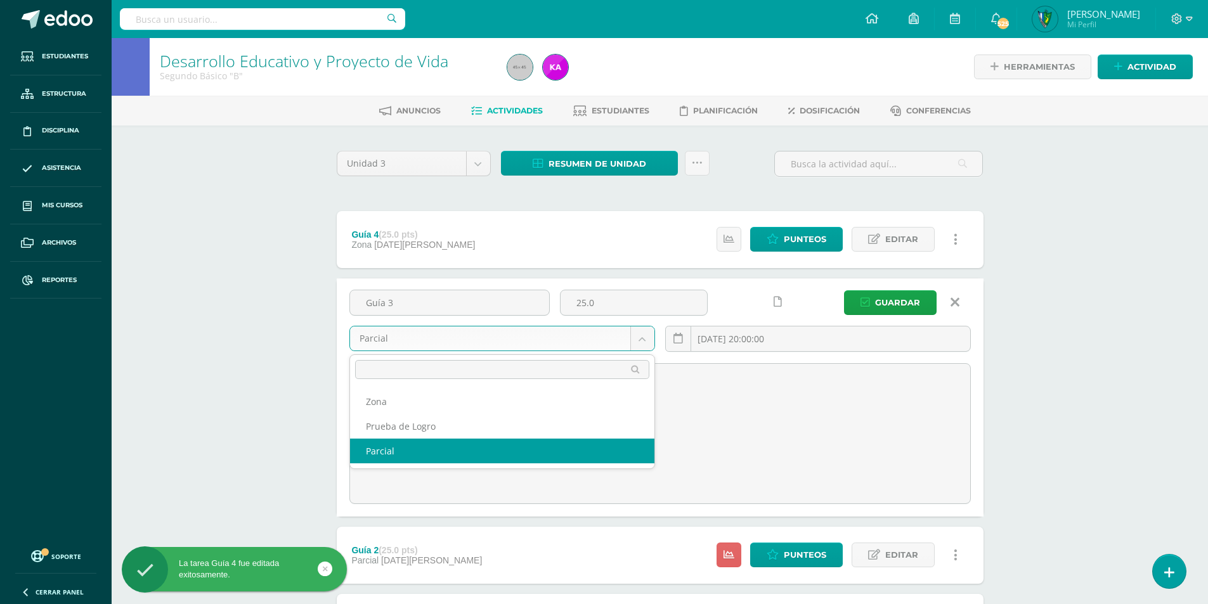
drag, startPoint x: 644, startPoint y: 332, endPoint x: 596, endPoint y: 383, distance: 70.0
click at [644, 332] on body "La tarea Guía 4 fue editada exitosamente. Estudiantes Estructura Disciplina Asi…" at bounding box center [604, 368] width 1208 height 736
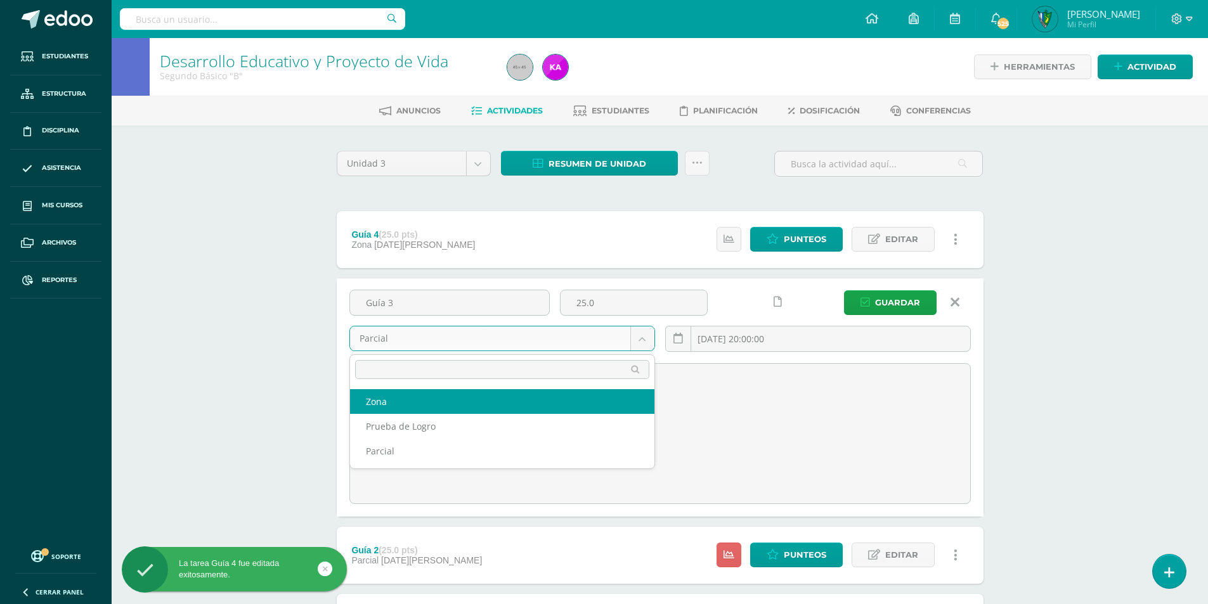
select select "158878"
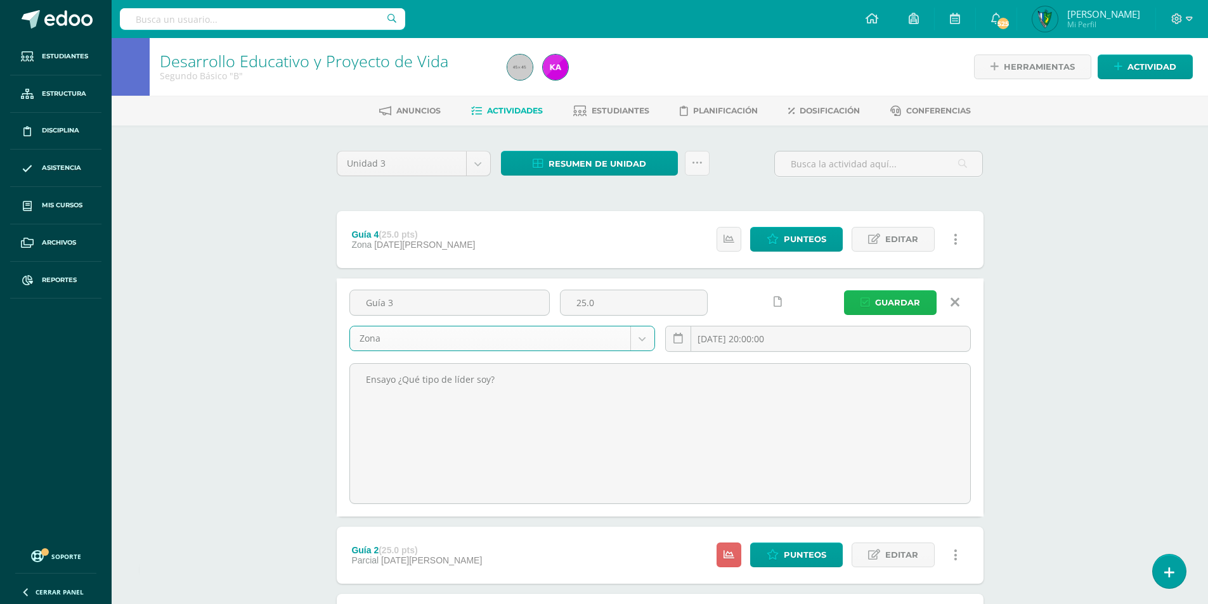
click at [918, 303] on span "Guardar" at bounding box center [897, 302] width 45 height 23
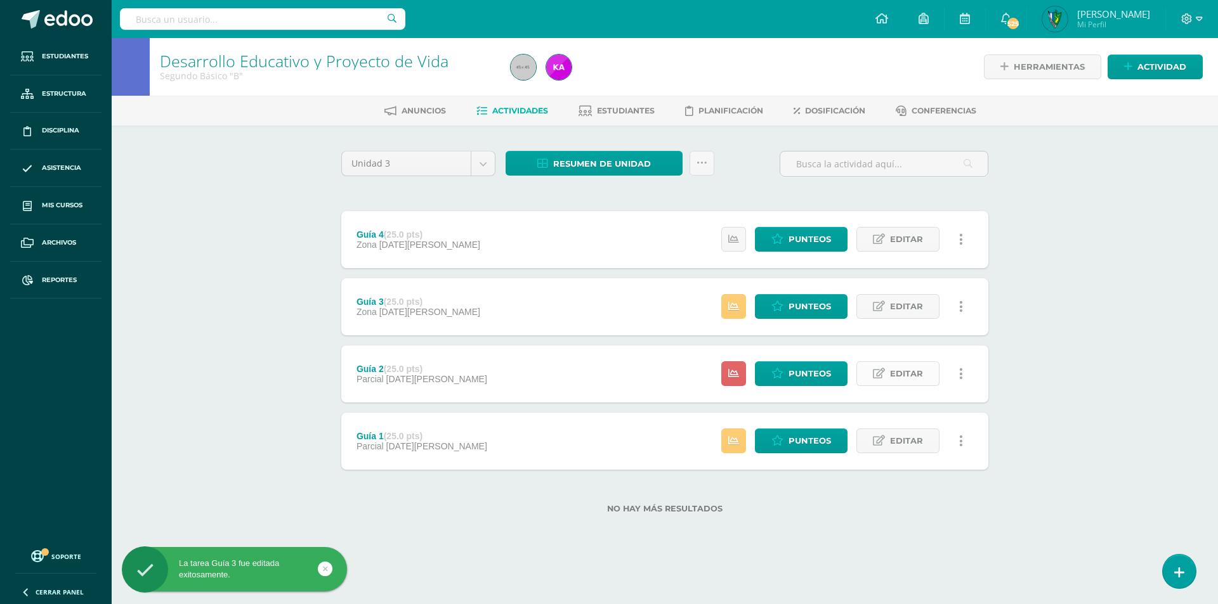
click at [917, 372] on span "Editar" at bounding box center [906, 373] width 33 height 23
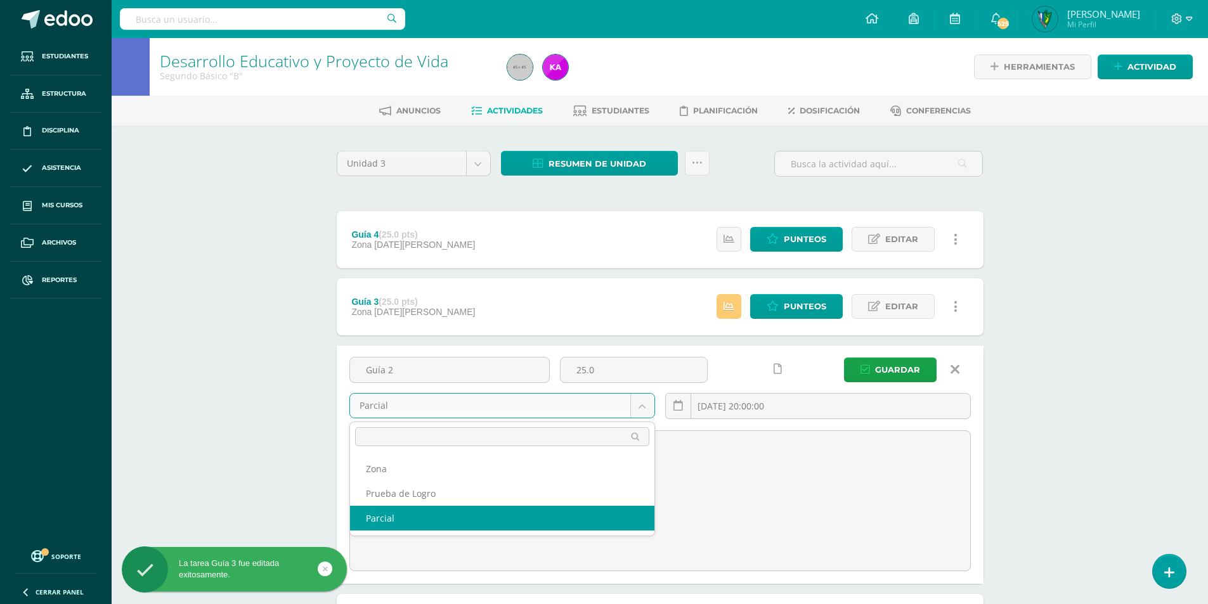
click at [648, 407] on body "La tarea Guía 3 fue editada exitosamente. Estudiantes Estructura Disciplina Asi…" at bounding box center [604, 368] width 1208 height 736
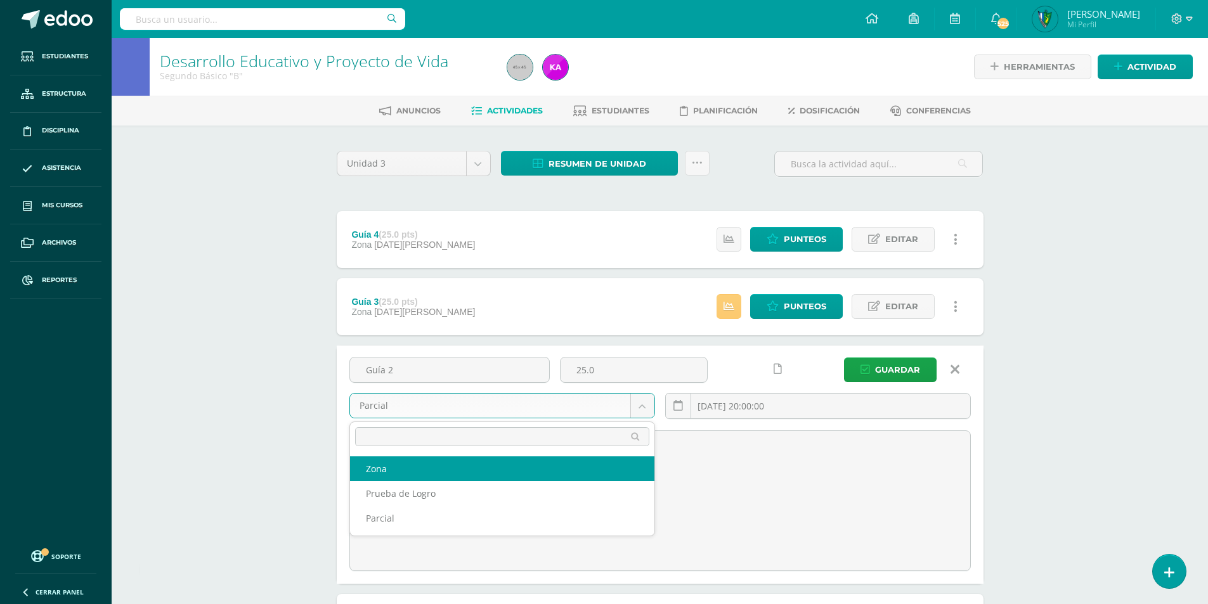
select select "158878"
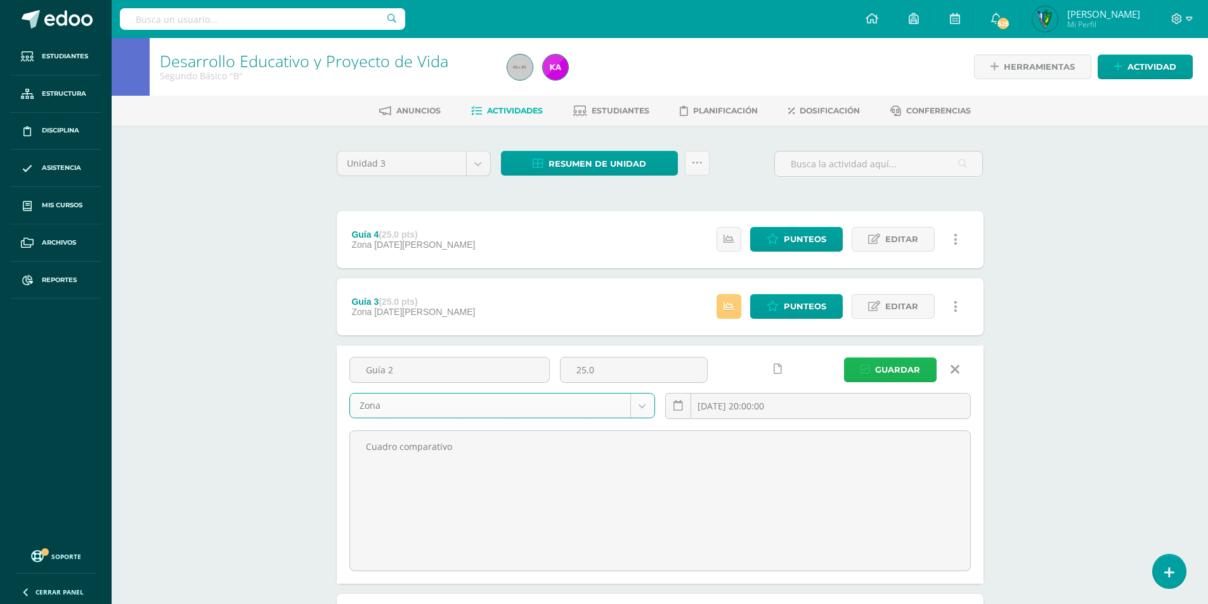
click at [884, 366] on span "Guardar" at bounding box center [897, 369] width 45 height 23
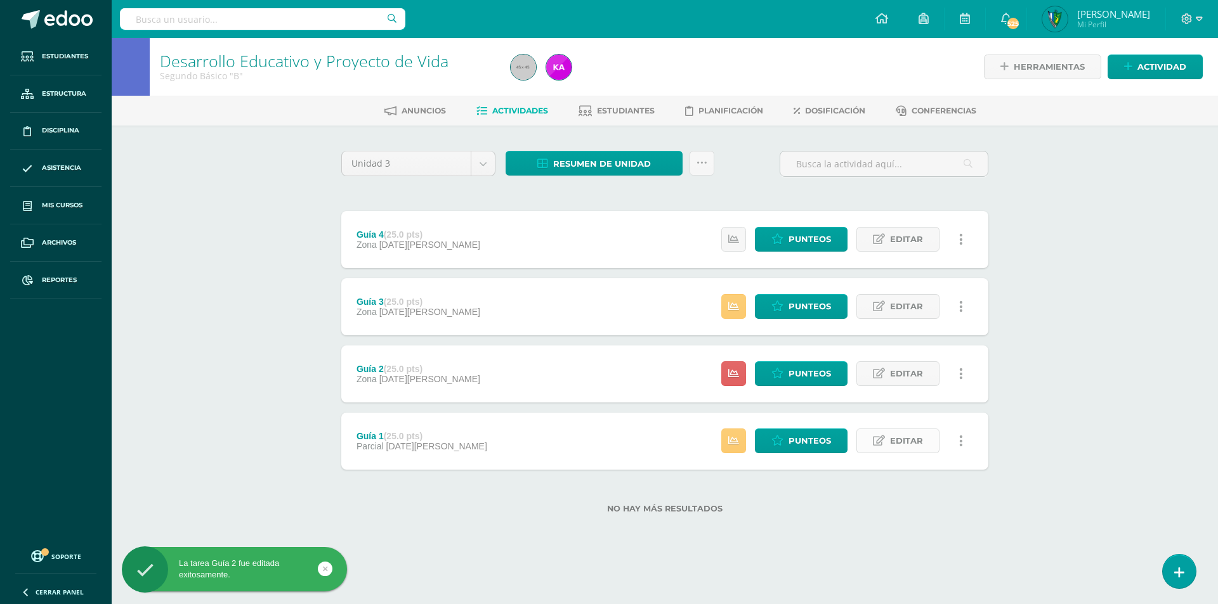
click at [920, 449] on span "Editar" at bounding box center [906, 440] width 33 height 23
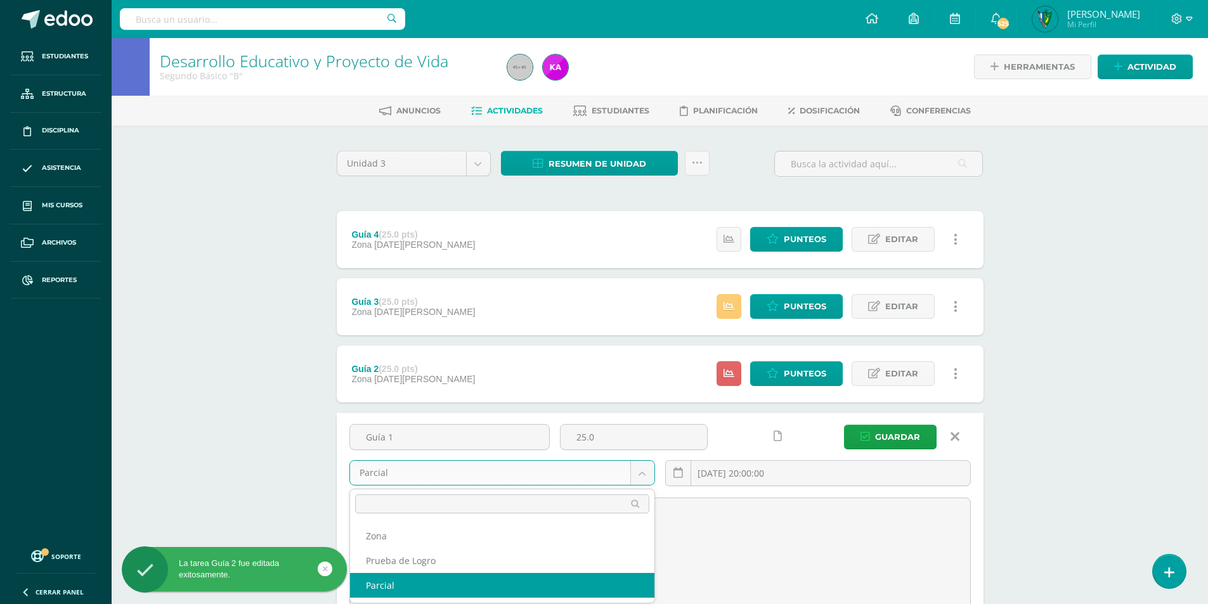
click at [646, 475] on body "La tarea Guía 2 fue editada exitosamente. Estudiantes Estructura Disciplina Asi…" at bounding box center [604, 368] width 1208 height 736
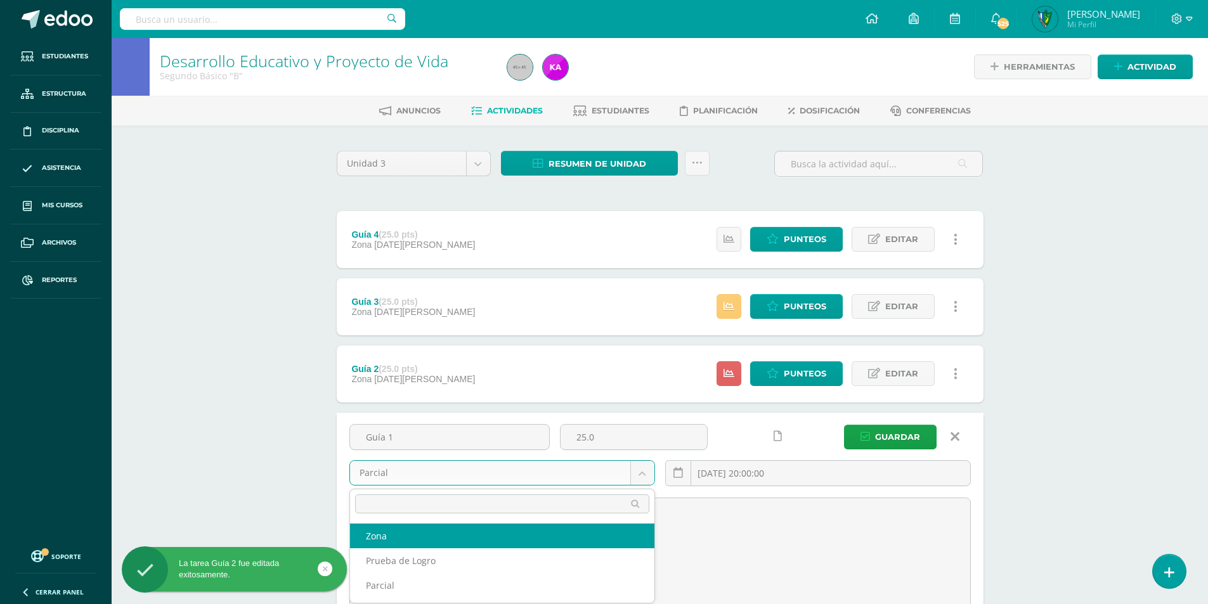
select select "158878"
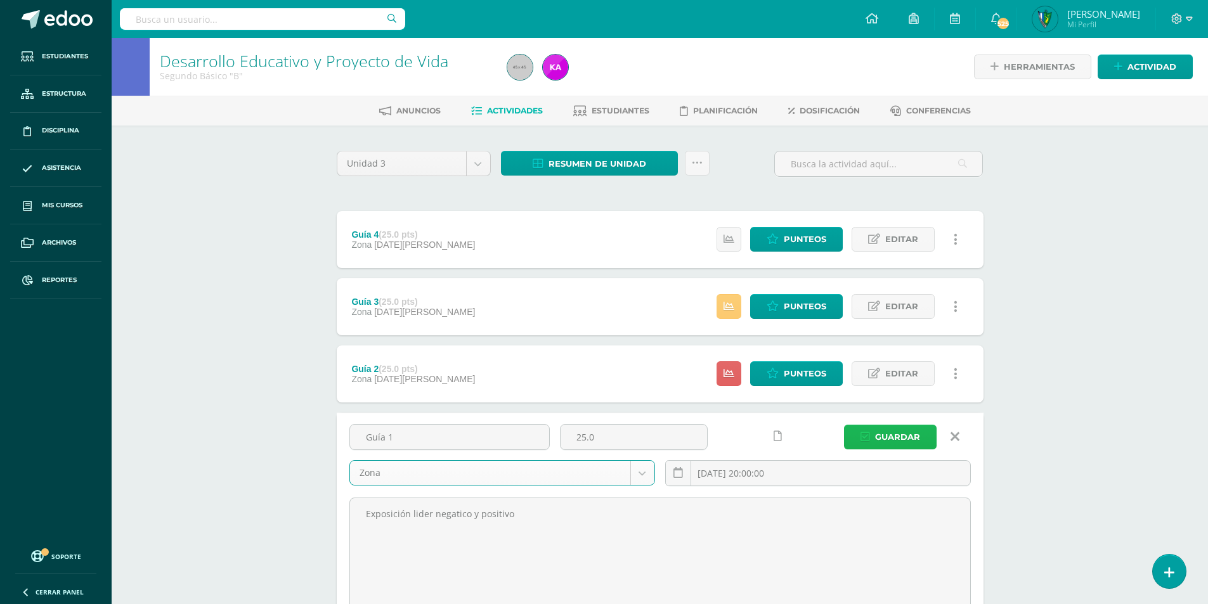
click at [877, 431] on span "Guardar" at bounding box center [897, 437] width 45 height 23
